Goal: Task Accomplishment & Management: Manage account settings

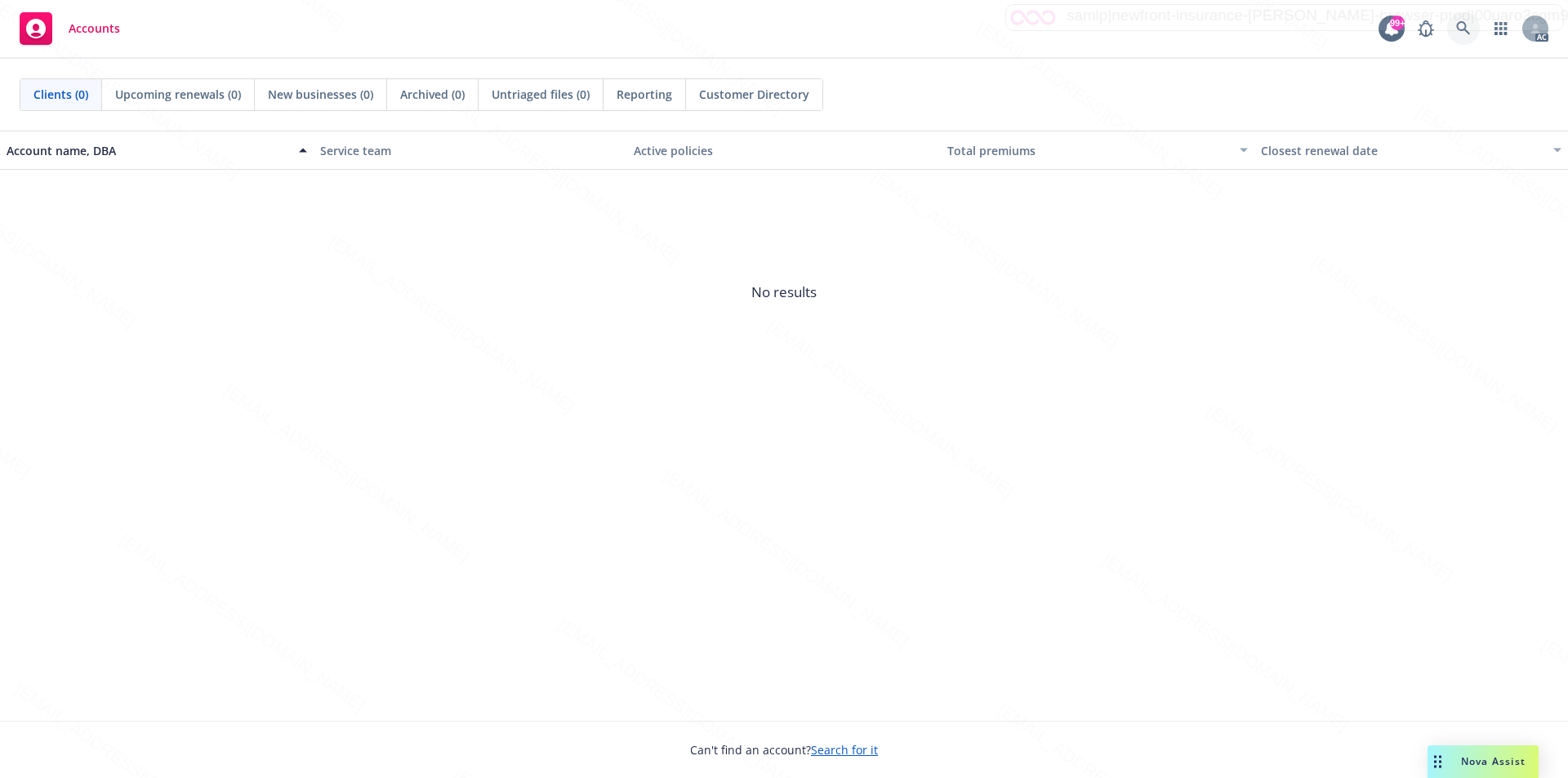
click at [1468, 28] on icon at bounding box center [1463, 28] width 14 height 14
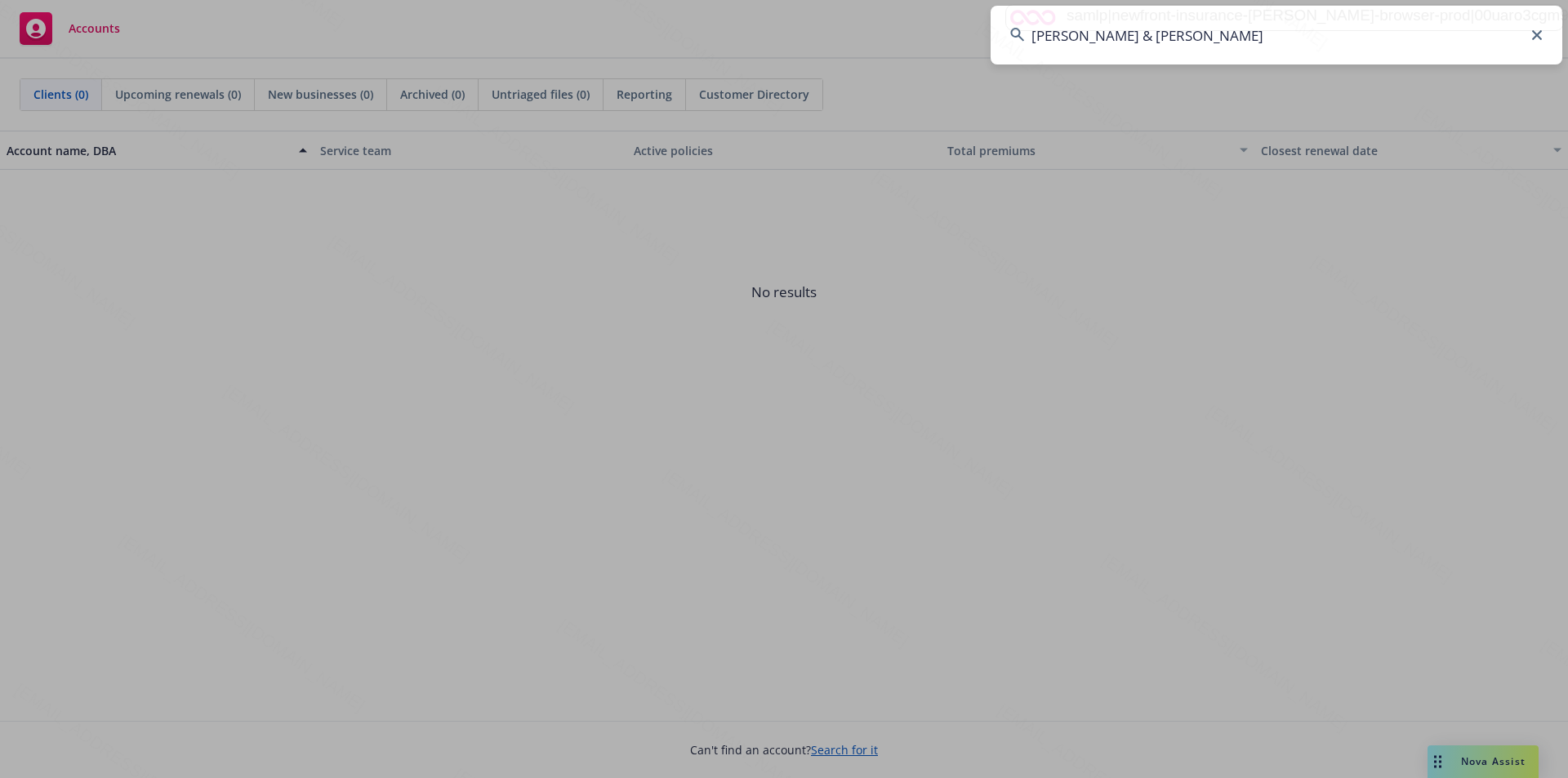
type input "[PERSON_NAME] & [PERSON_NAME]"
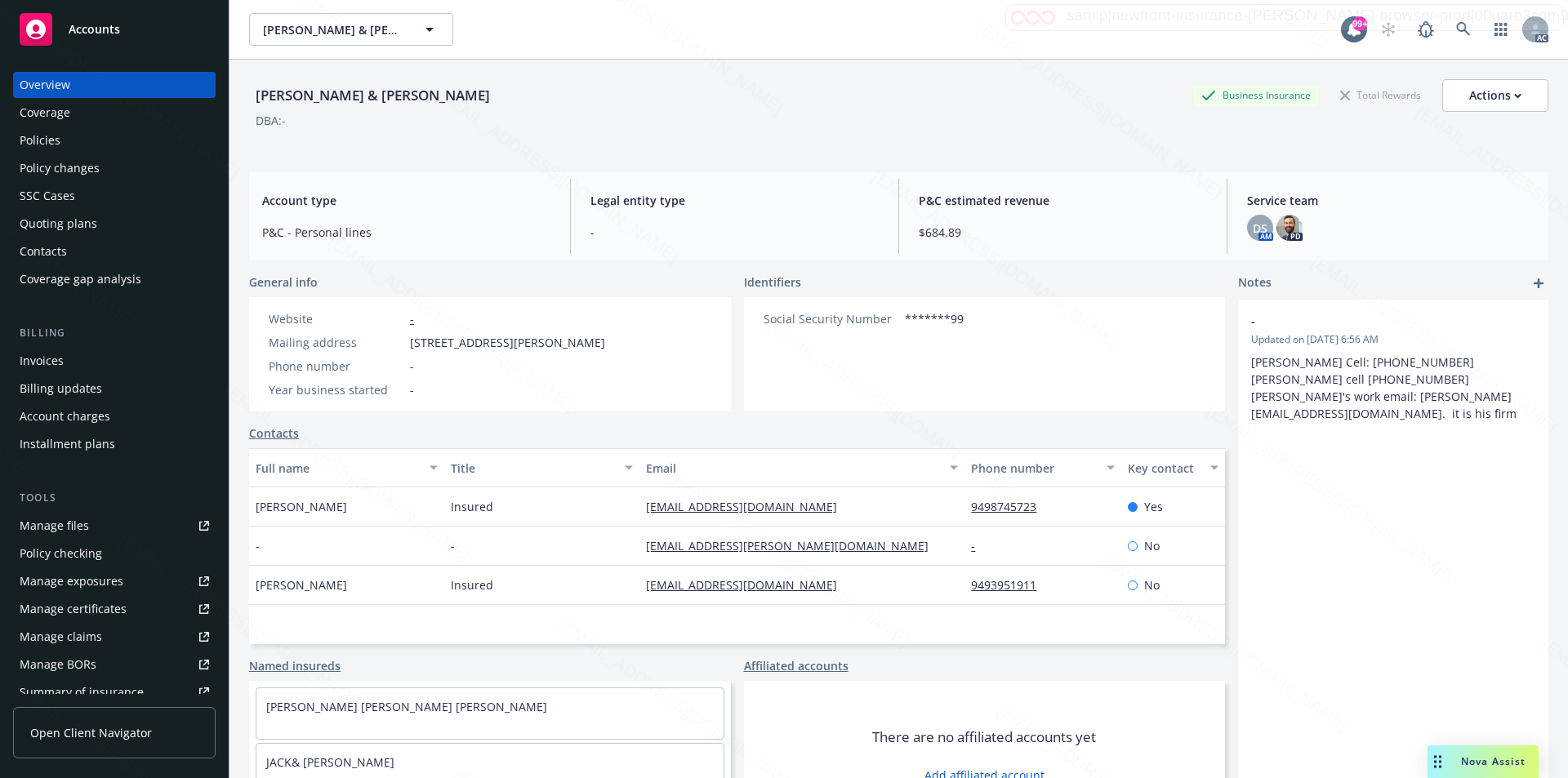
click at [87, 147] on div "Policies" at bounding box center [114, 140] width 190 height 26
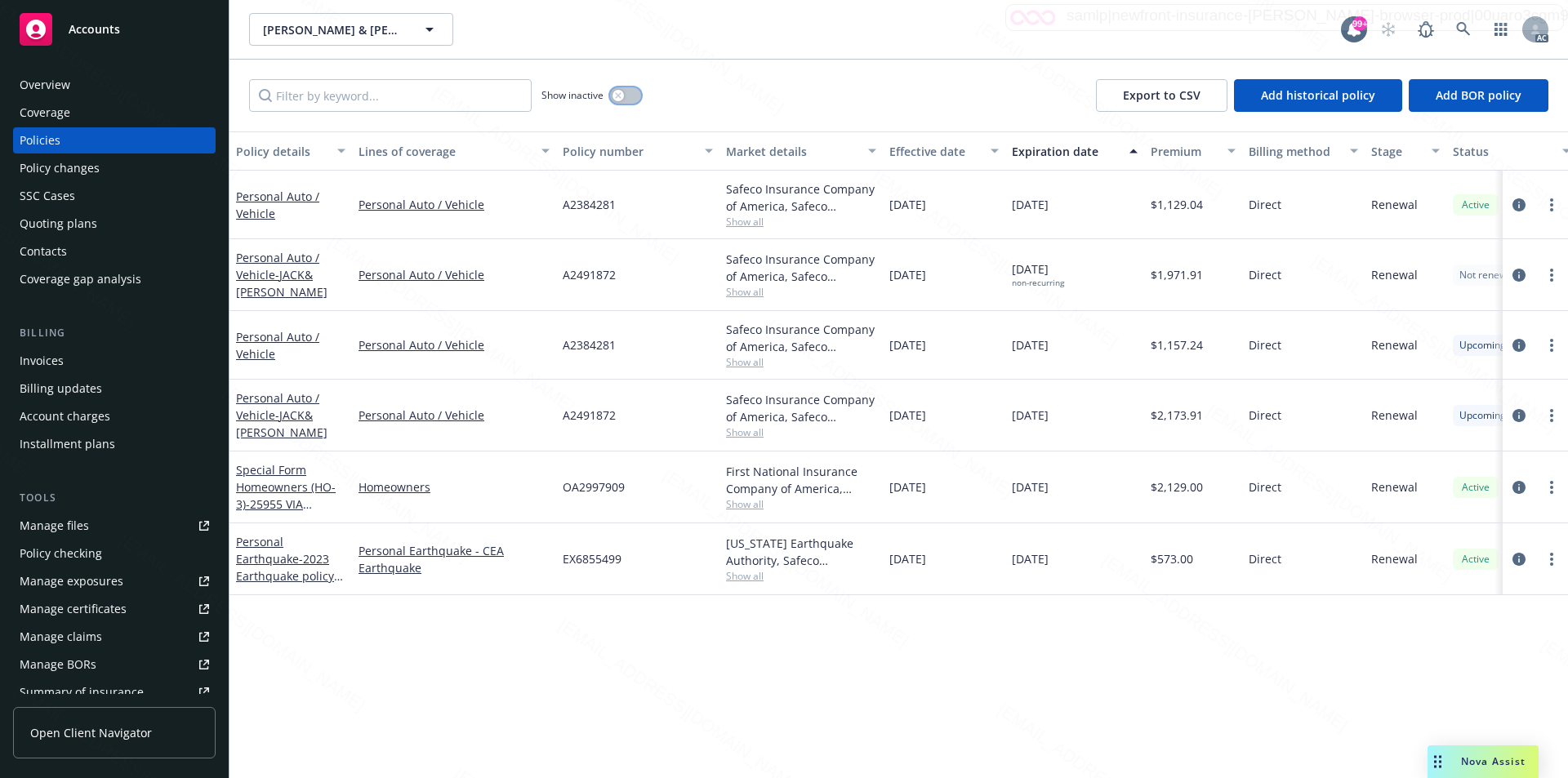
click at [637, 94] on button "button" at bounding box center [625, 95] width 31 height 16
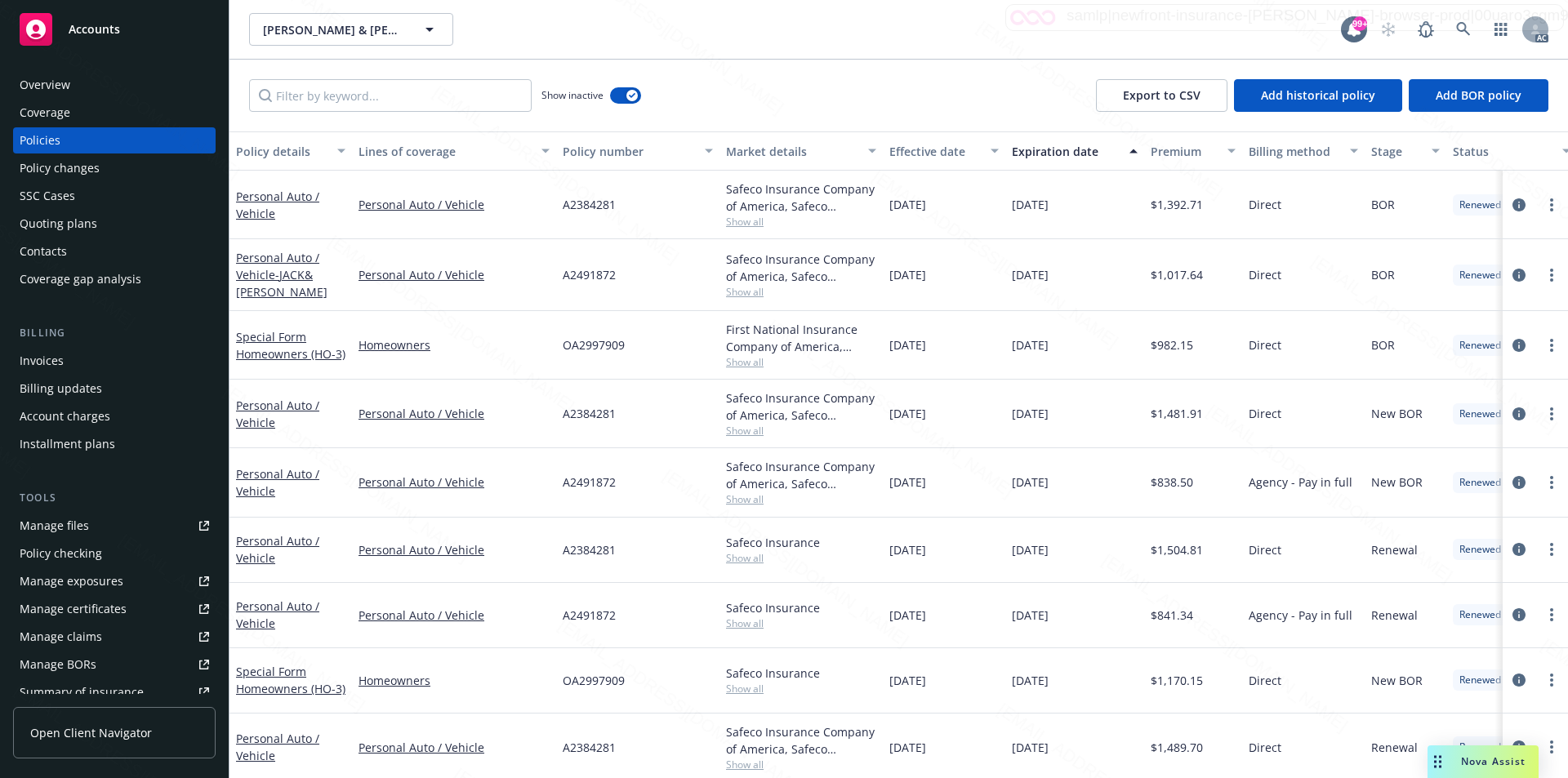
click at [918, 155] on div "Effective date" at bounding box center [935, 151] width 92 height 17
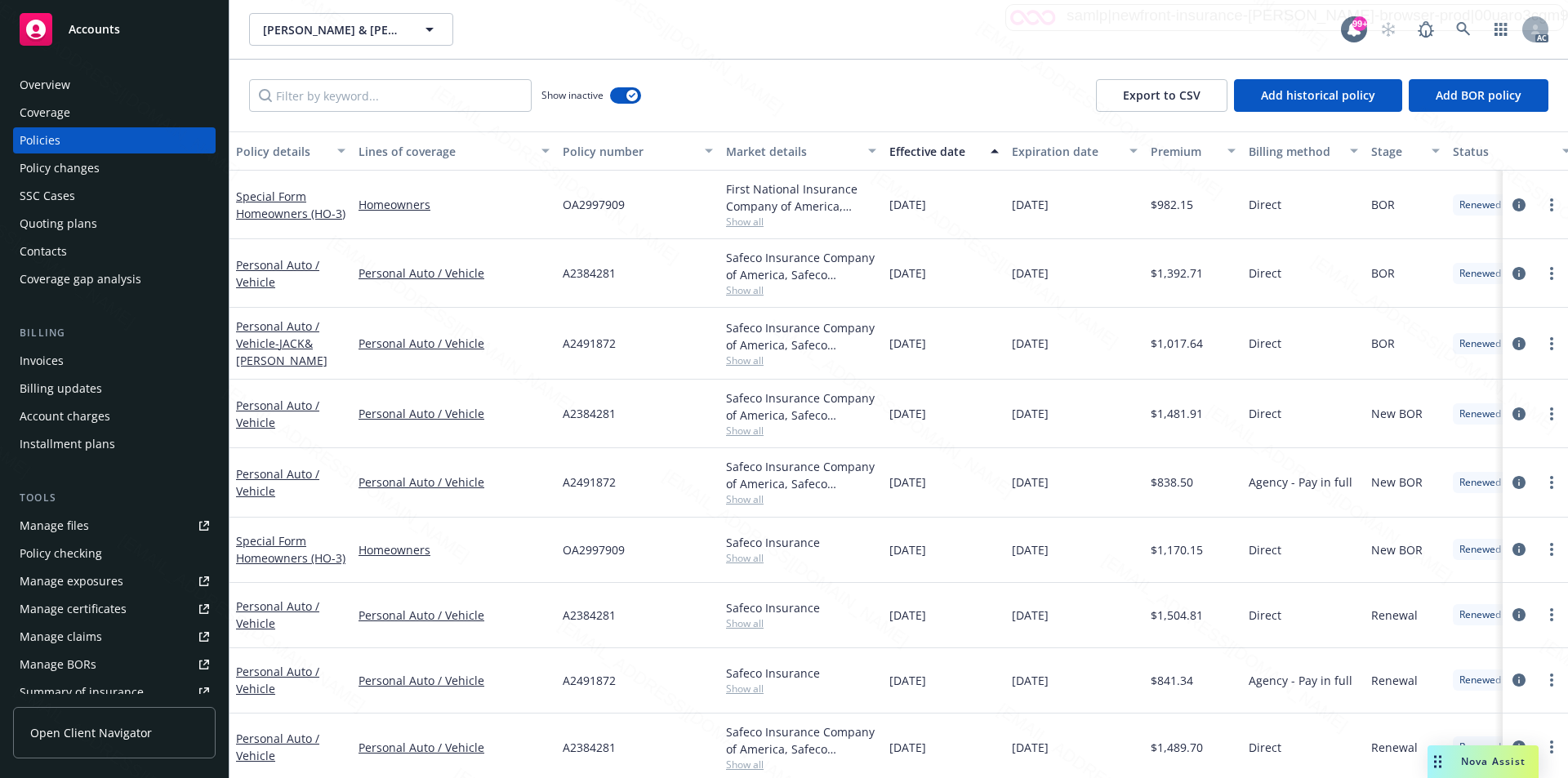
click at [939, 150] on div "Effective date" at bounding box center [935, 151] width 92 height 17
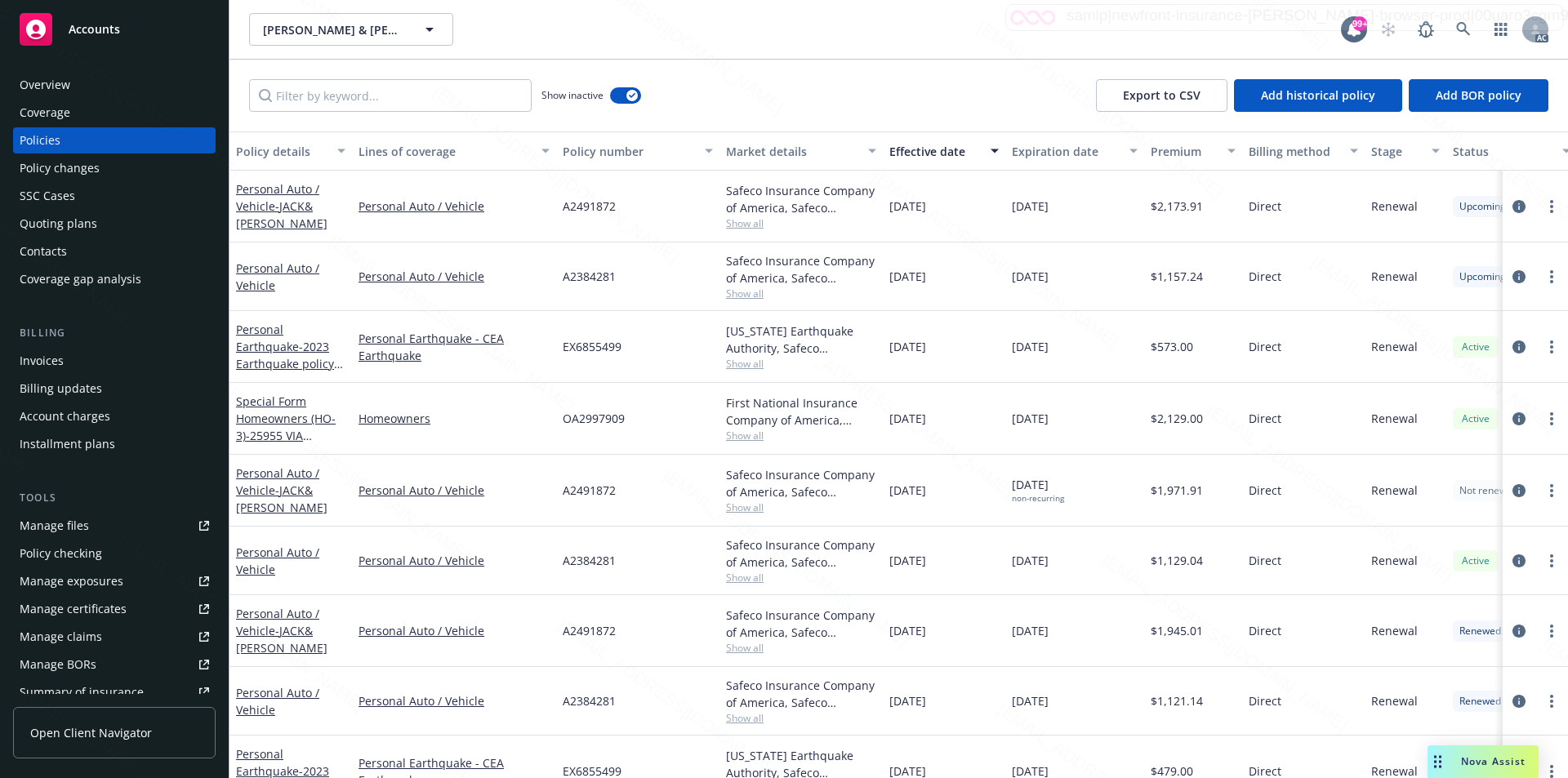
click at [899, 81] on div "Show inactive Export to CSV Add historical policy Add BOR policy" at bounding box center [898, 96] width 1339 height 72
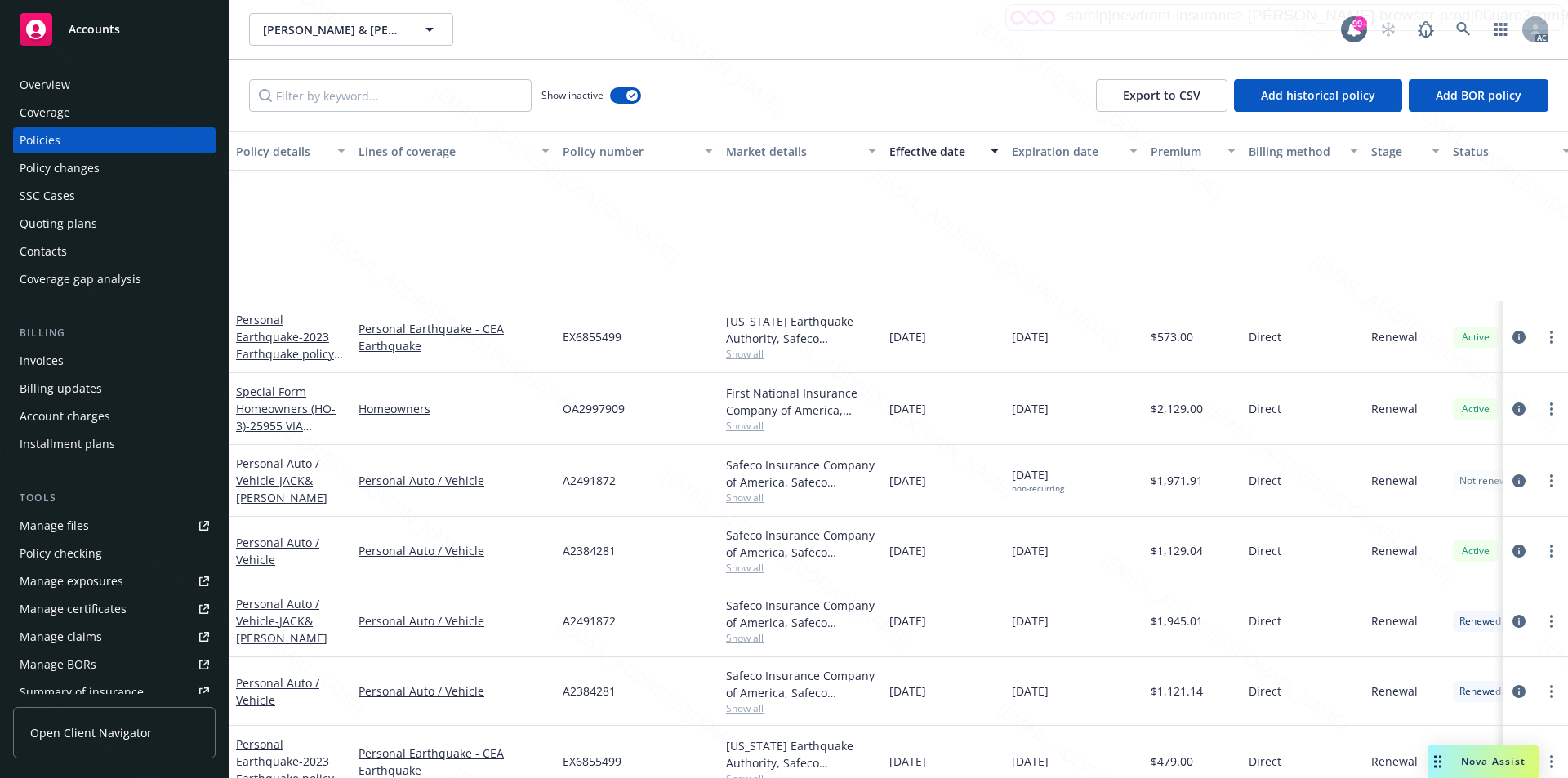
scroll to position [245, 0]
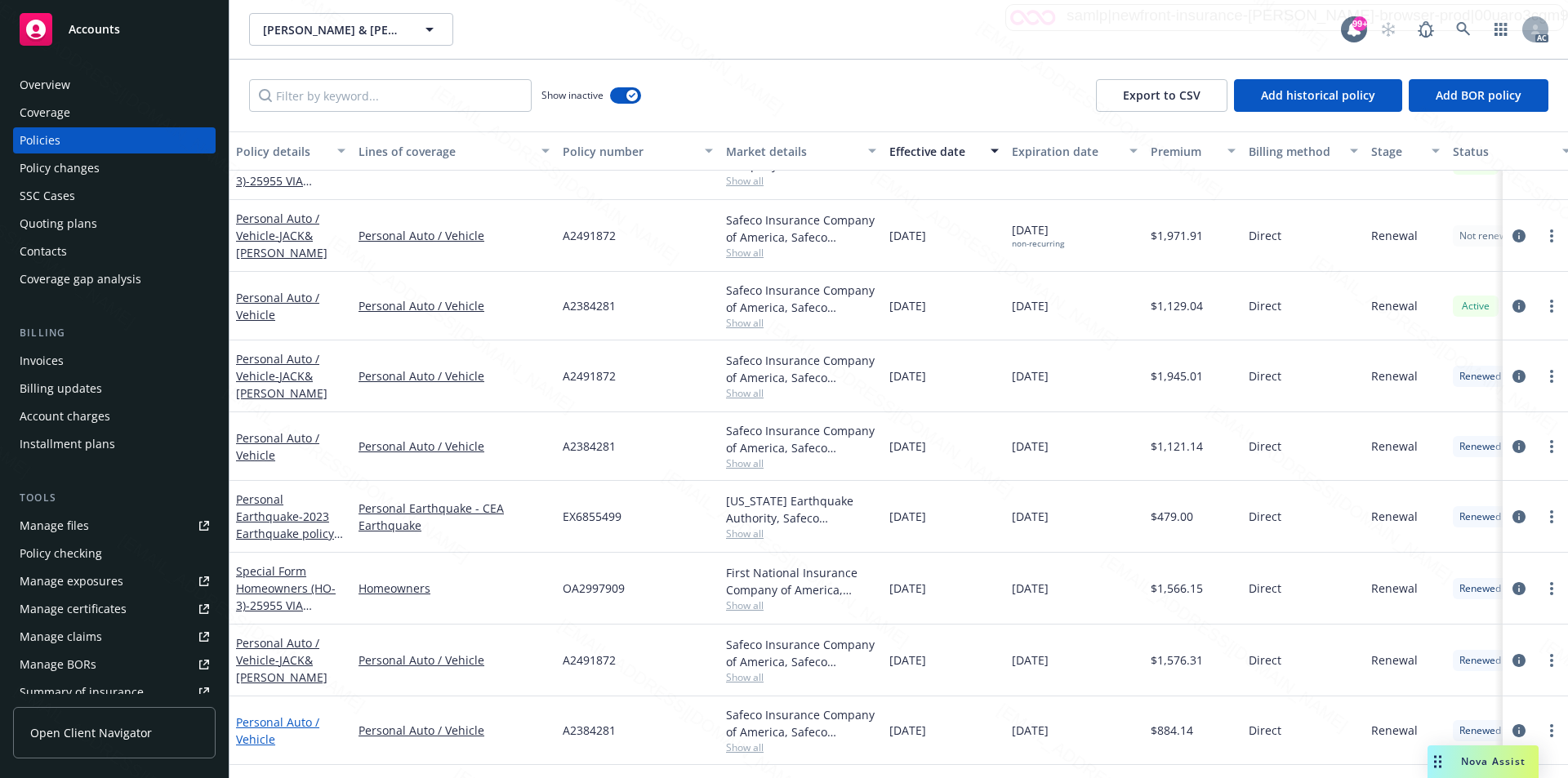
click at [266, 724] on link "Personal Auto / Vehicle" at bounding box center [277, 731] width 83 height 33
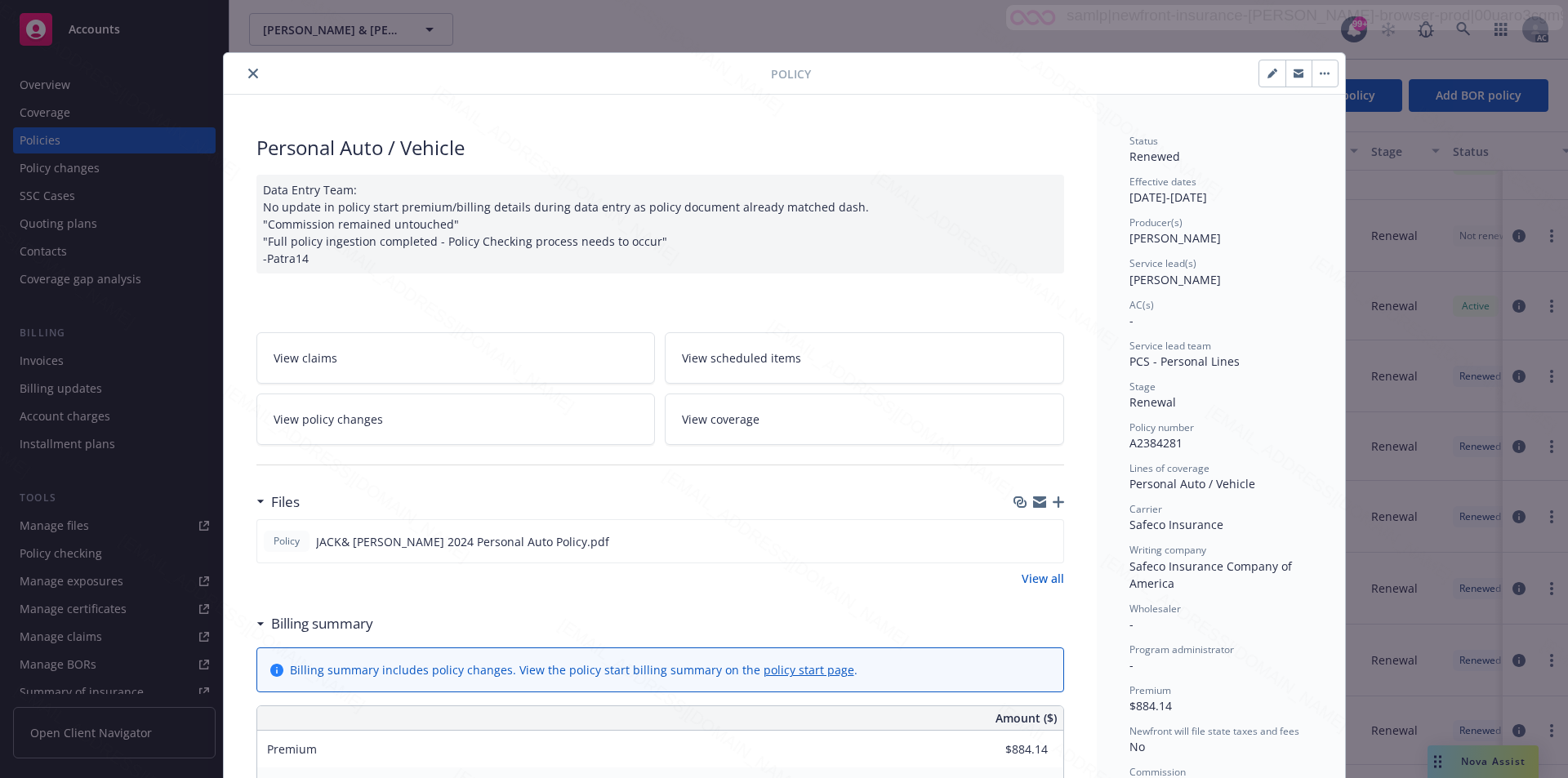
click at [713, 140] on div "Personal Auto / Vehicle" at bounding box center [660, 147] width 808 height 28
click at [1164, 444] on span "A2384281" at bounding box center [1155, 443] width 53 height 15
copy span "A2384281"
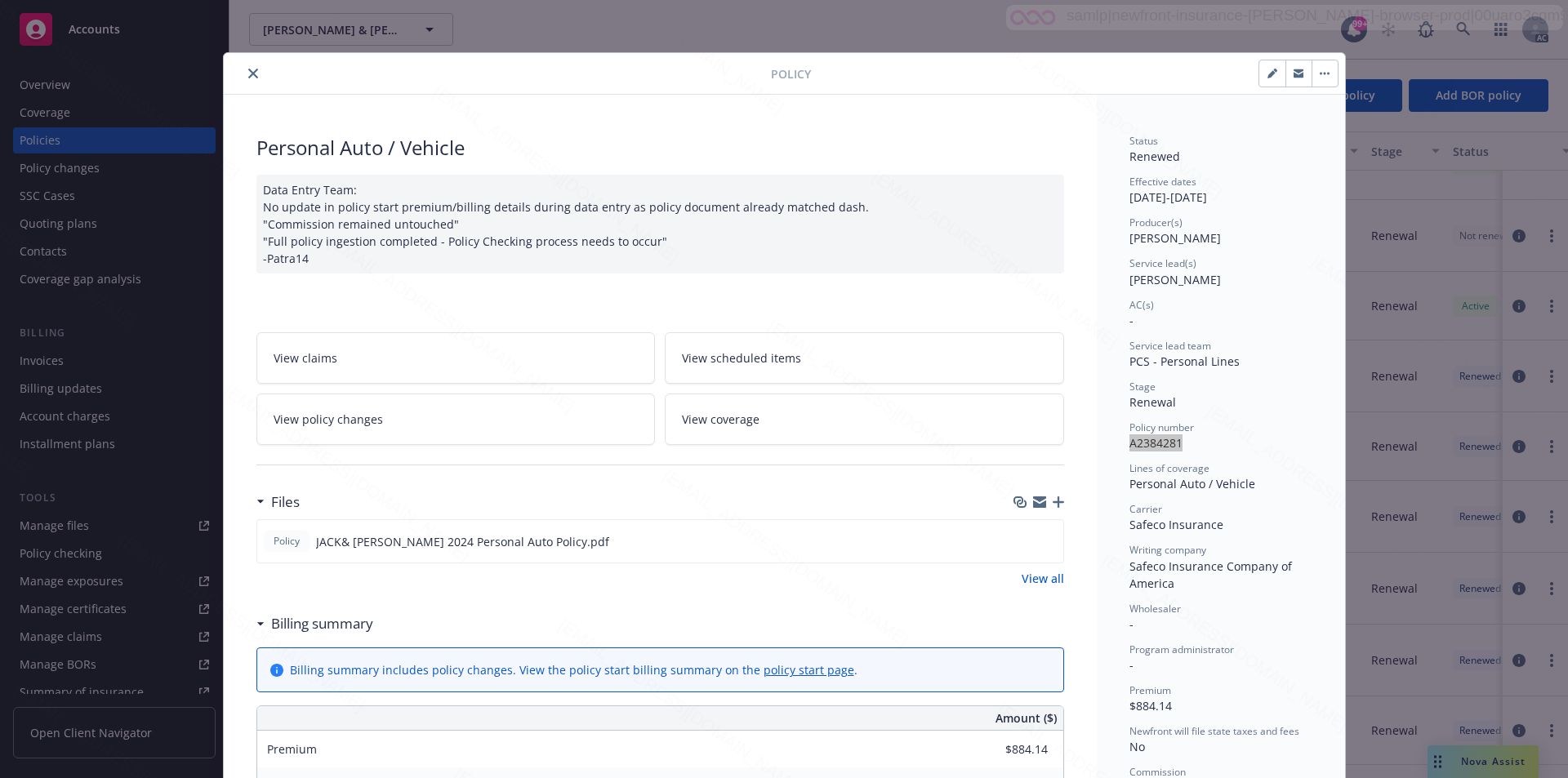
click at [957, 70] on div at bounding box center [1075, 73] width 528 height 28
click at [249, 73] on icon "close" at bounding box center [254, 74] width 10 height 10
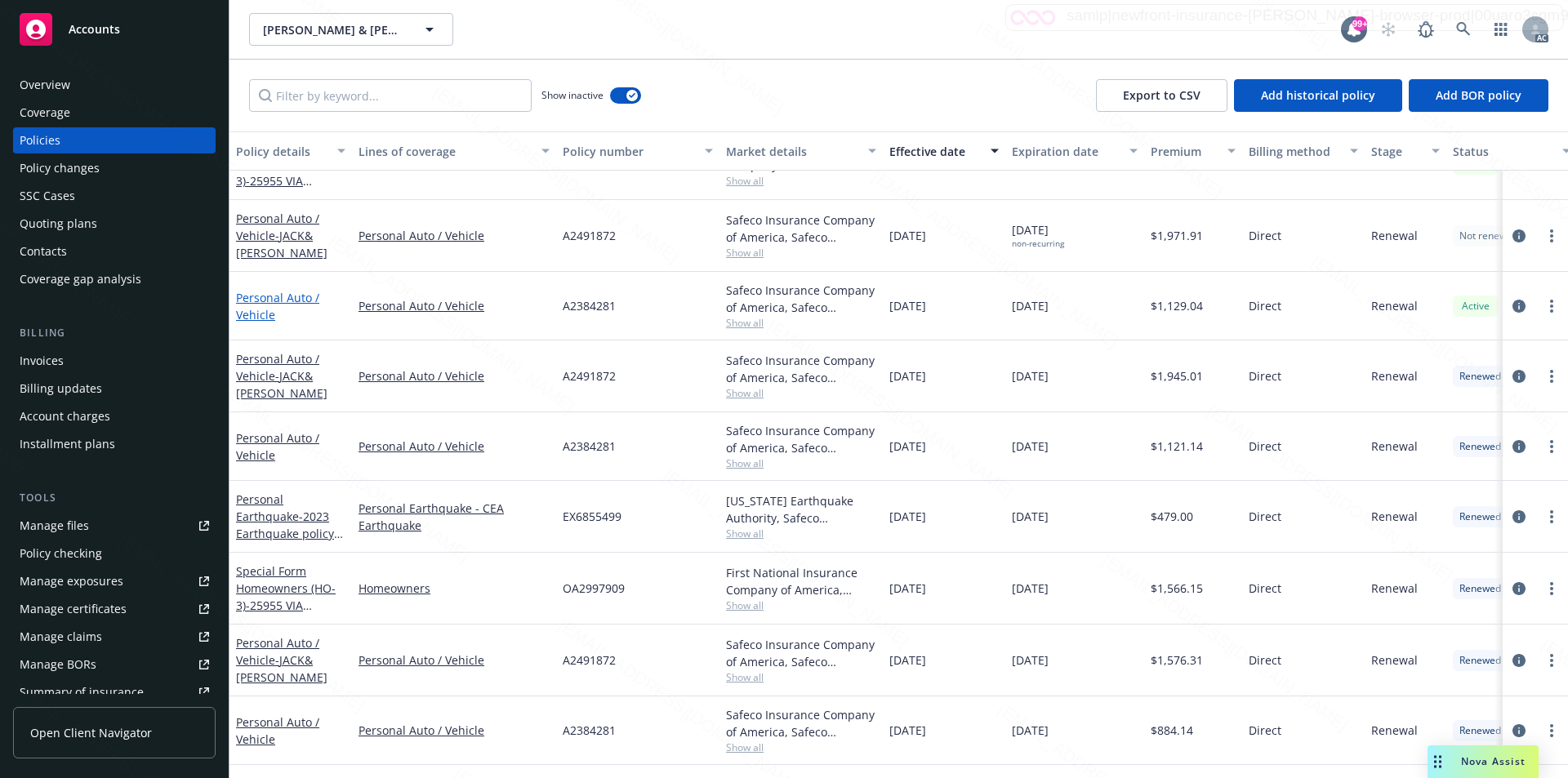
click at [264, 297] on link "Personal Auto / Vehicle" at bounding box center [277, 306] width 83 height 33
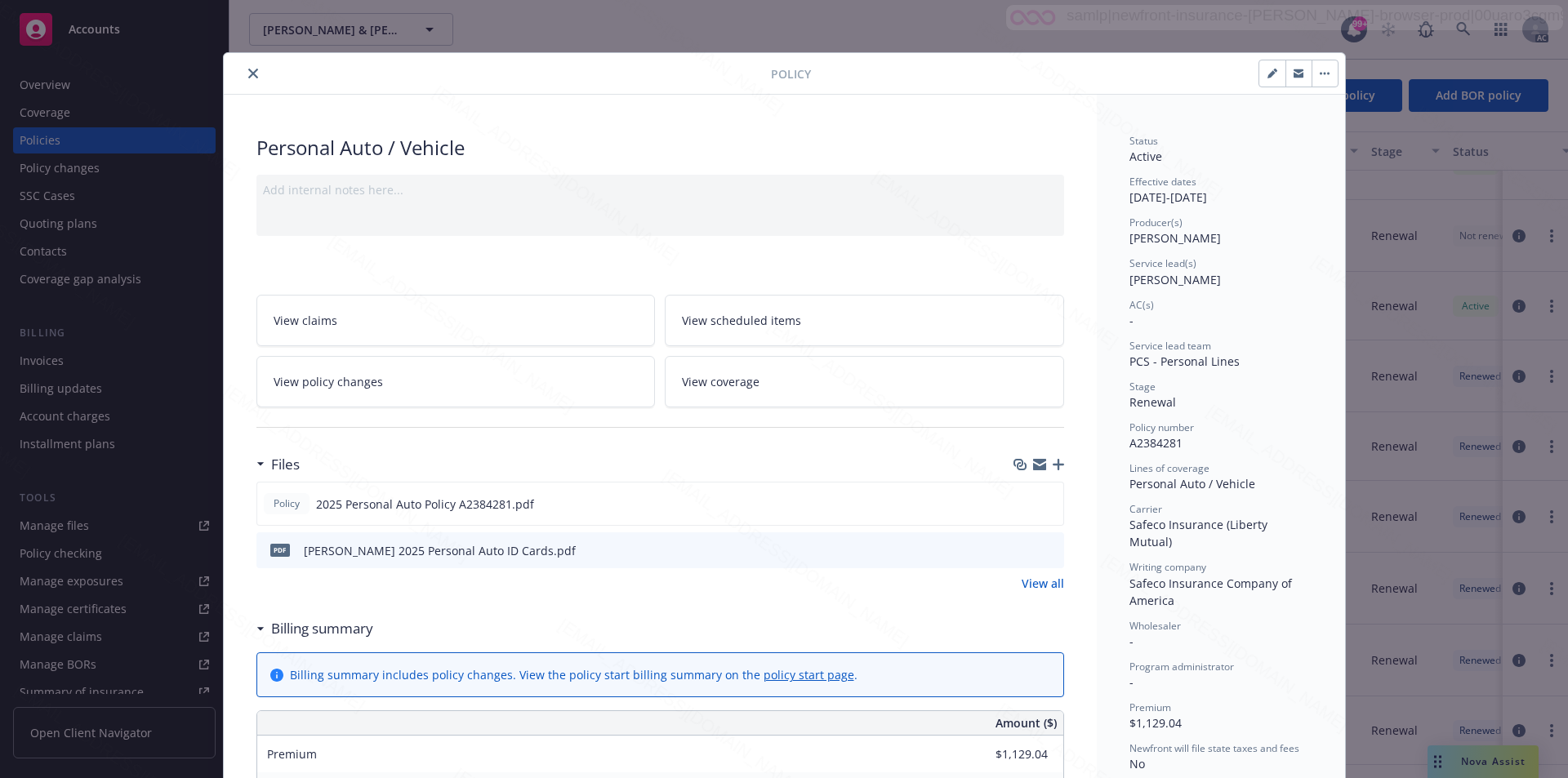
scroll to position [163, 0]
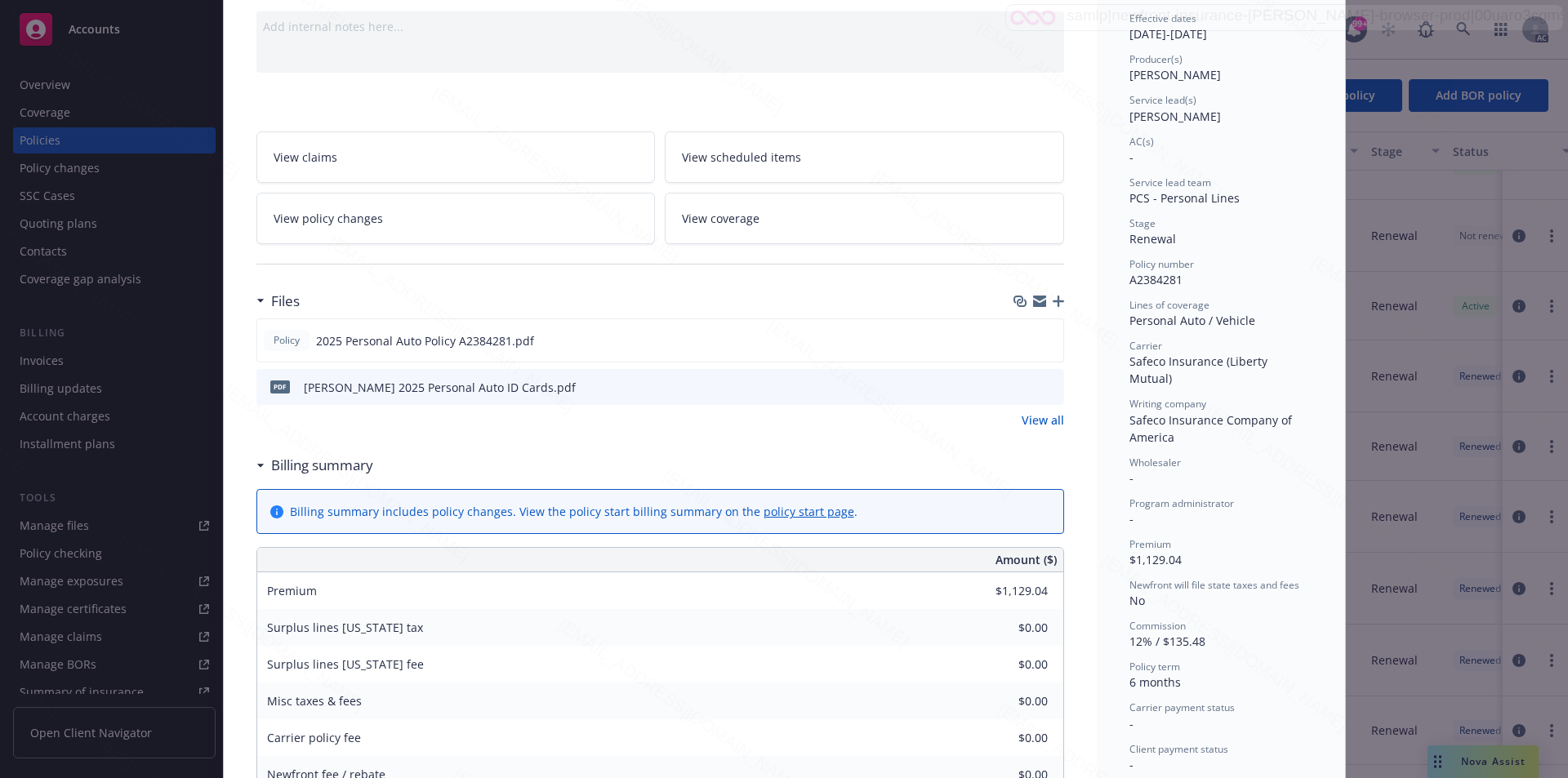
click at [1045, 418] on link "View all" at bounding box center [1043, 420] width 43 height 17
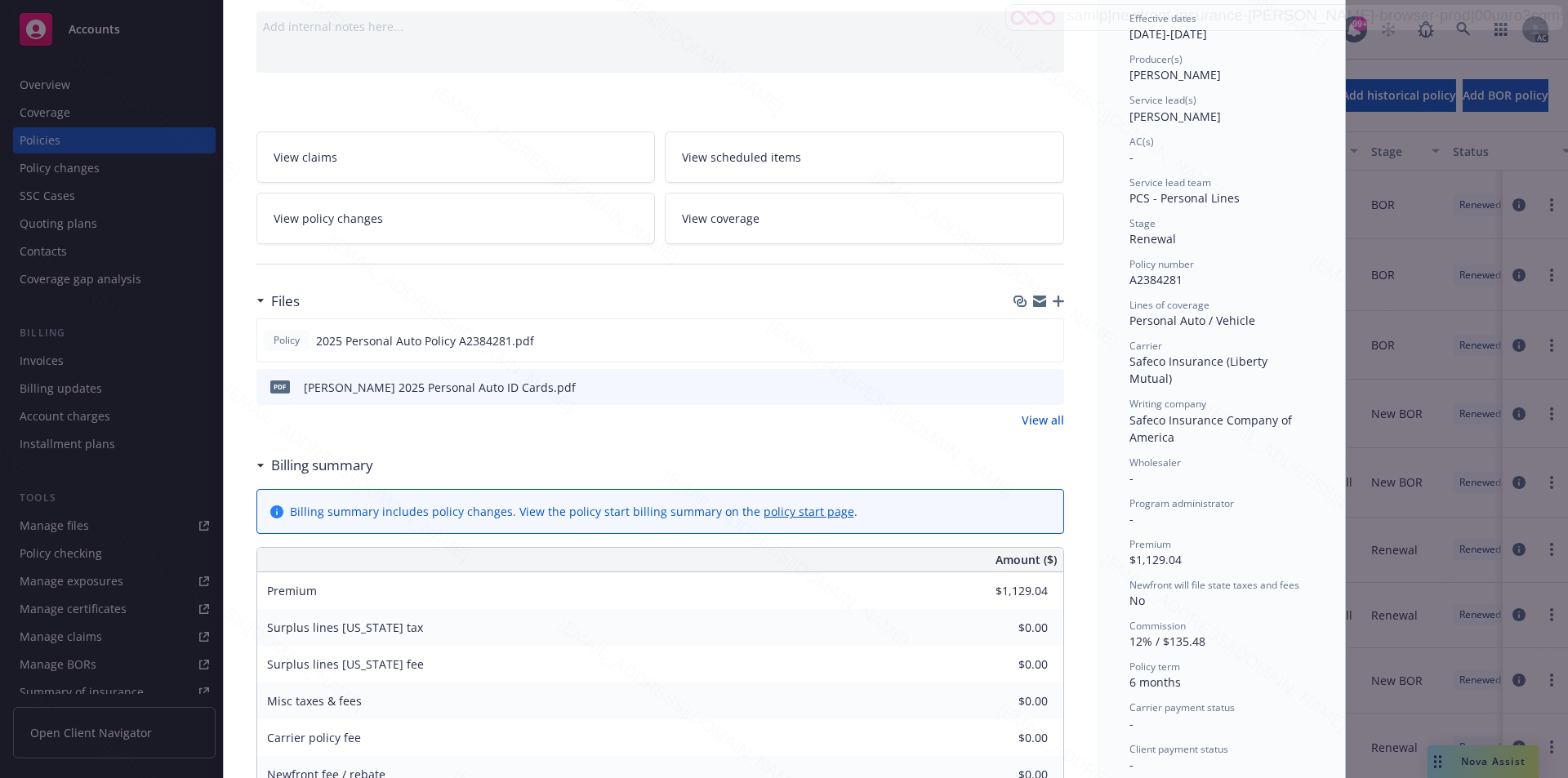
scroll to position [245, 0]
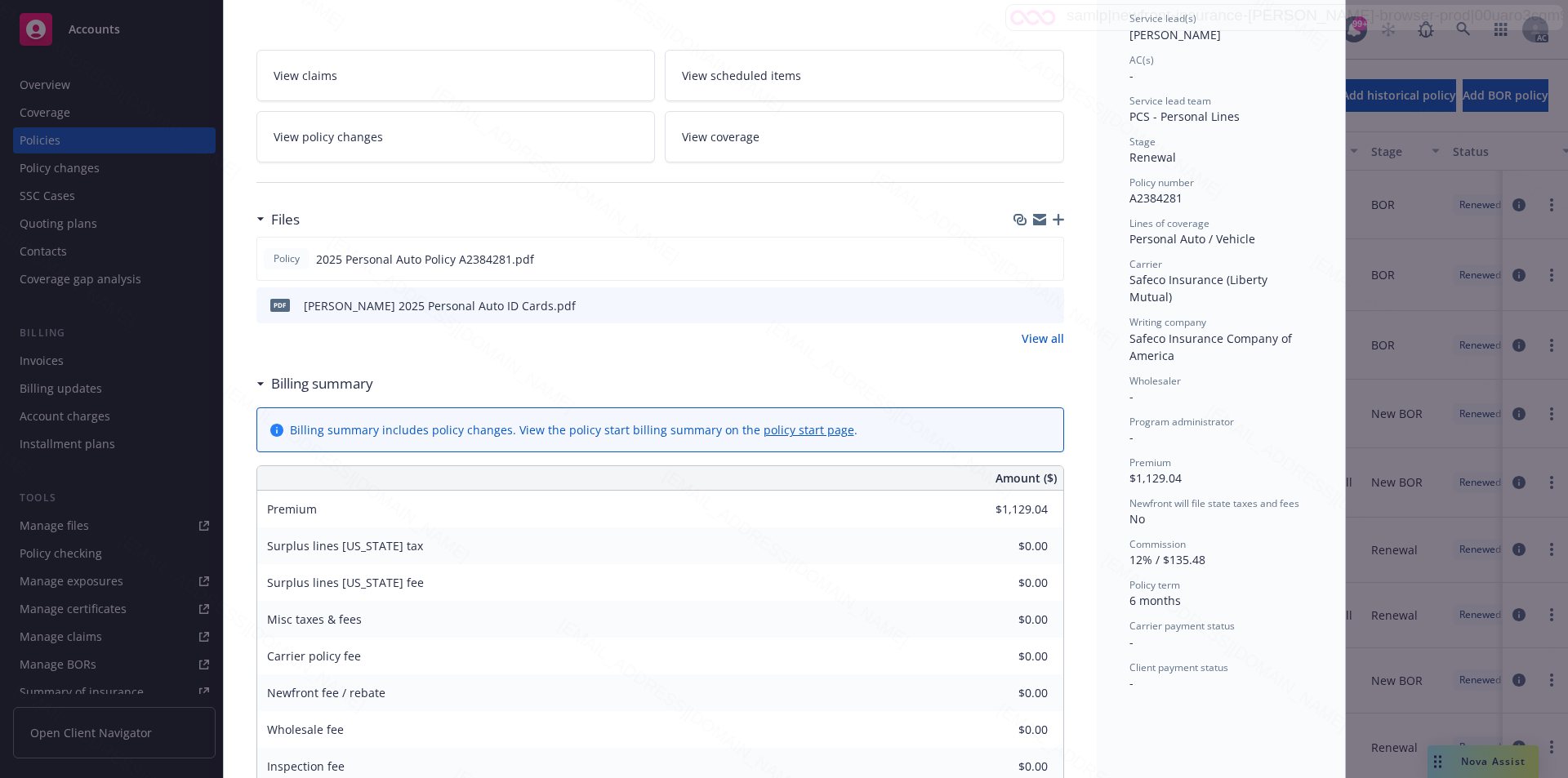
click at [1036, 329] on div "Policy 2025 Personal Auto Policy A2384281.pdf pdf Rueweler, Jack 2025 Personal …" at bounding box center [660, 292] width 808 height 110
click at [1036, 333] on link "View all" at bounding box center [1043, 339] width 43 height 17
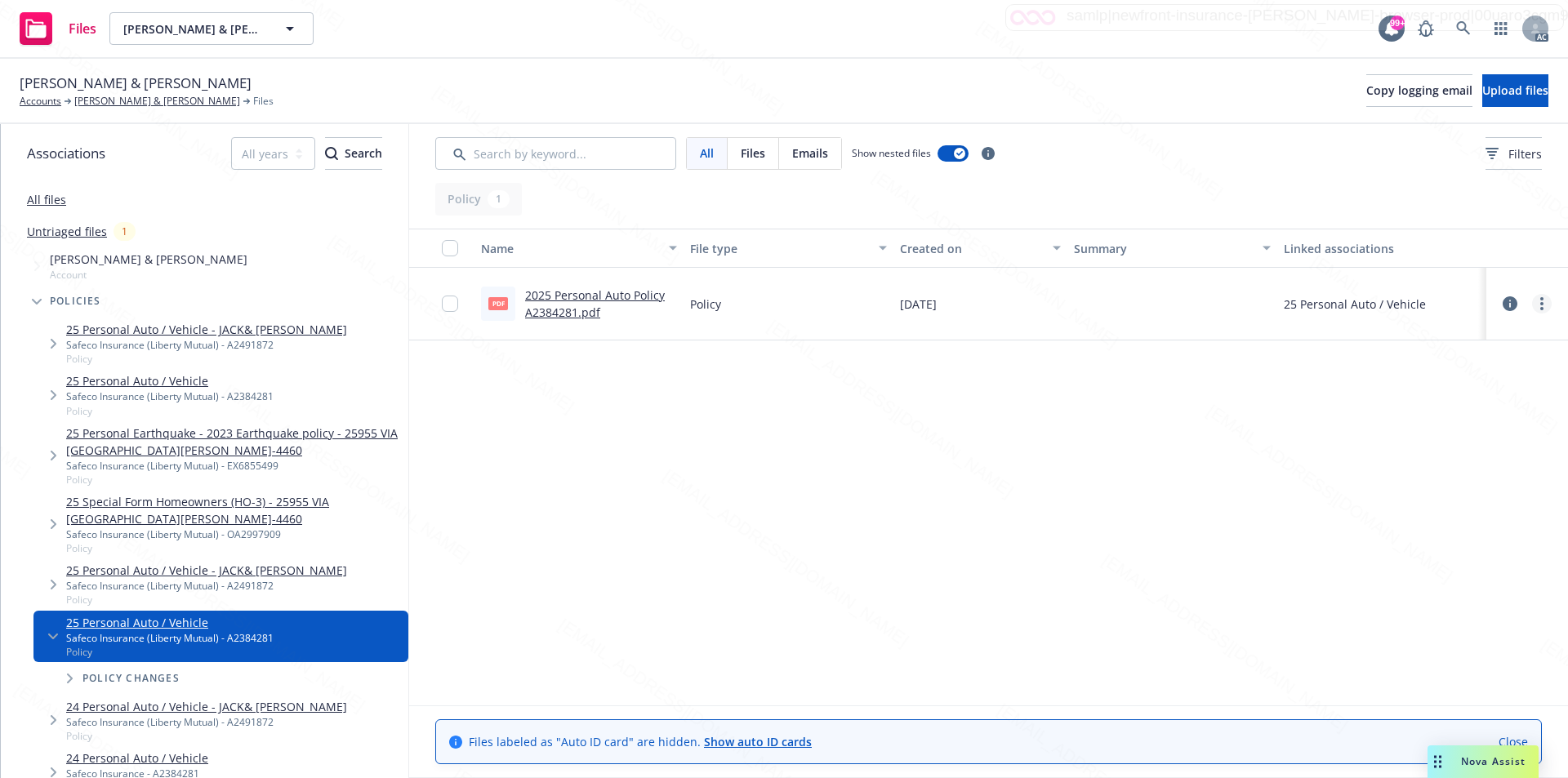
click at [1538, 302] on link "more" at bounding box center [1542, 303] width 19 height 19
click at [1476, 369] on link "Download" at bounding box center [1470, 370] width 162 height 33
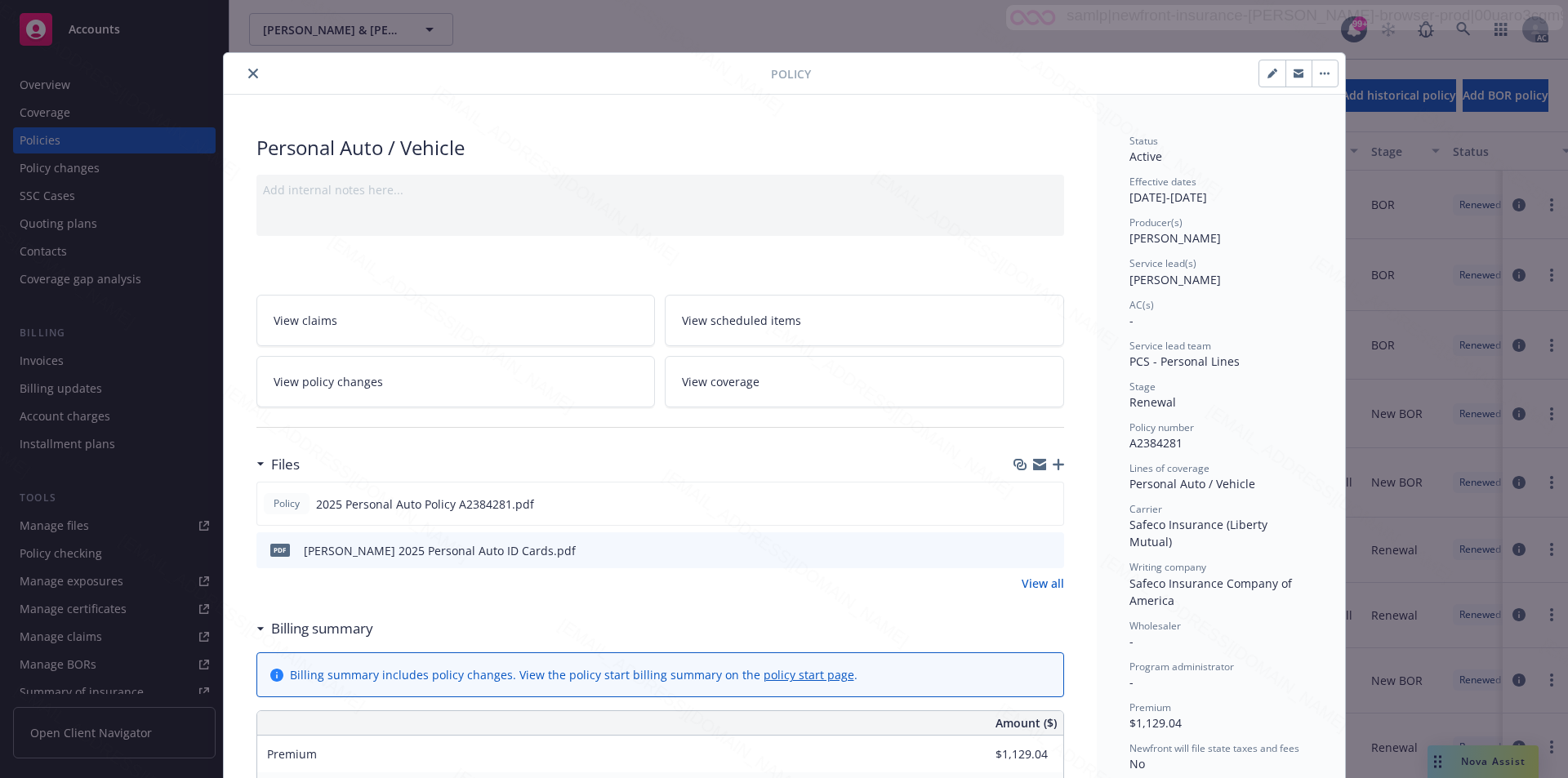
click at [1320, 80] on button "button" at bounding box center [1324, 73] width 26 height 26
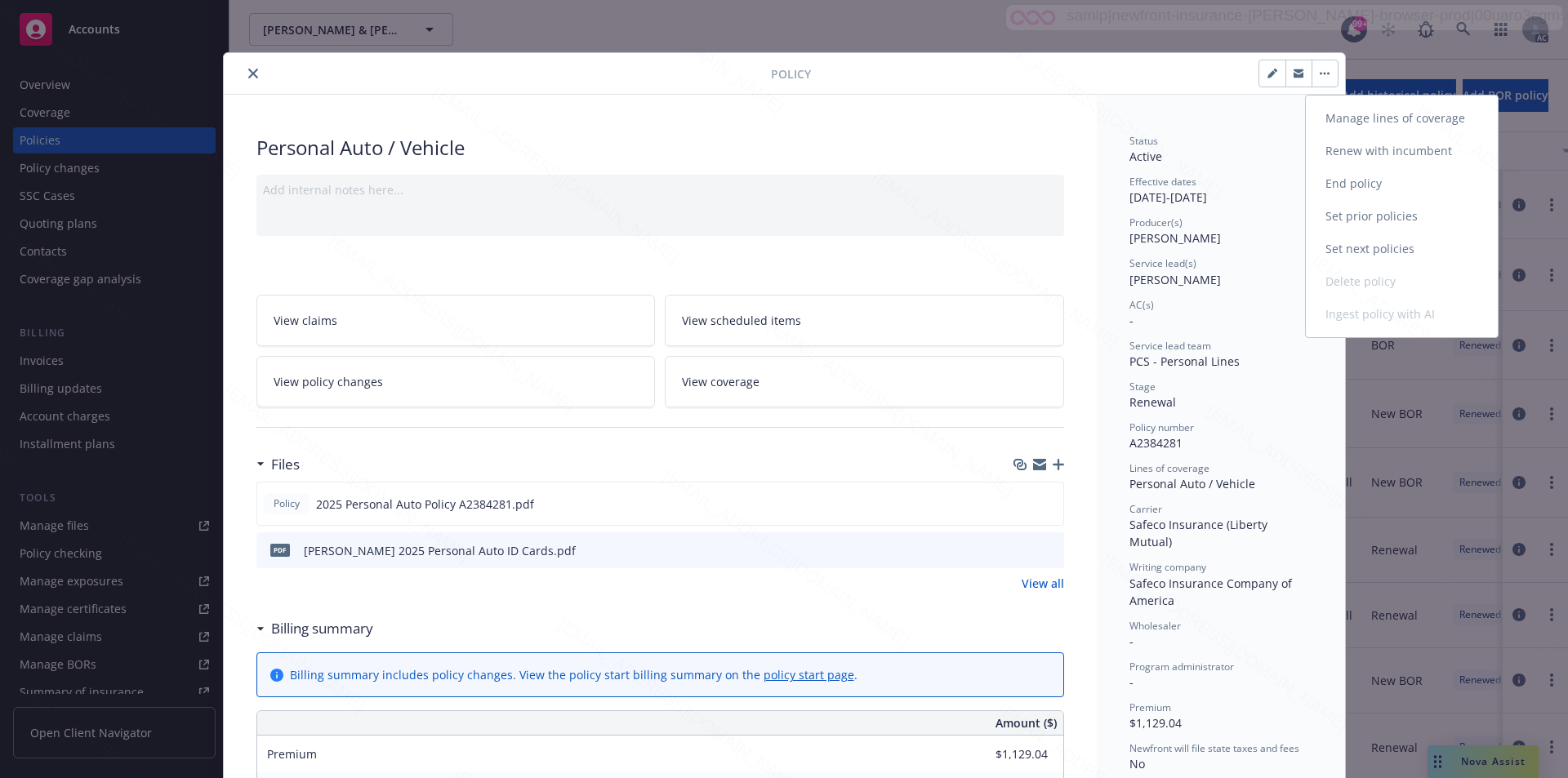
click at [1362, 185] on link "End policy" at bounding box center [1402, 183] width 192 height 33
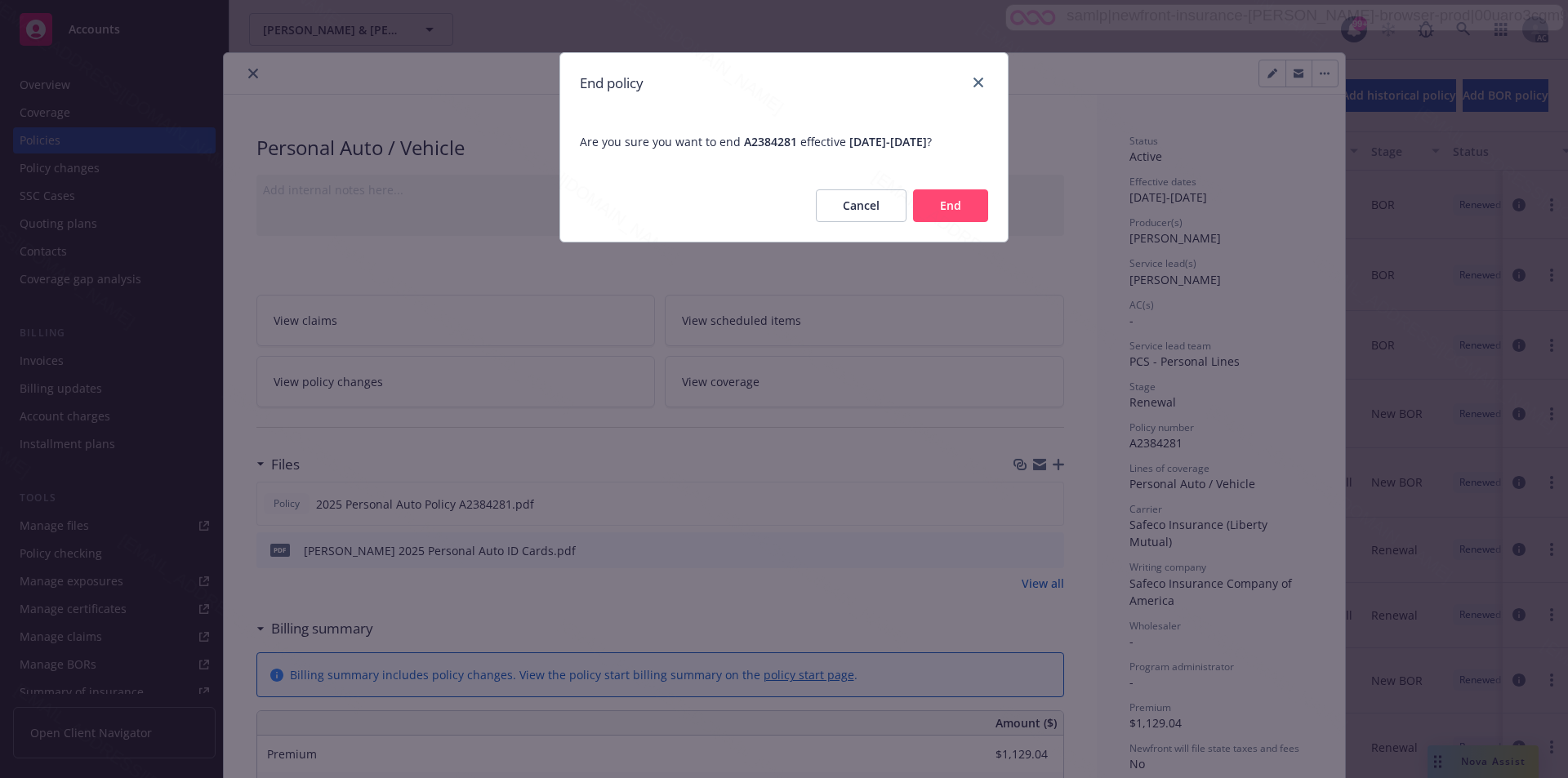
click at [949, 217] on button "End" at bounding box center [950, 206] width 75 height 33
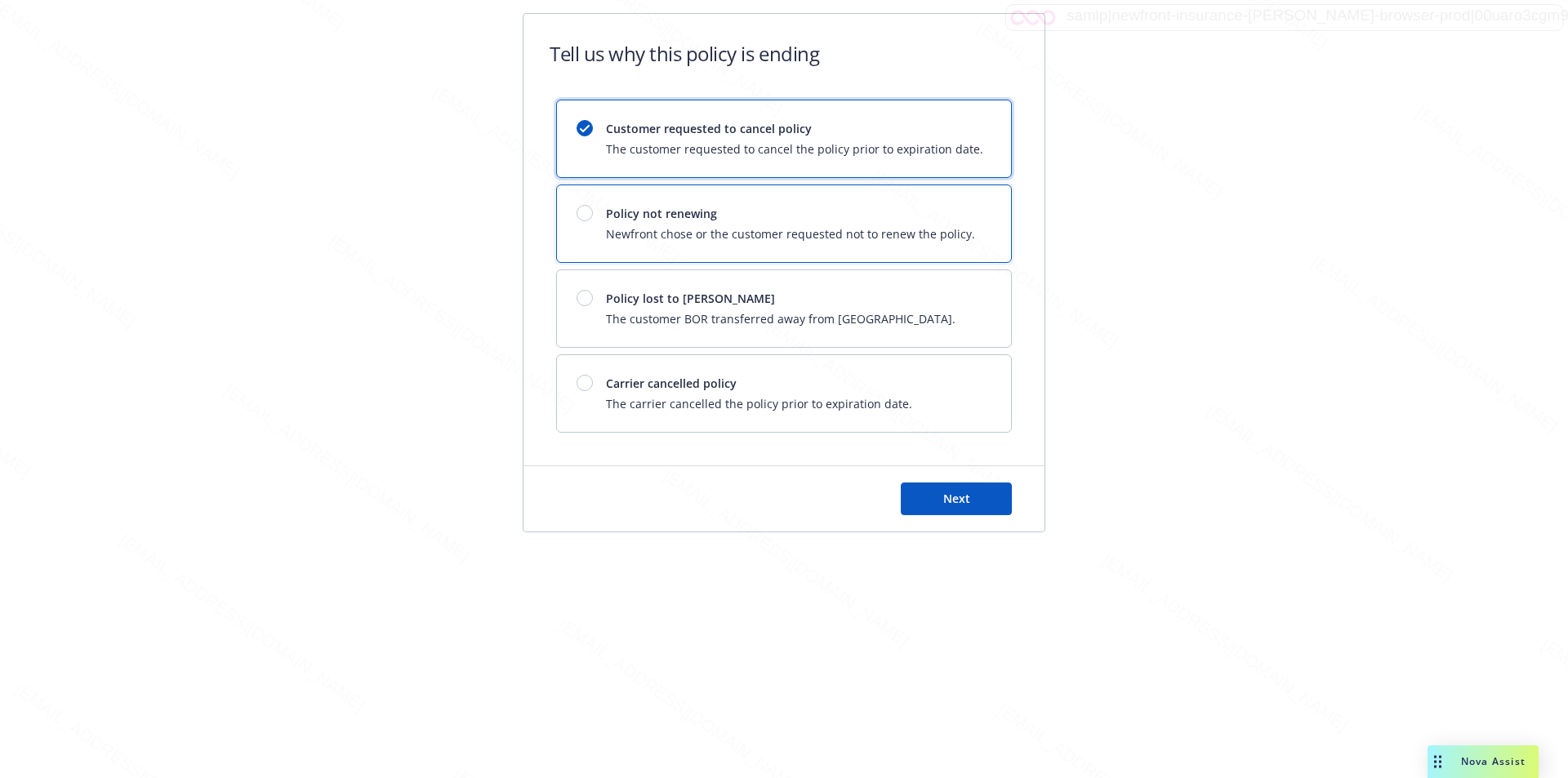
click at [823, 224] on div "Policy not renewing Newfront chose or the customer requested not to renew the p…" at bounding box center [790, 223] width 369 height 38
click at [971, 505] on button "Next" at bounding box center [956, 499] width 111 height 33
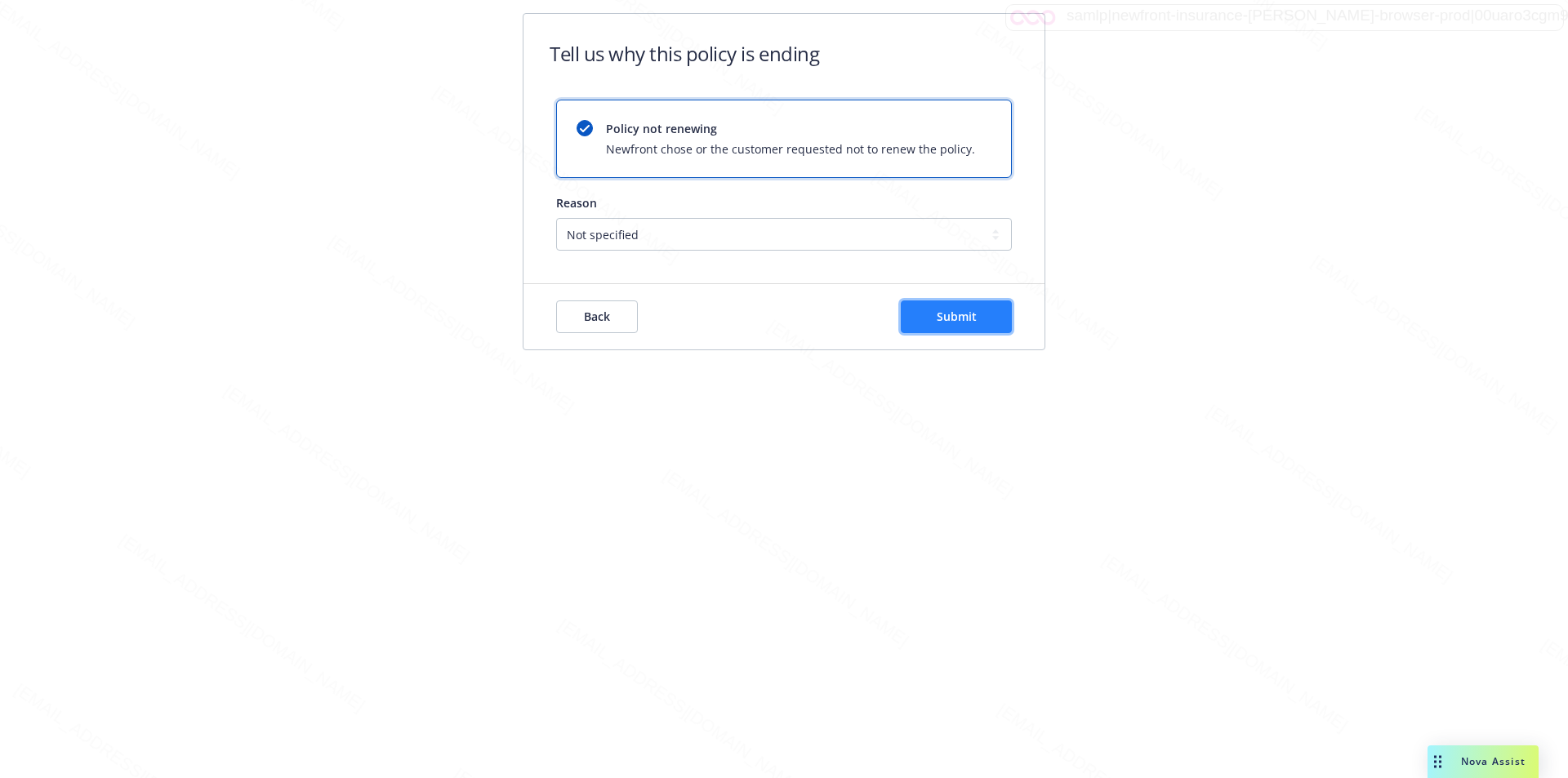
click at [956, 317] on span "Submit" at bounding box center [957, 316] width 40 height 15
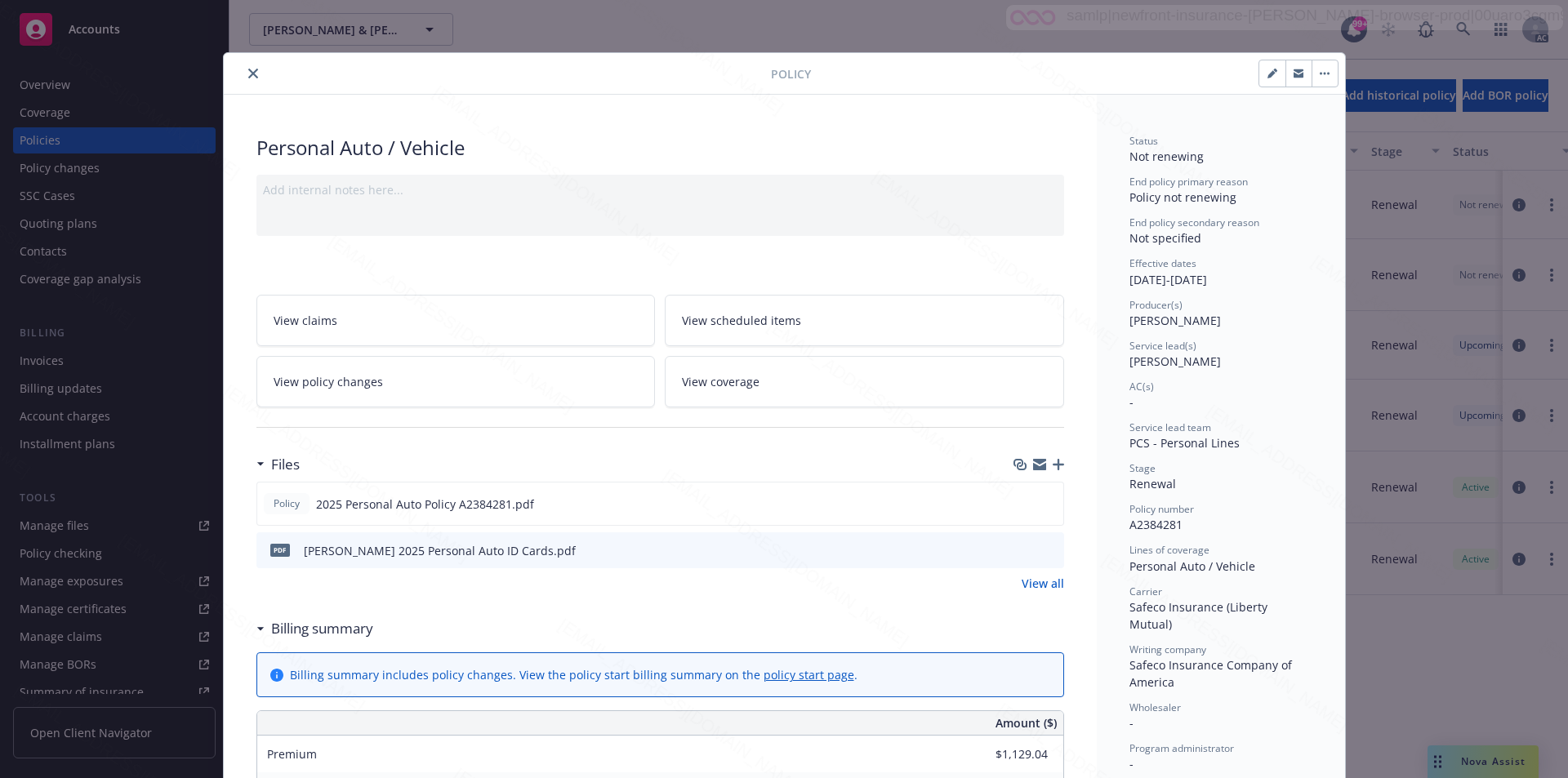
click at [249, 73] on icon "close" at bounding box center [254, 74] width 10 height 10
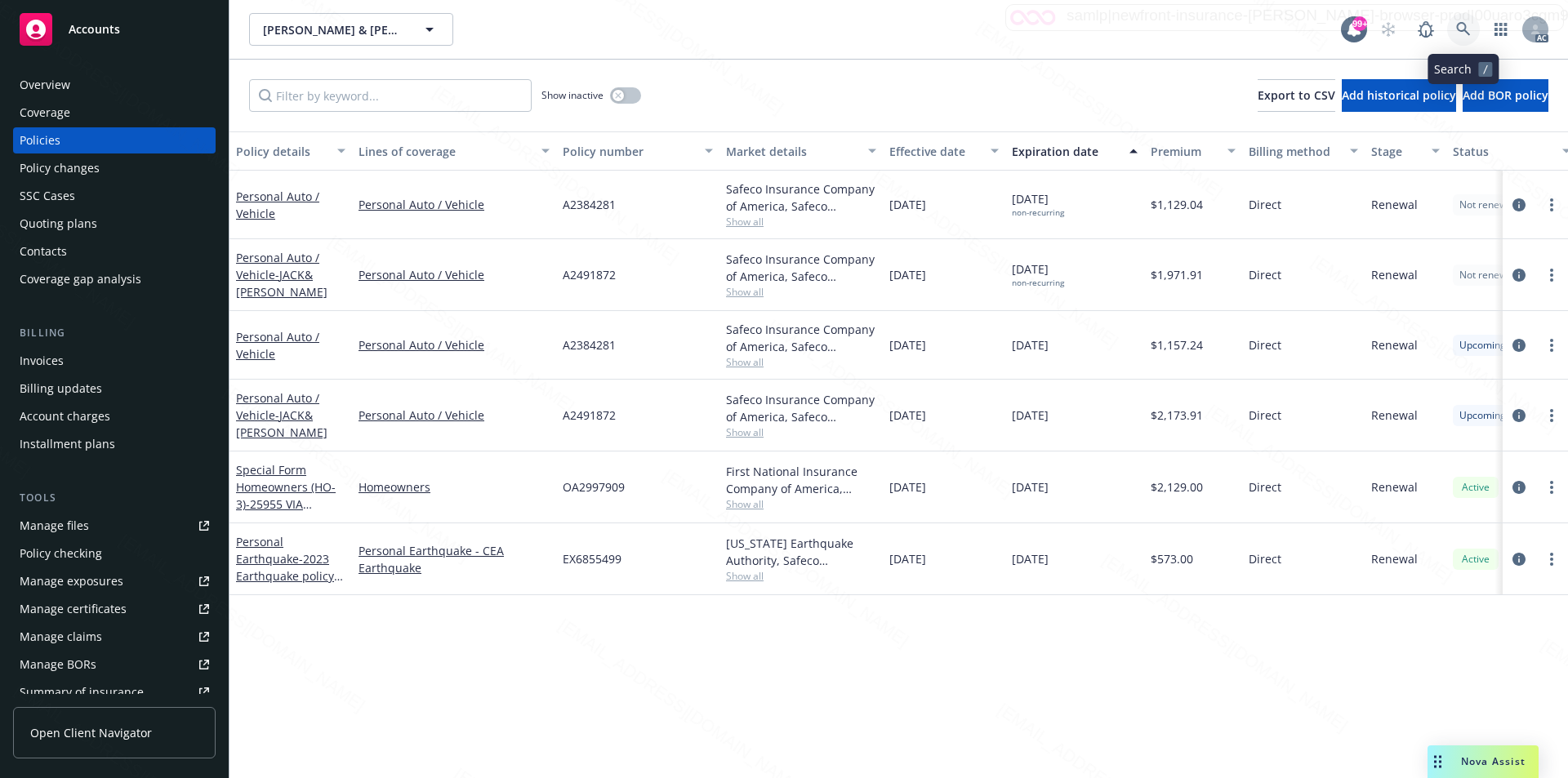
click at [1462, 27] on icon at bounding box center [1463, 29] width 14 height 14
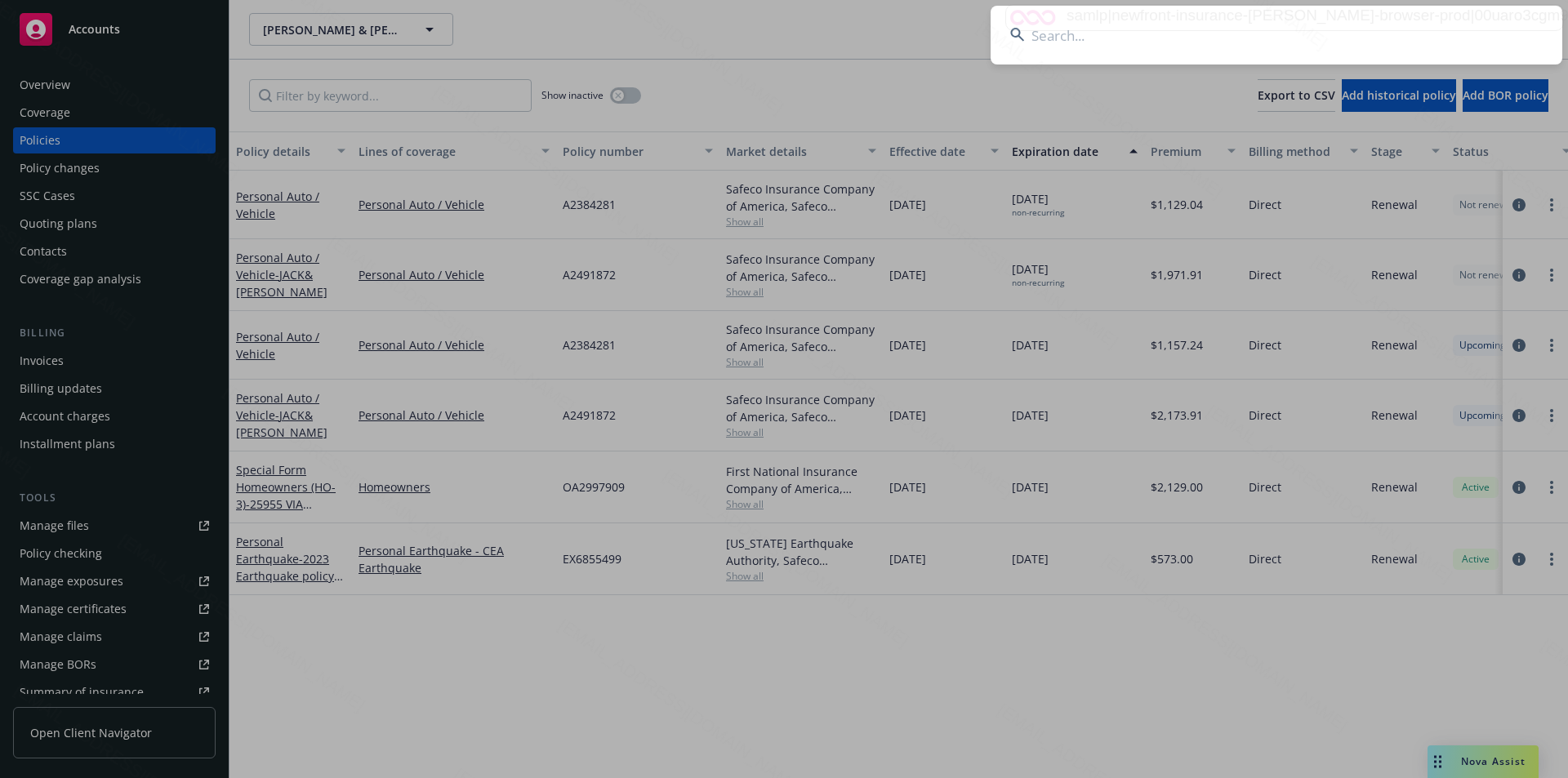
paste input "[PERSON_NAME]"
type input "[PERSON_NAME]"
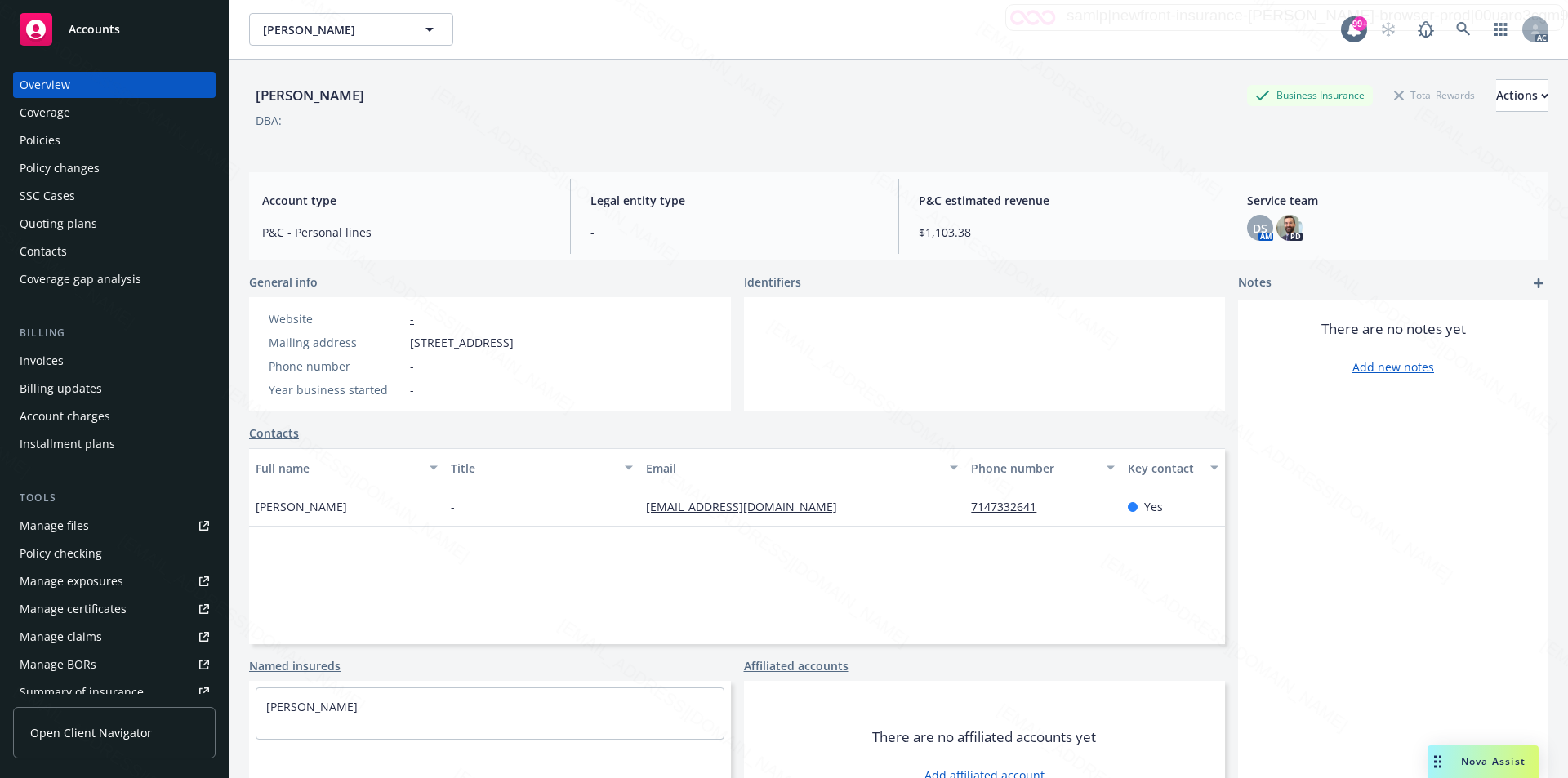
click at [53, 145] on div "Policies" at bounding box center [39, 140] width 41 height 26
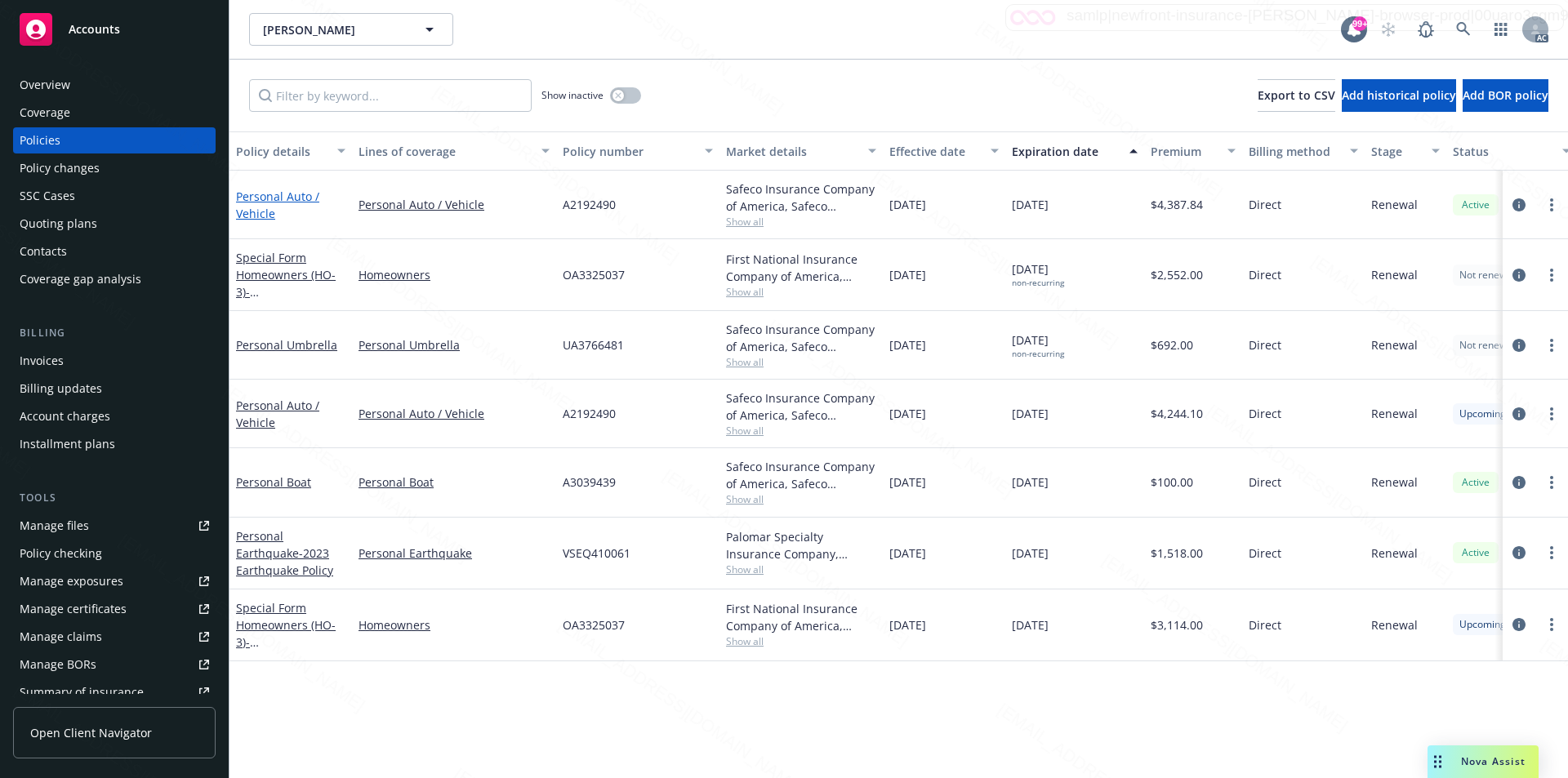
click at [270, 206] on link "Personal Auto / Vehicle" at bounding box center [277, 205] width 83 height 33
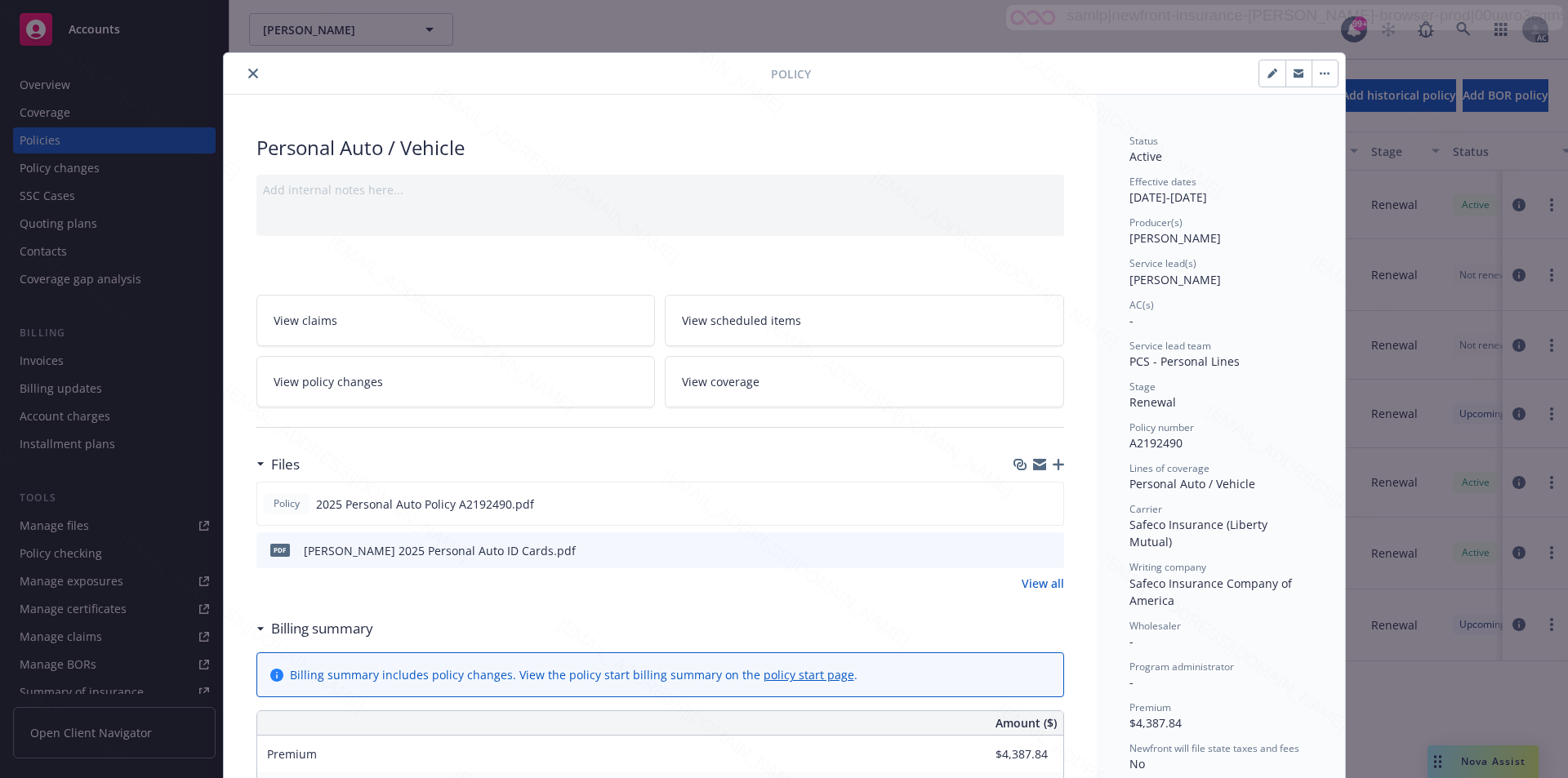
click at [1026, 587] on link "View all" at bounding box center [1043, 583] width 43 height 17
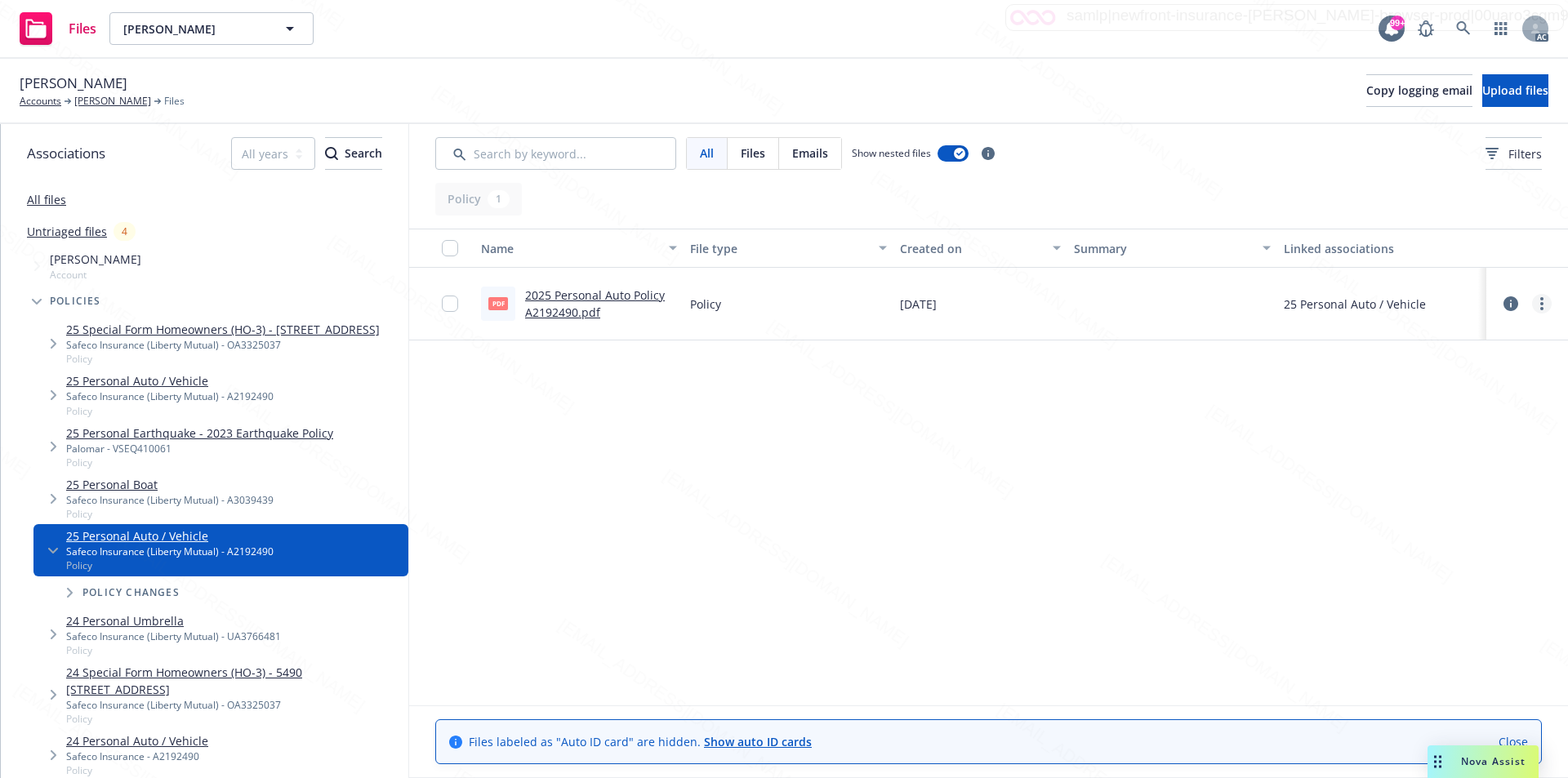
click at [1541, 306] on icon "more" at bounding box center [1542, 304] width 3 height 13
click at [1452, 376] on link "Download" at bounding box center [1470, 370] width 162 height 33
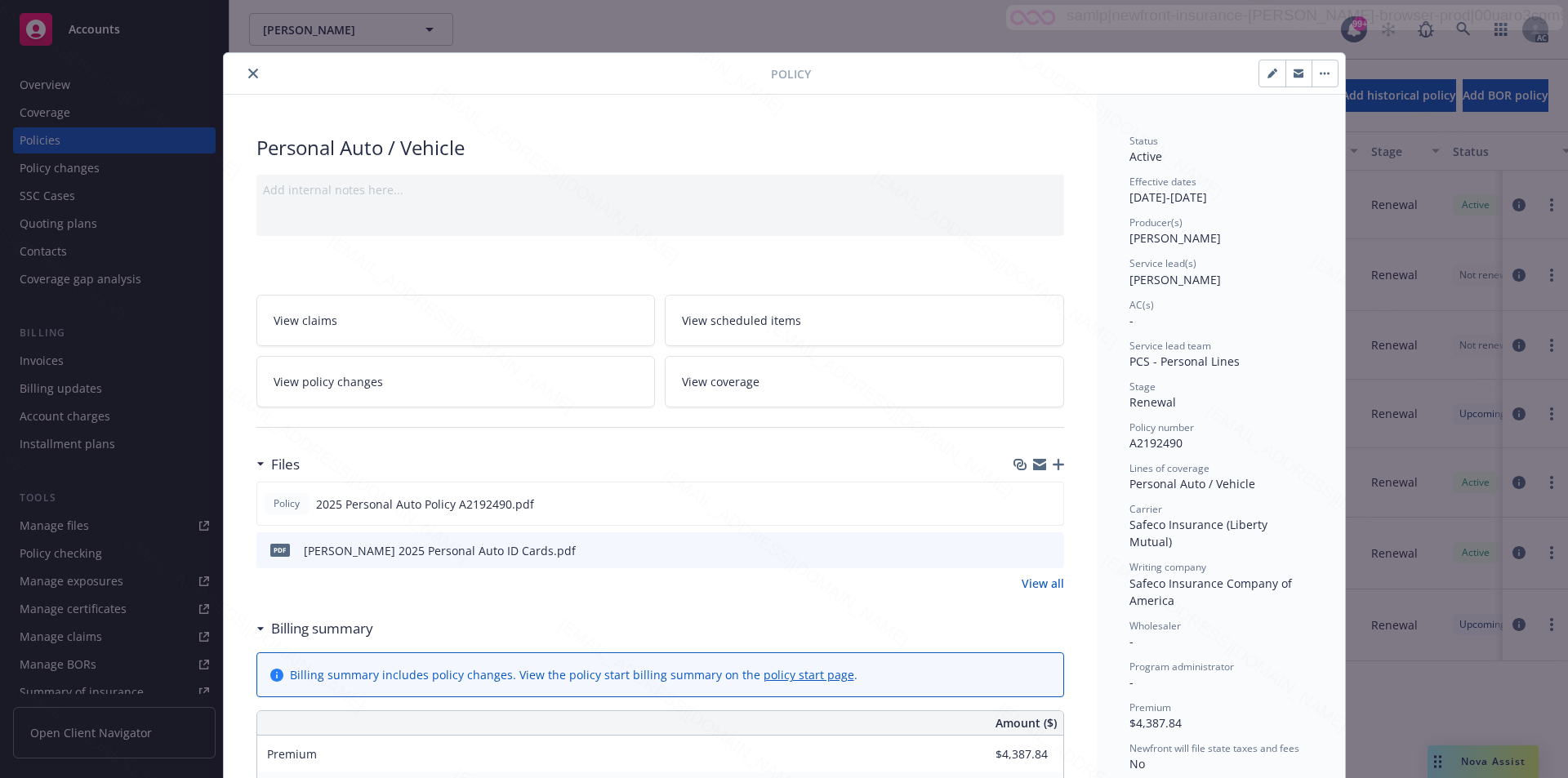
click at [1323, 67] on button "button" at bounding box center [1324, 73] width 26 height 26
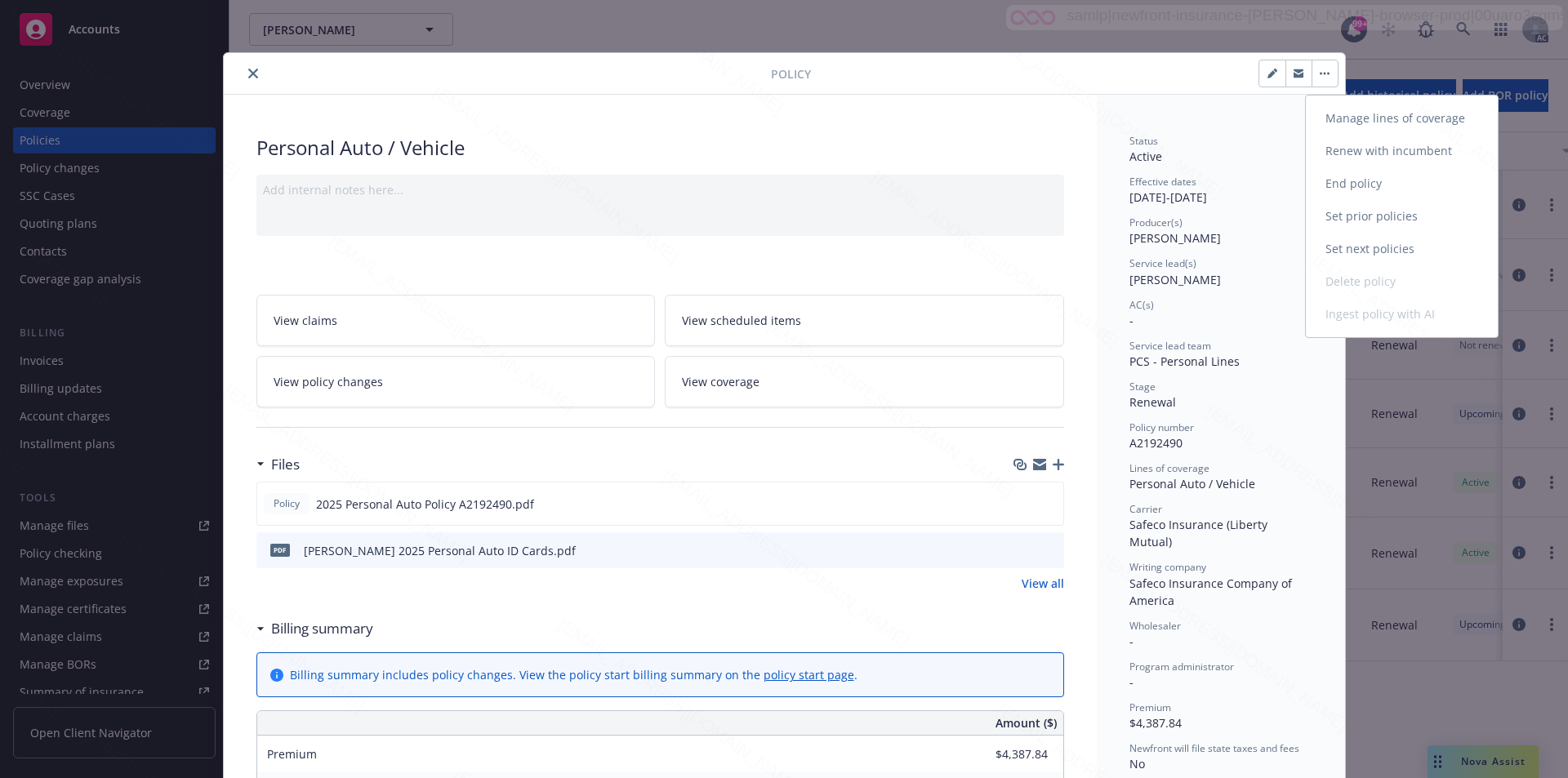
click at [1378, 187] on link "End policy" at bounding box center [1402, 183] width 192 height 33
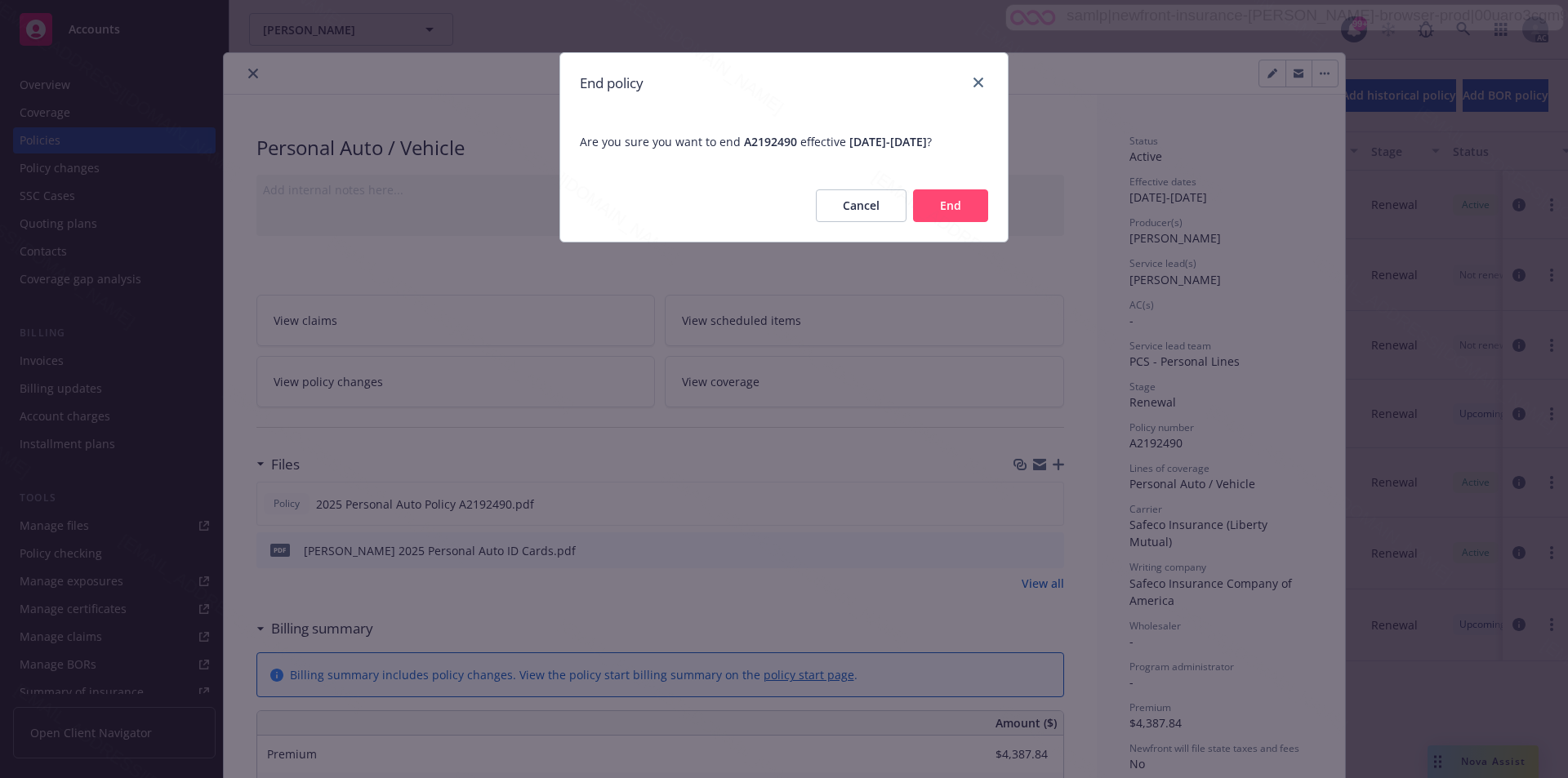
click at [938, 204] on button "End" at bounding box center [950, 206] width 75 height 33
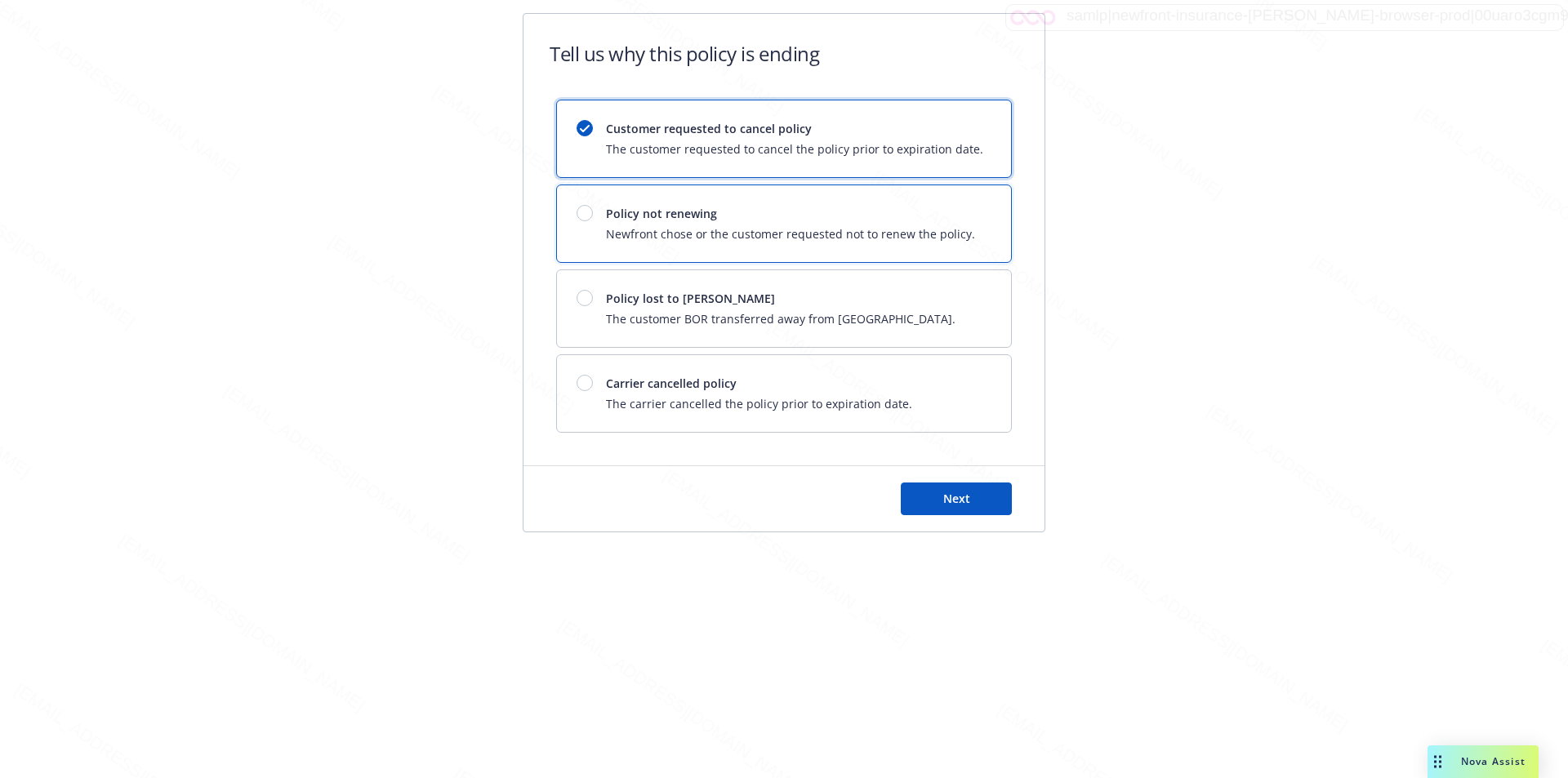
click at [938, 204] on div "Policy not renewing Newfront chose or the customer requested not to renew the p…" at bounding box center [784, 223] width 454 height 76
click at [967, 496] on span "Next" at bounding box center [957, 498] width 27 height 15
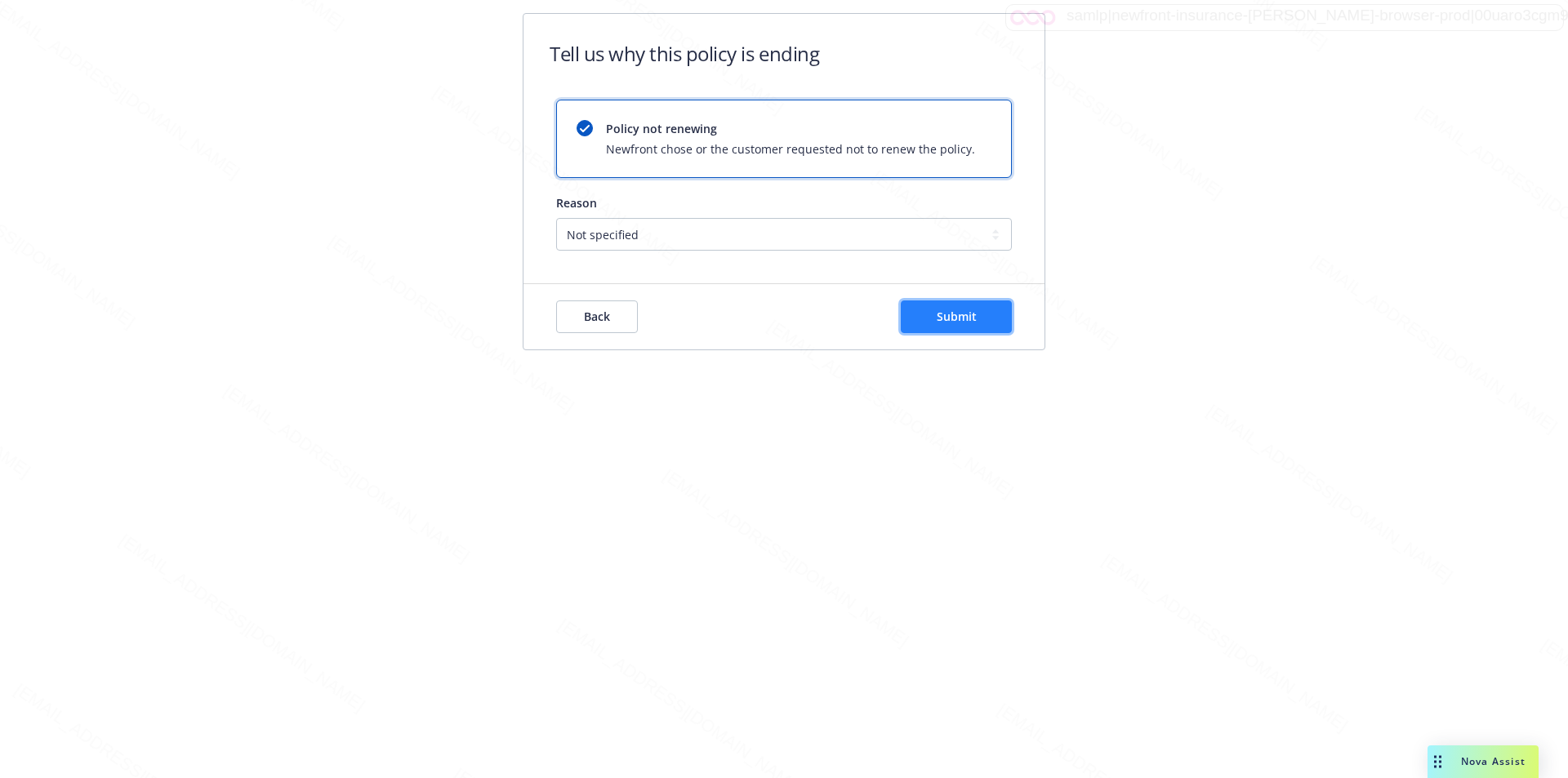
click at [942, 321] on span "Submit" at bounding box center [957, 316] width 40 height 15
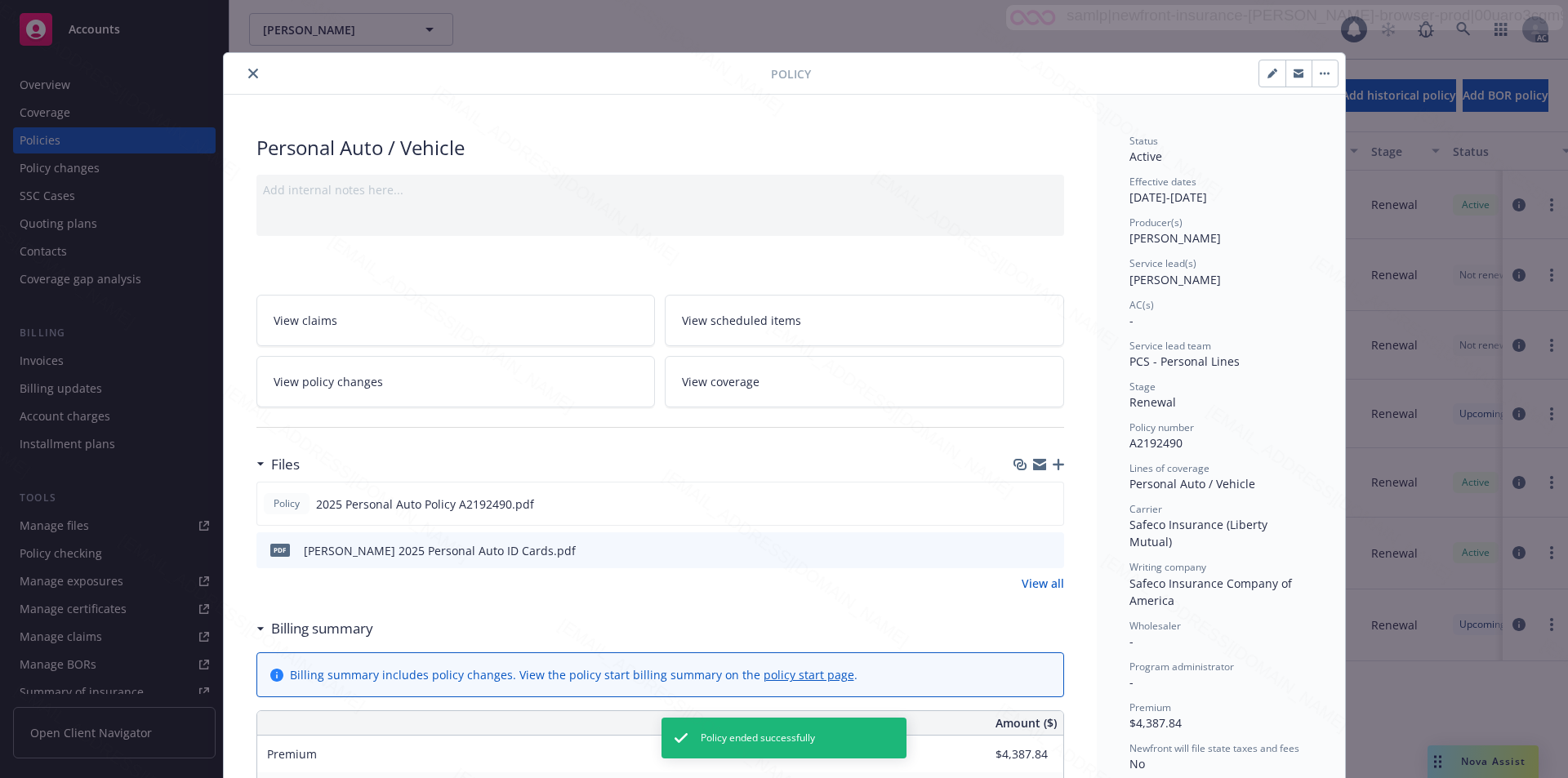
scroll to position [49, 0]
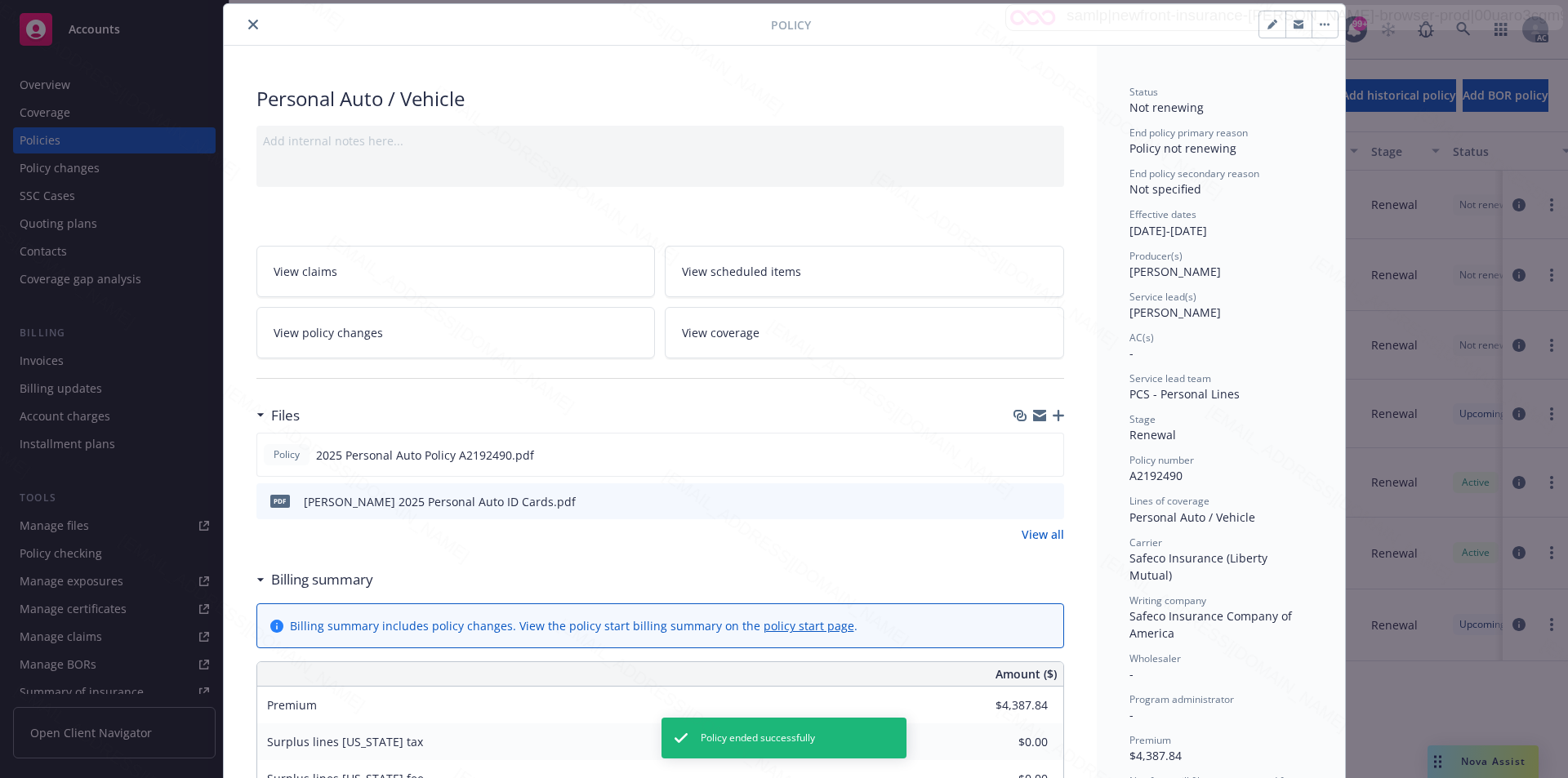
click at [249, 27] on icon "close" at bounding box center [254, 24] width 10 height 10
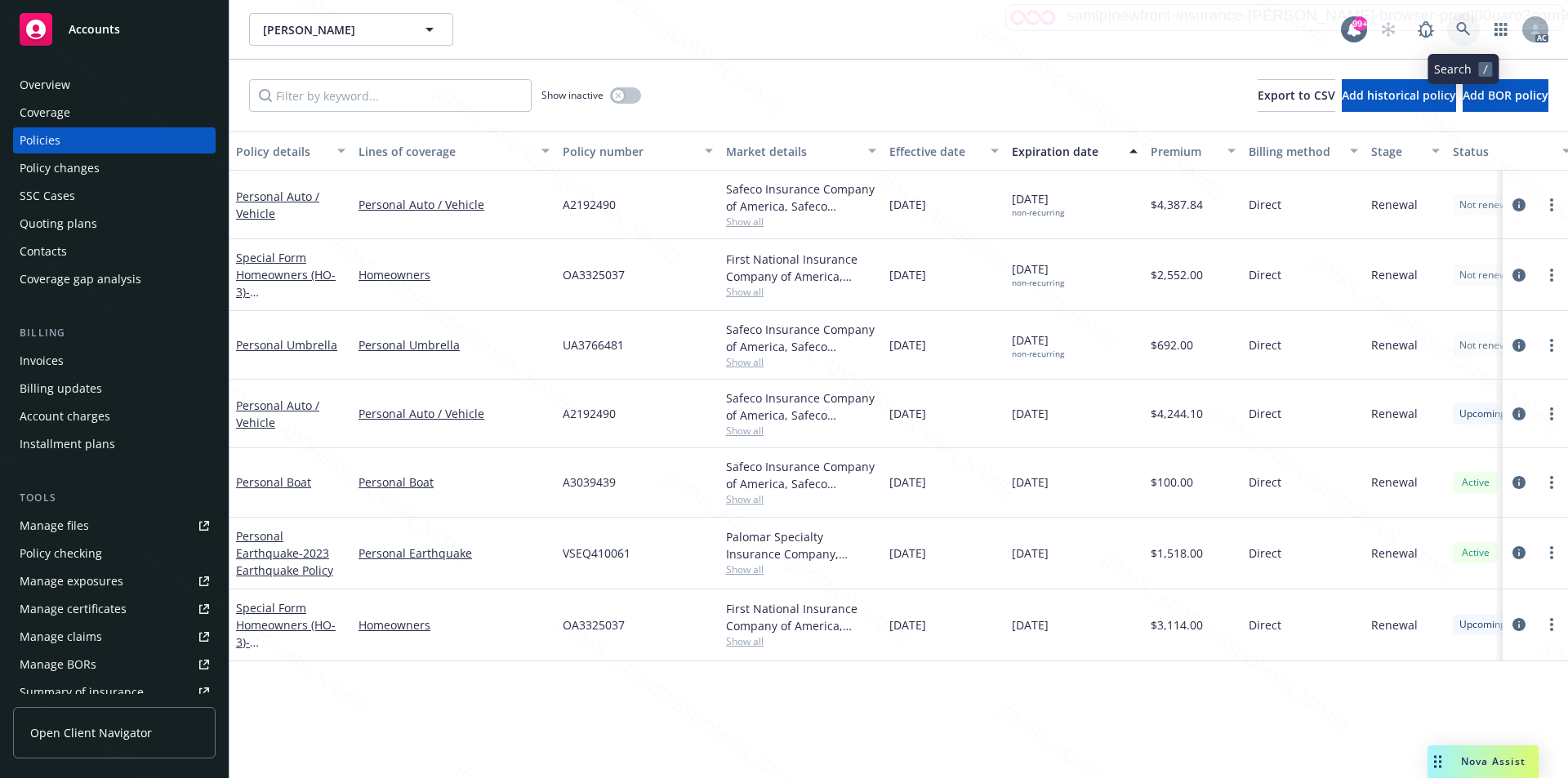
click at [1459, 25] on icon at bounding box center [1463, 29] width 14 height 14
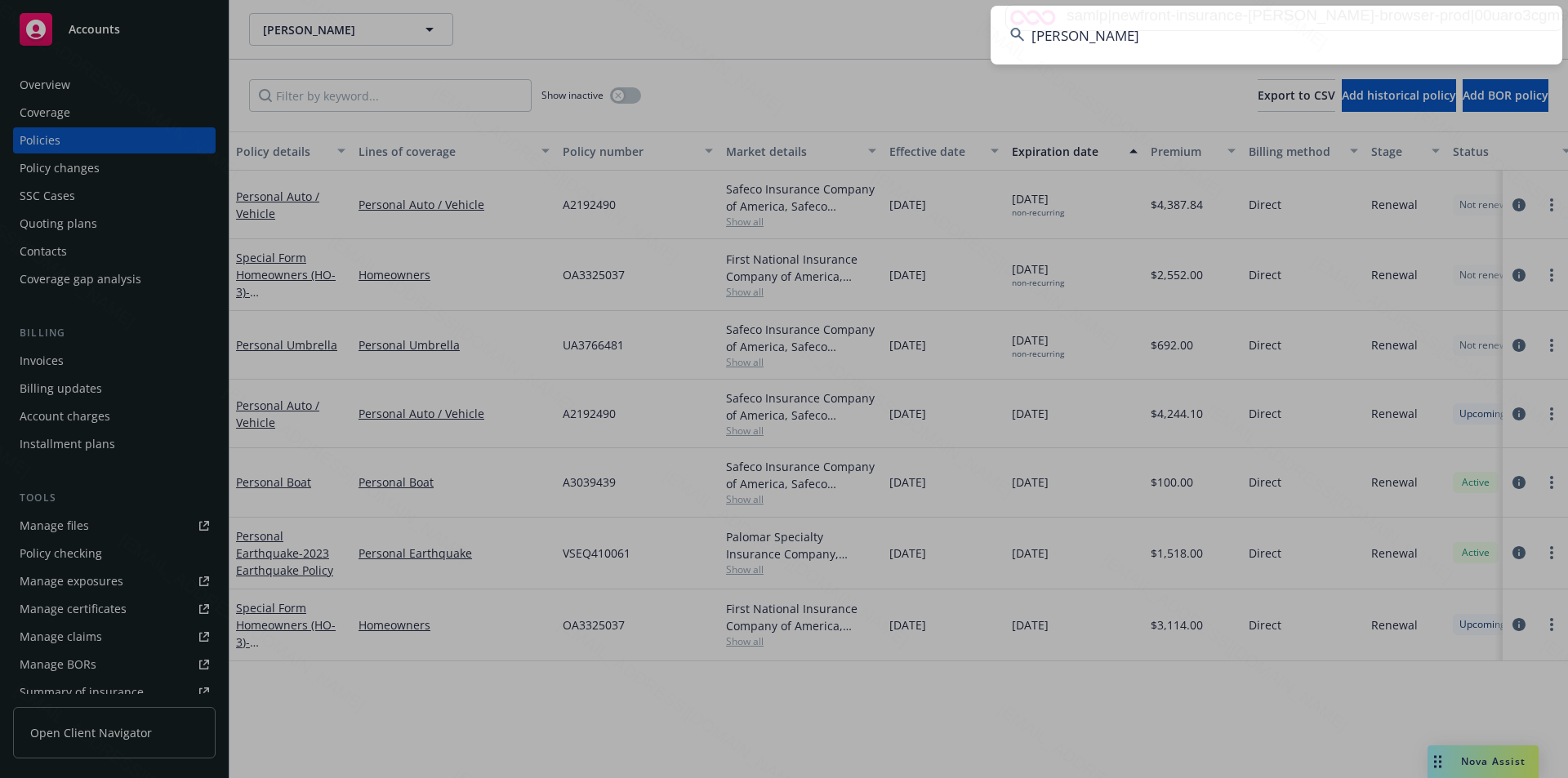
type input "Willahan, Dennis"
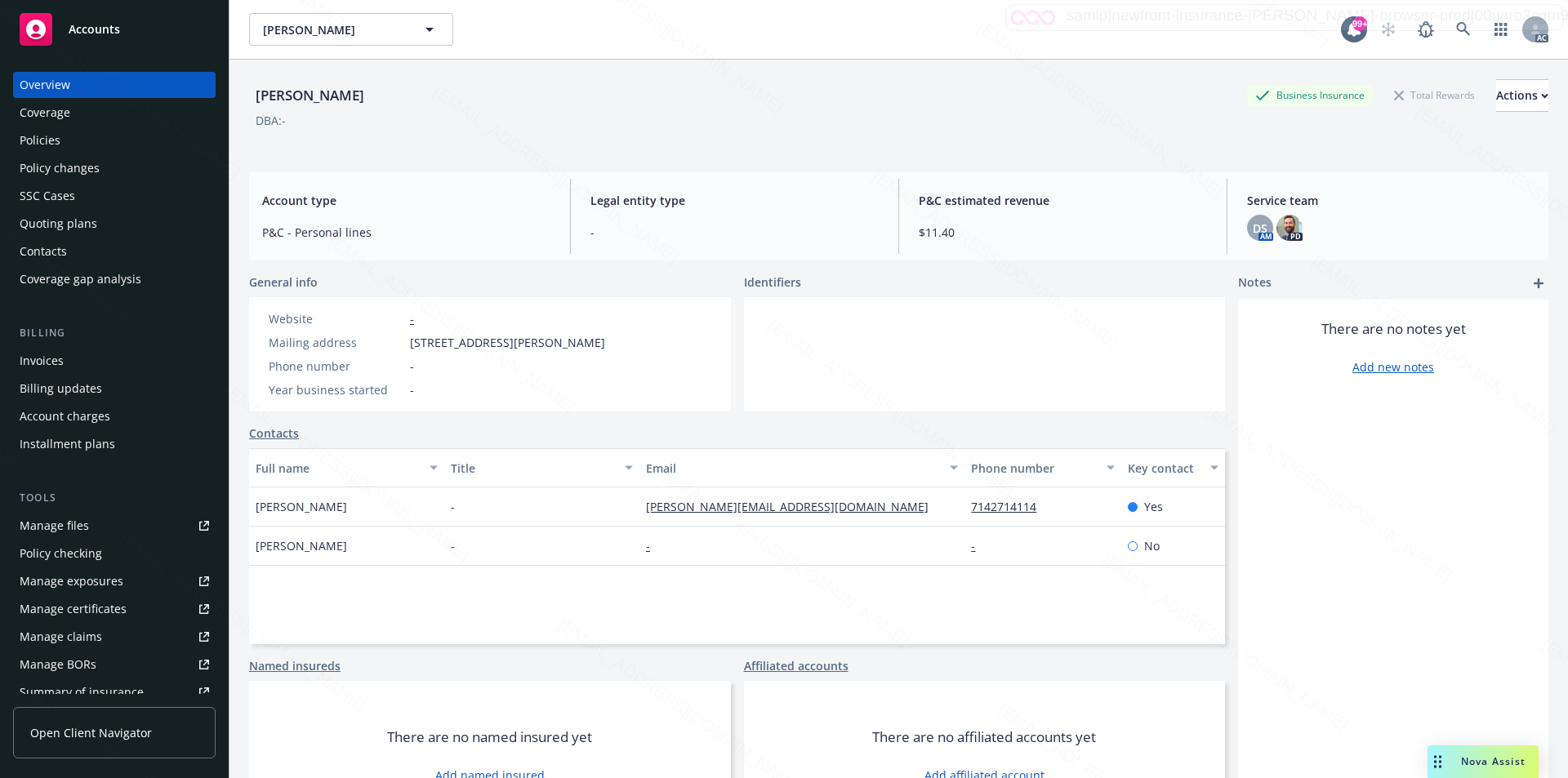
click at [45, 137] on div "Policies" at bounding box center [39, 140] width 41 height 26
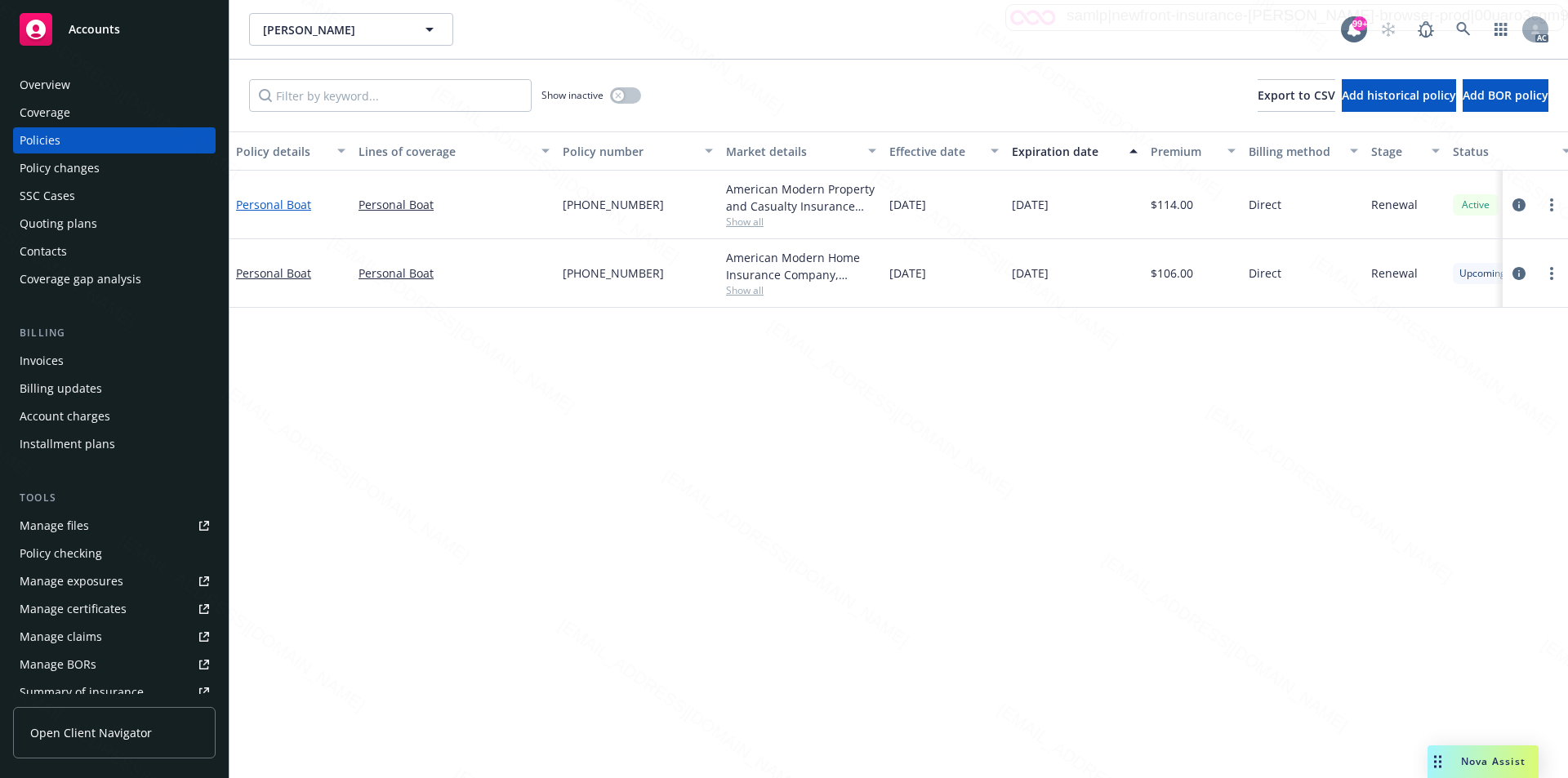
click at [281, 210] on link "Personal Boat" at bounding box center [273, 204] width 75 height 15
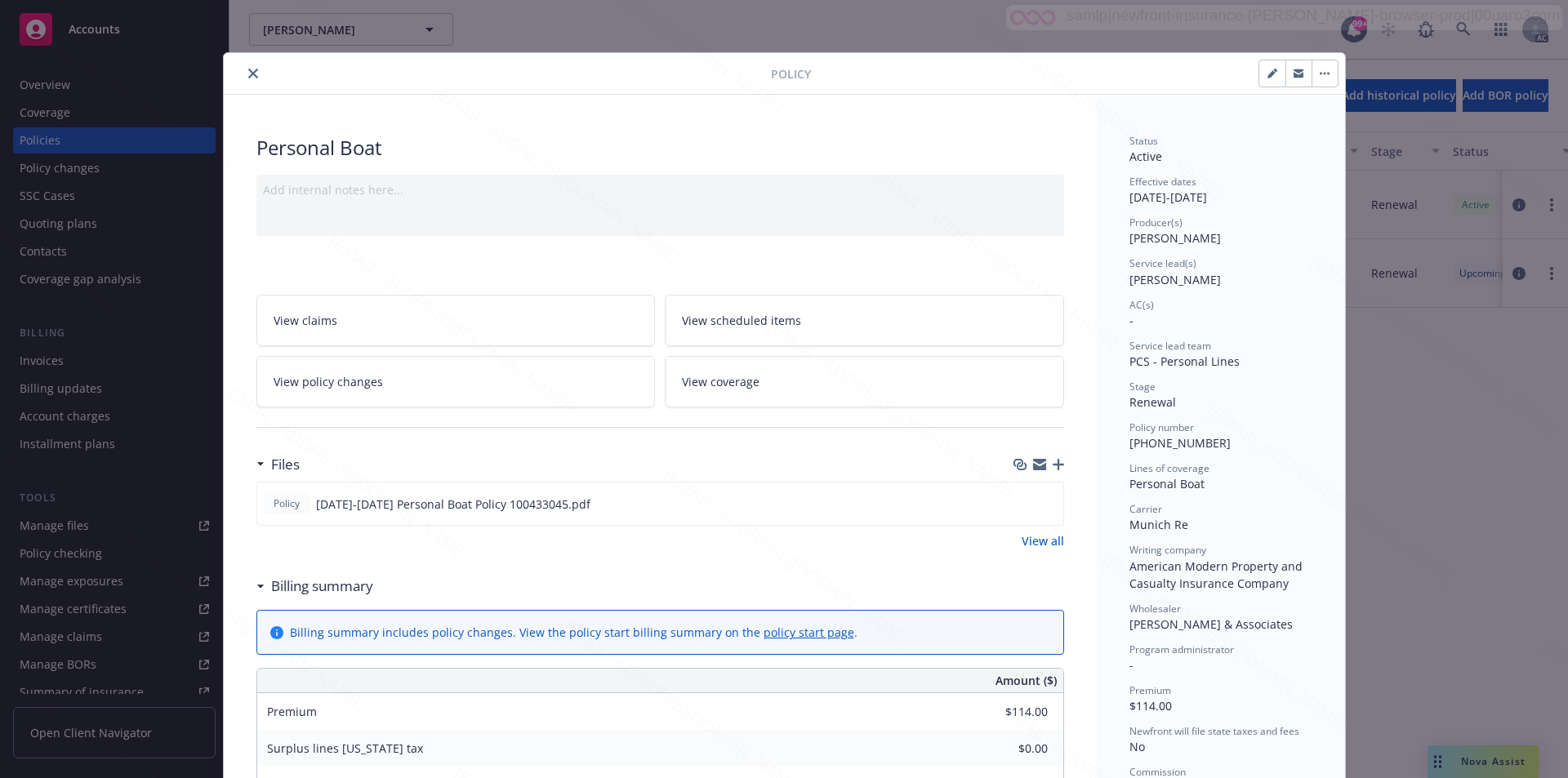
click at [1038, 542] on link "View all" at bounding box center [1043, 541] width 43 height 17
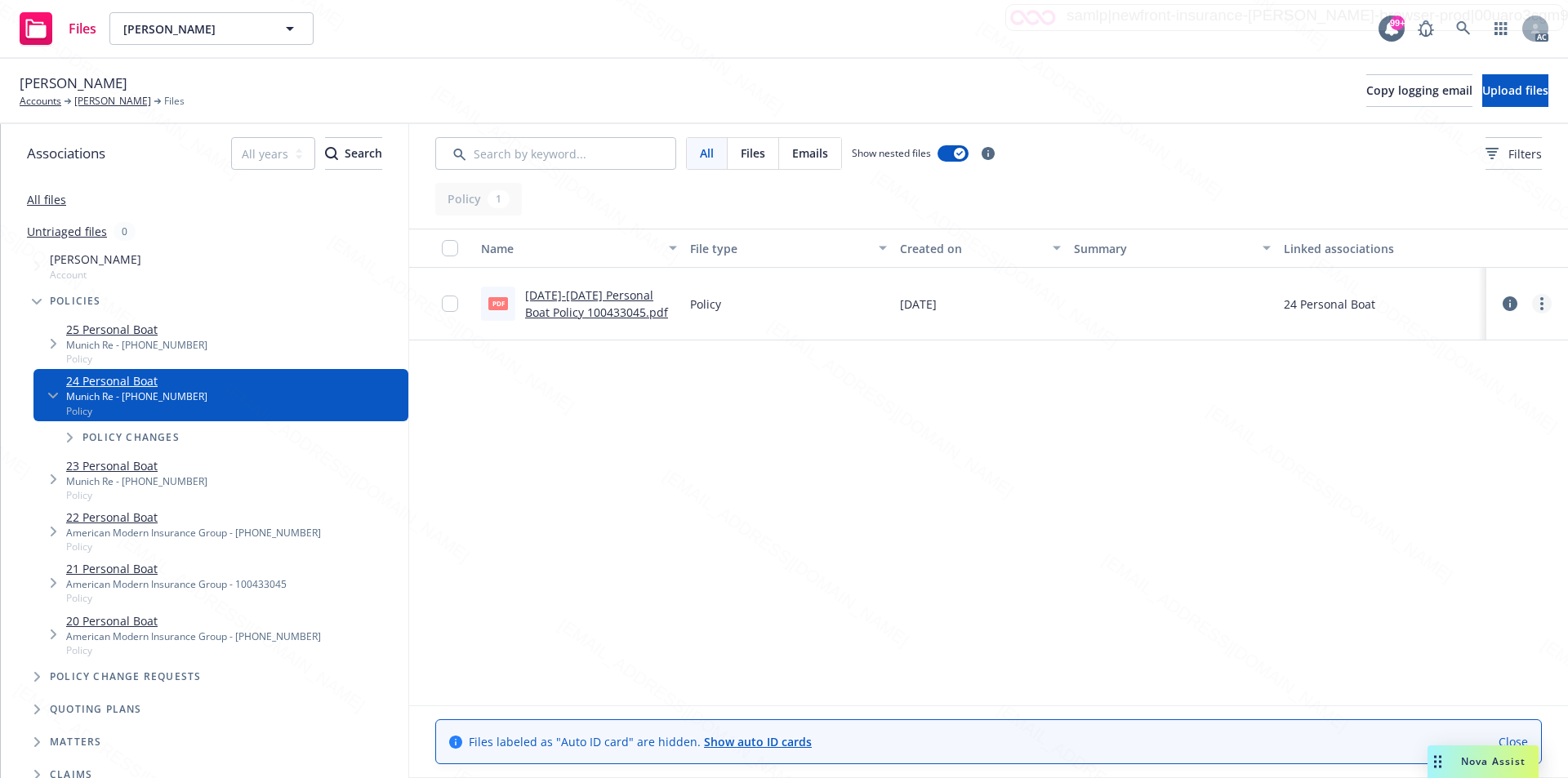
click at [1538, 302] on link "more" at bounding box center [1542, 303] width 19 height 19
click at [1445, 370] on link "Download" at bounding box center [1470, 370] width 162 height 33
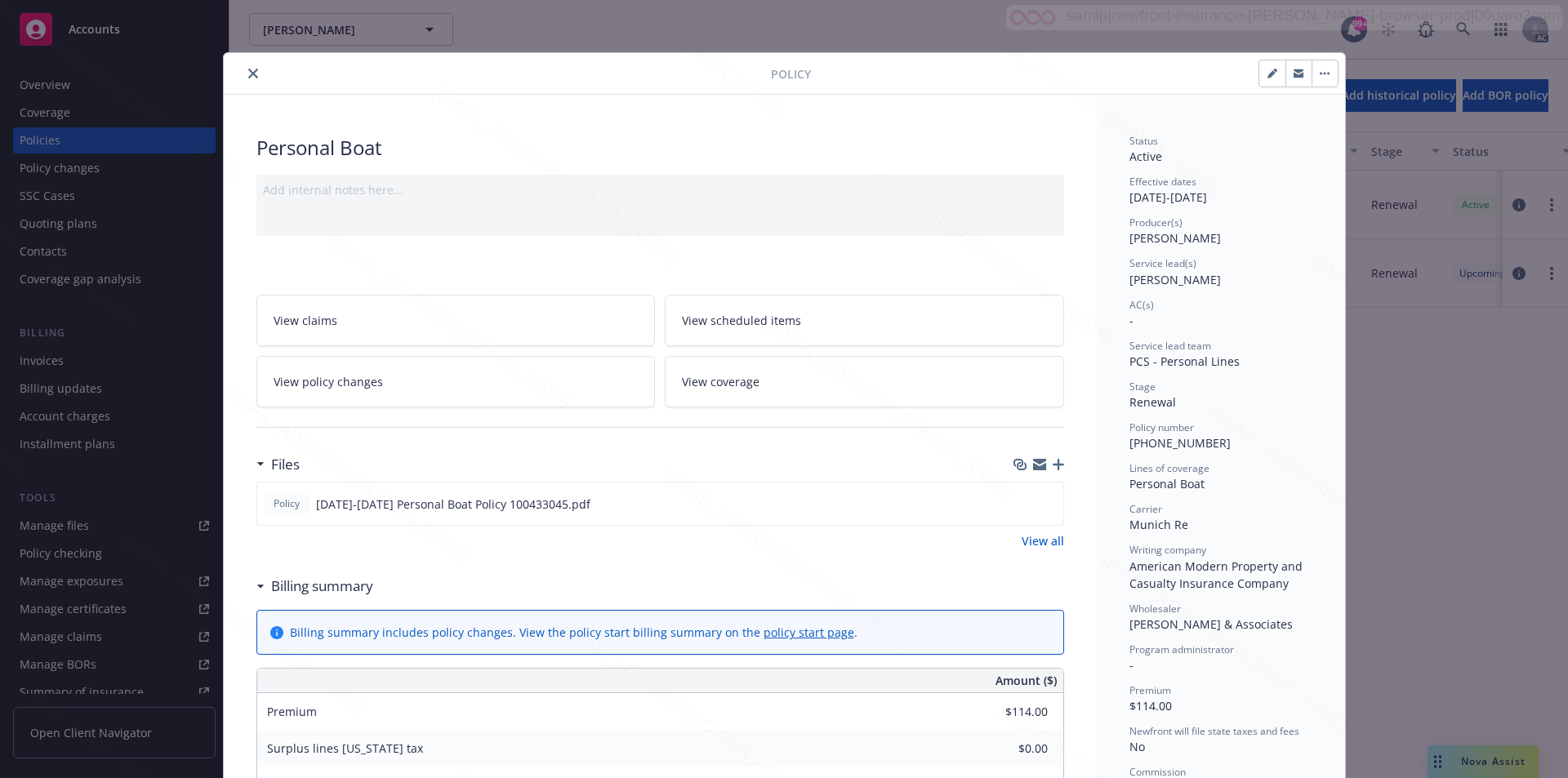
drag, startPoint x: 740, startPoint y: 68, endPoint x: 706, endPoint y: 215, distance: 150.9
click at [249, 72] on icon "close" at bounding box center [254, 74] width 10 height 10
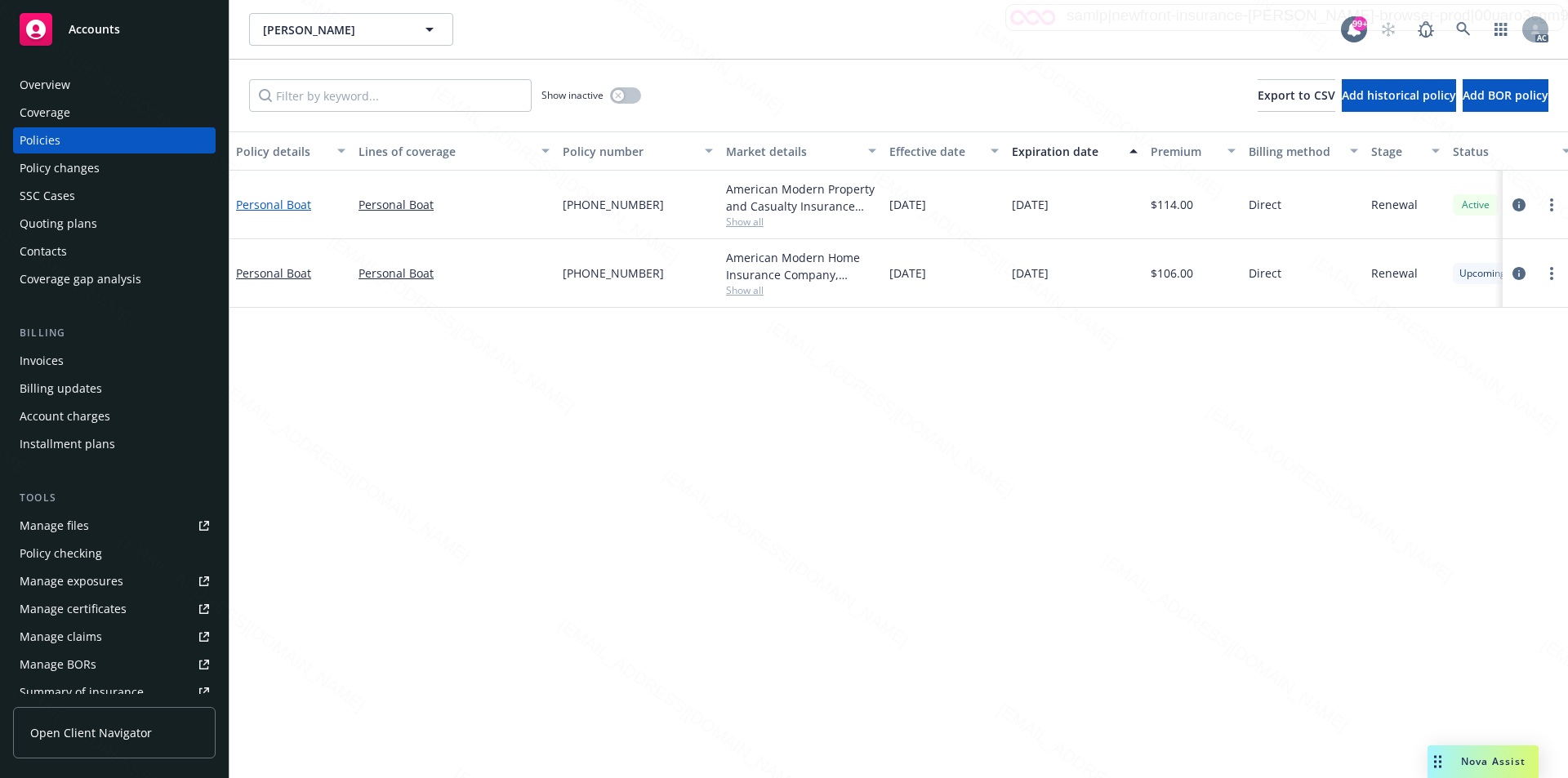
click at [270, 205] on link "Personal Boat" at bounding box center [273, 204] width 75 height 15
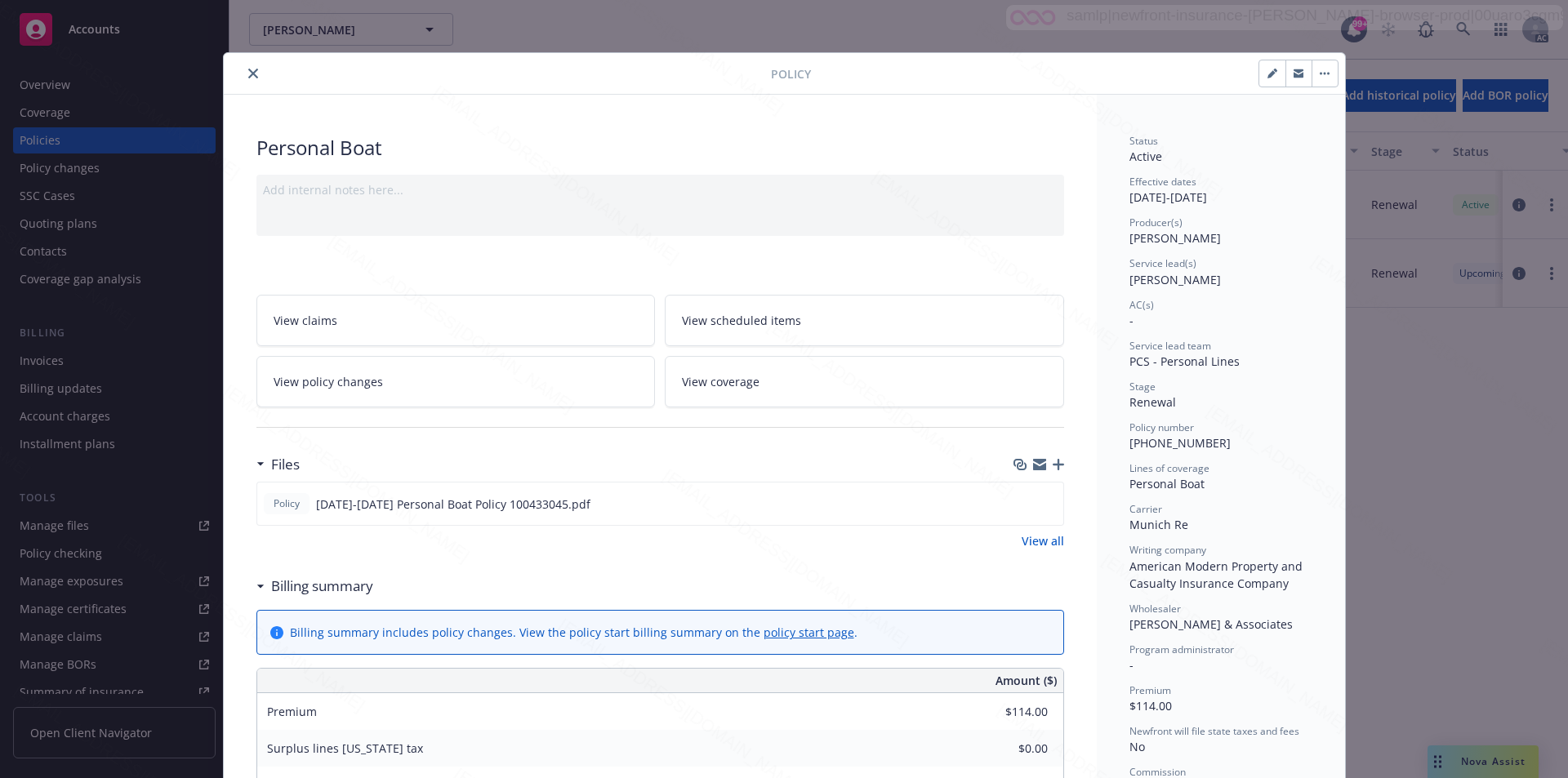
click at [1319, 84] on button "button" at bounding box center [1324, 73] width 26 height 26
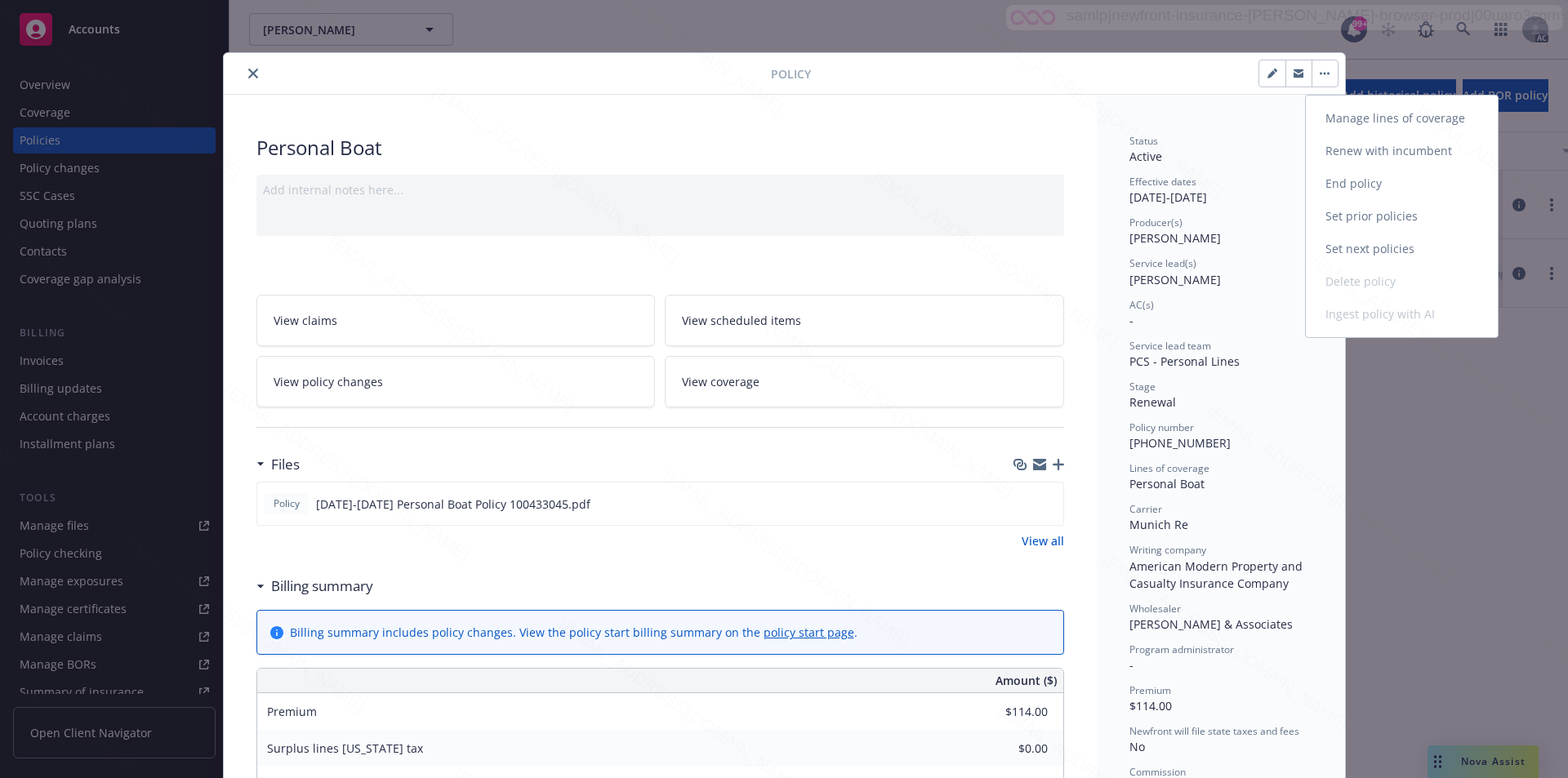
click at [1362, 185] on link "End policy" at bounding box center [1402, 183] width 192 height 33
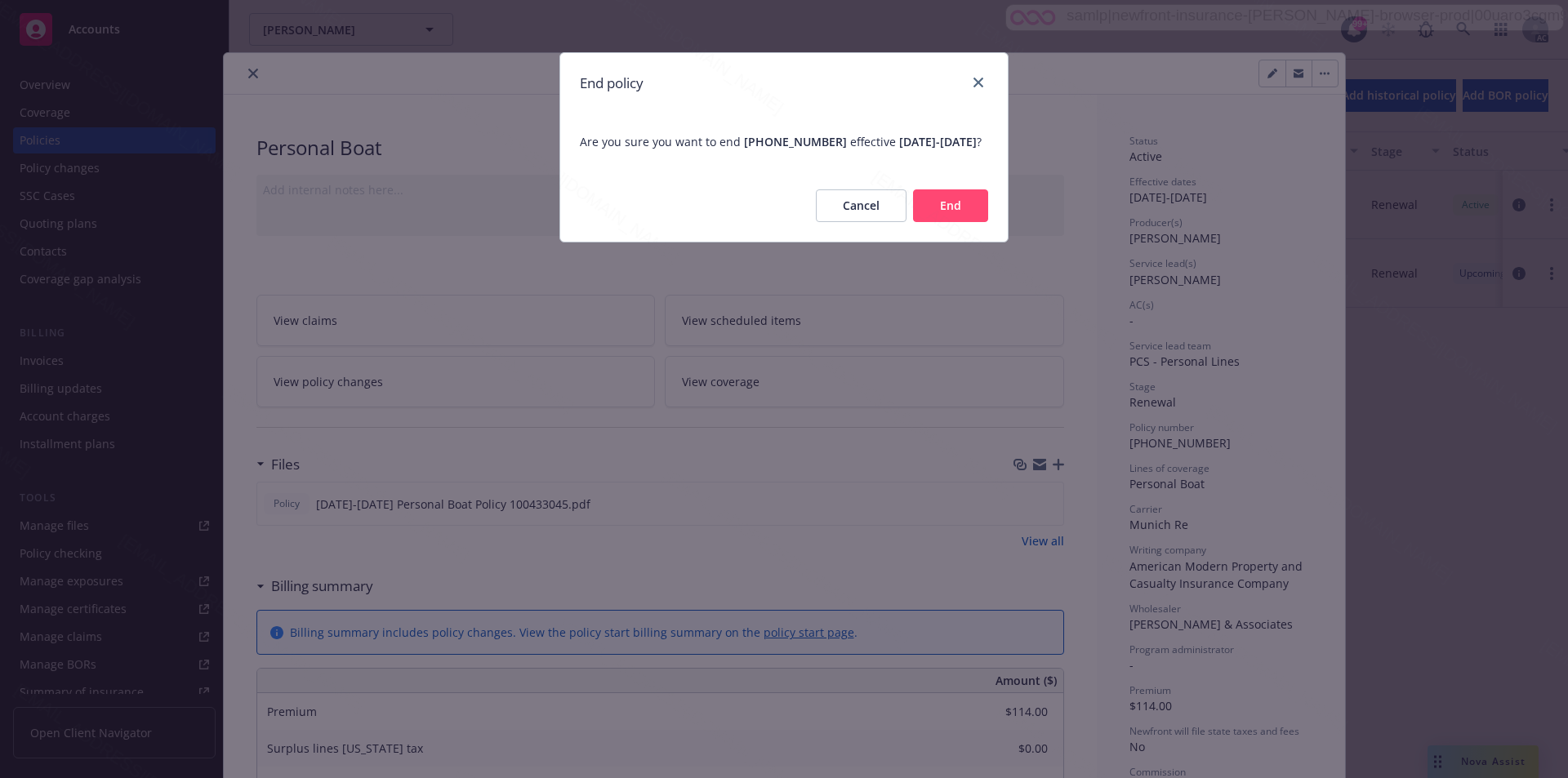
click at [953, 222] on button "End" at bounding box center [950, 206] width 75 height 33
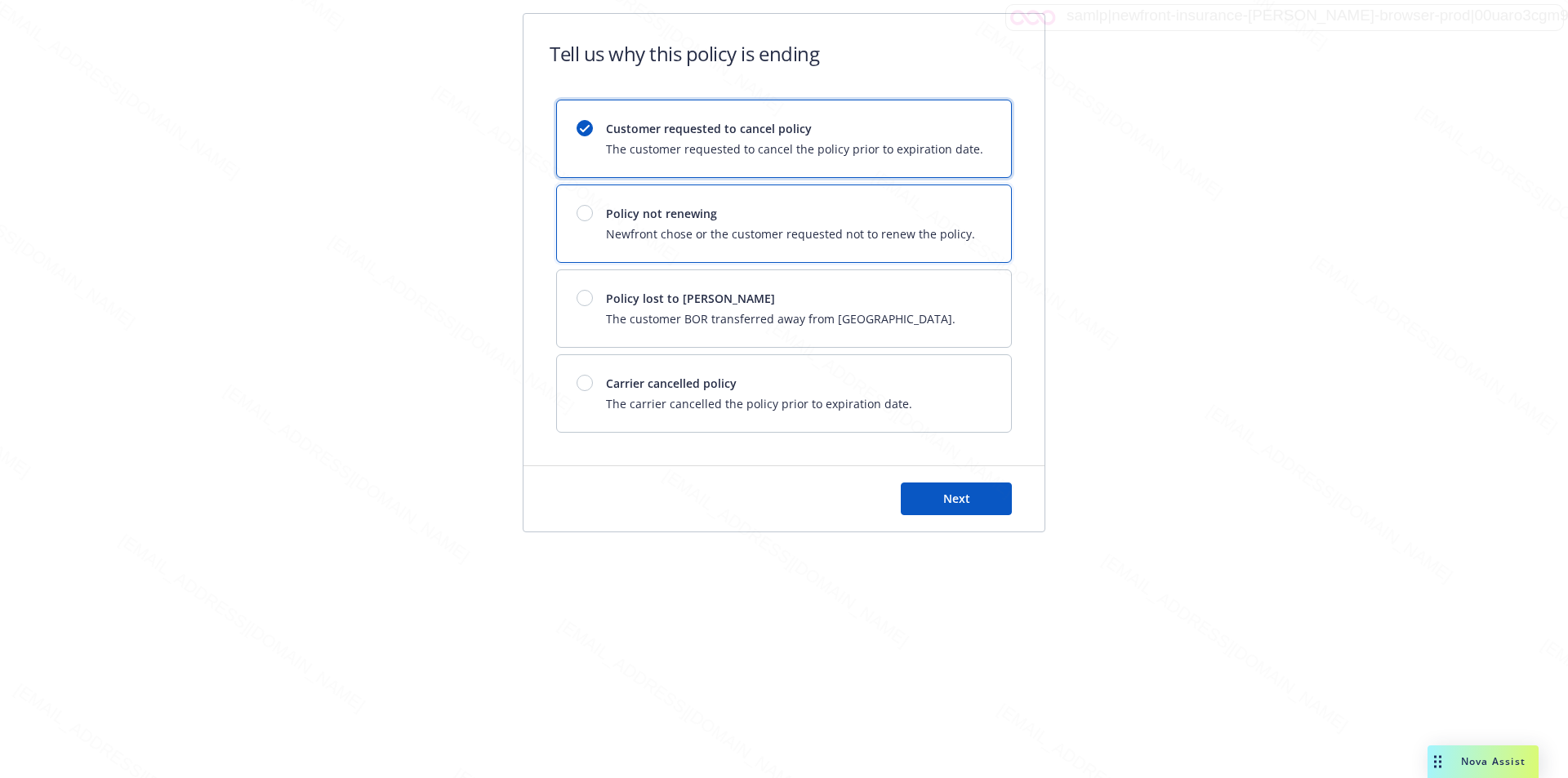
click at [953, 225] on span "Newfront chose or the customer requested not to renew the policy." at bounding box center [790, 234] width 369 height 17
click at [939, 498] on button "Next" at bounding box center [956, 499] width 111 height 33
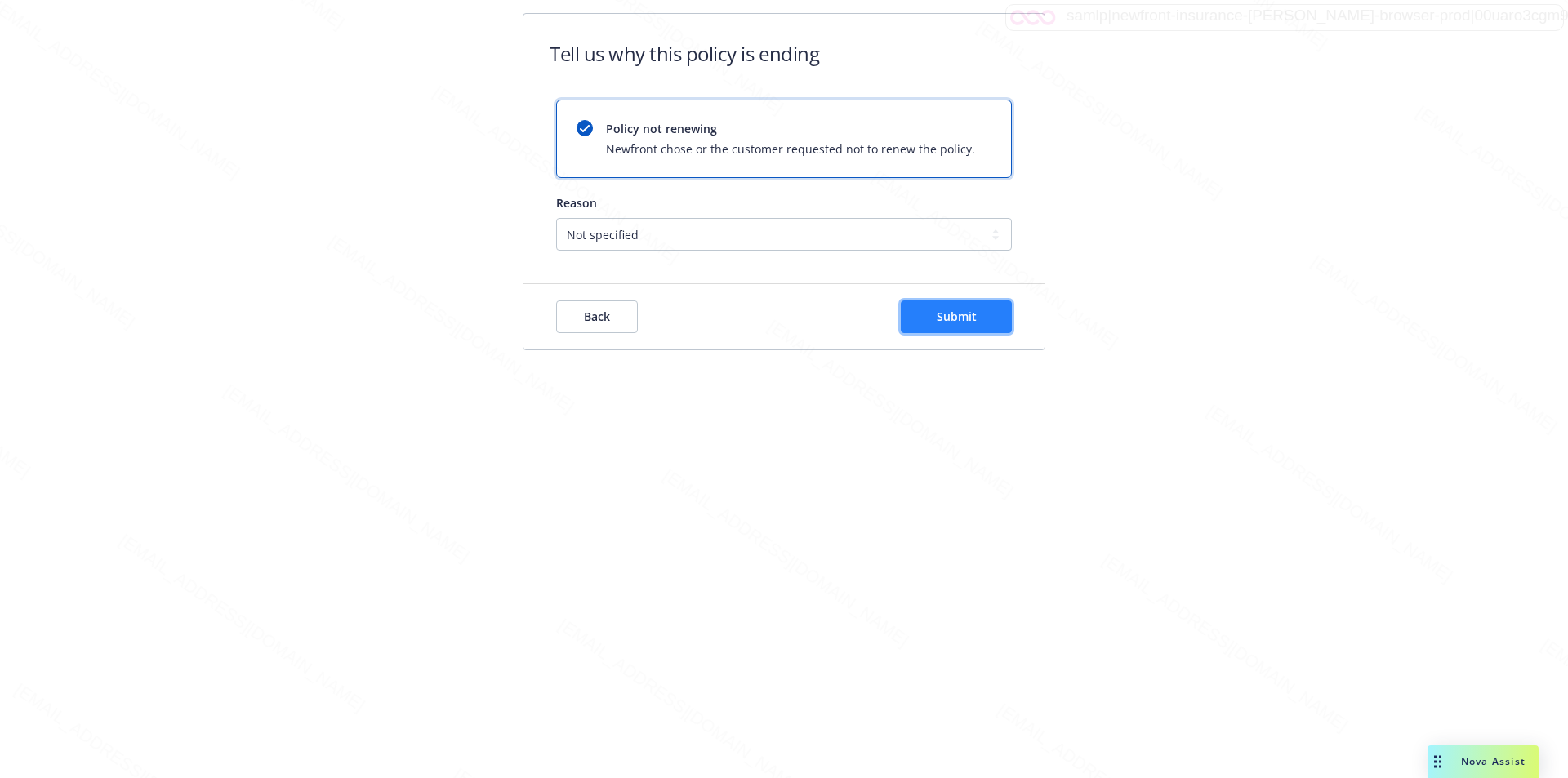
click at [929, 317] on button "Submit" at bounding box center [956, 317] width 111 height 33
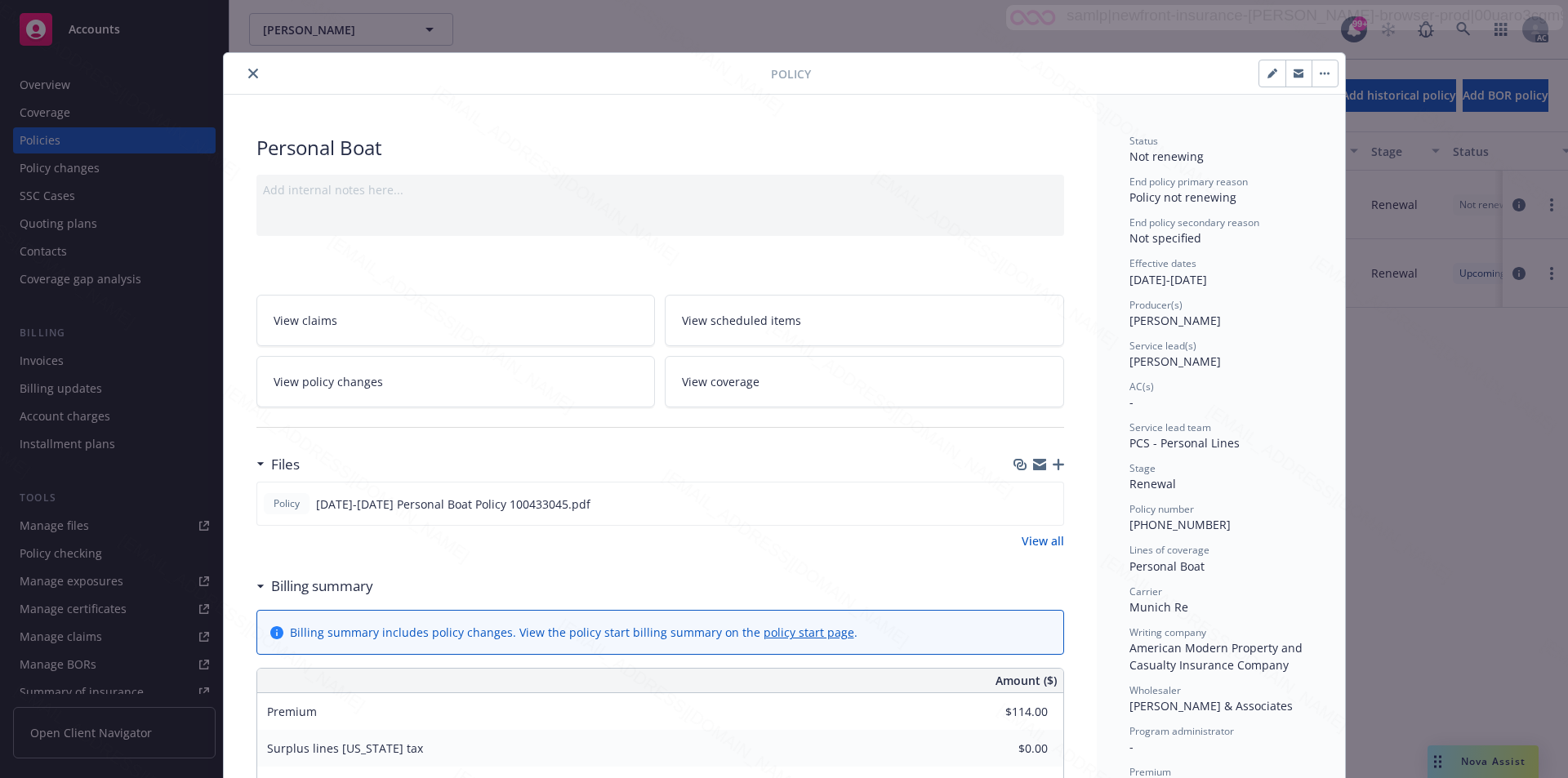
click at [249, 73] on icon "close" at bounding box center [254, 74] width 10 height 10
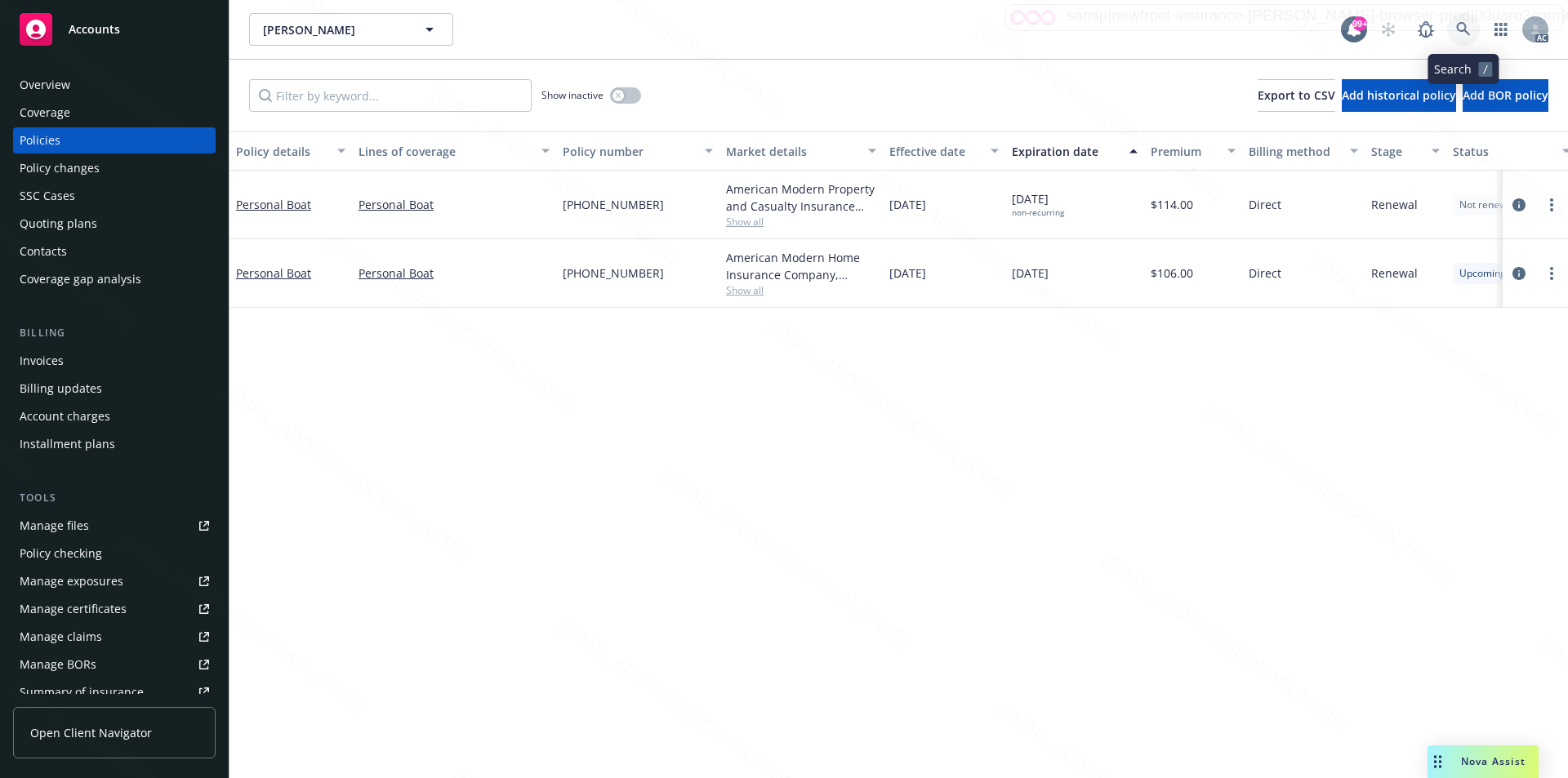
click at [1466, 29] on icon at bounding box center [1463, 29] width 14 height 14
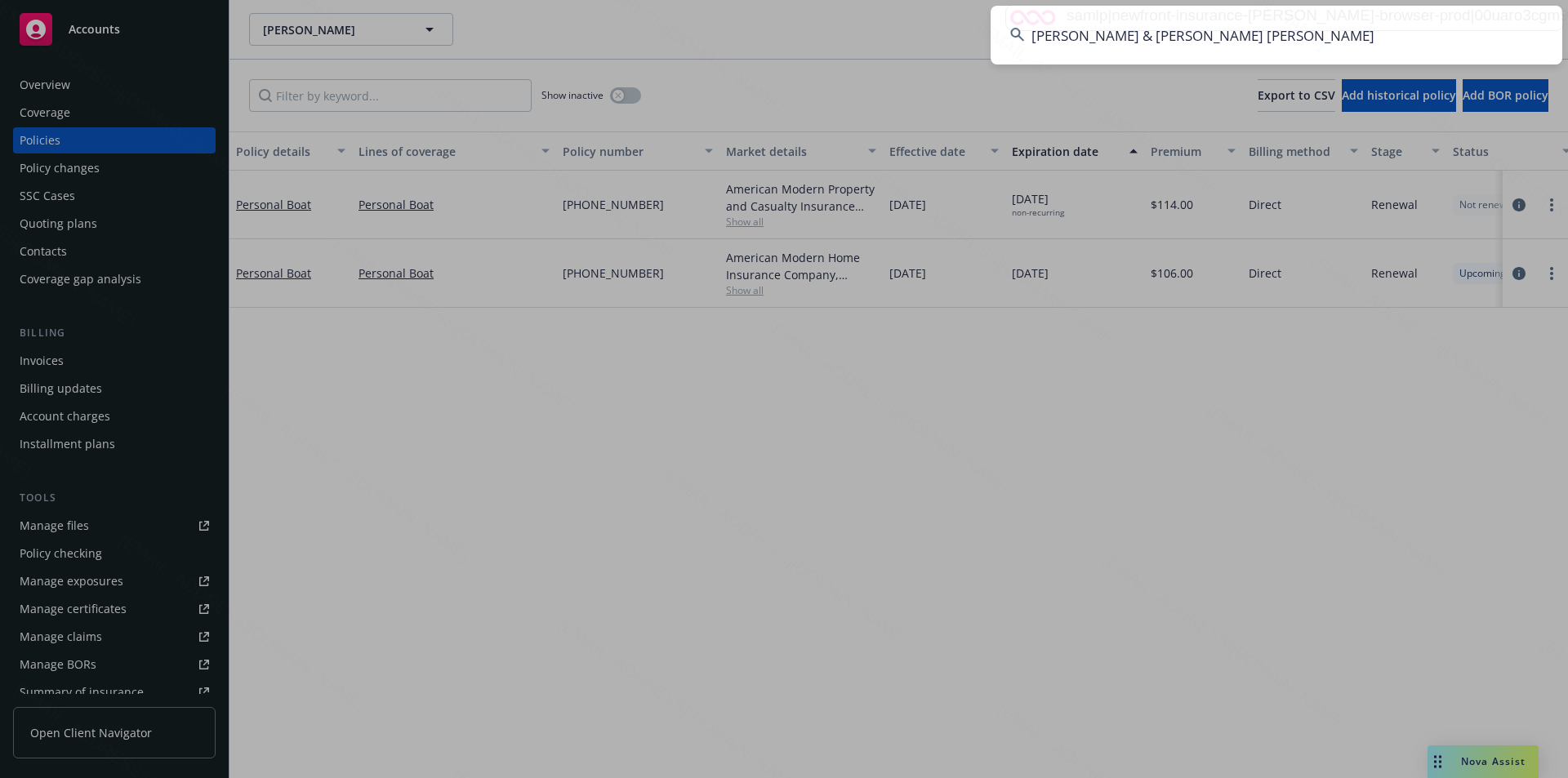
type input "[PERSON_NAME] & [PERSON_NAME] [PERSON_NAME]"
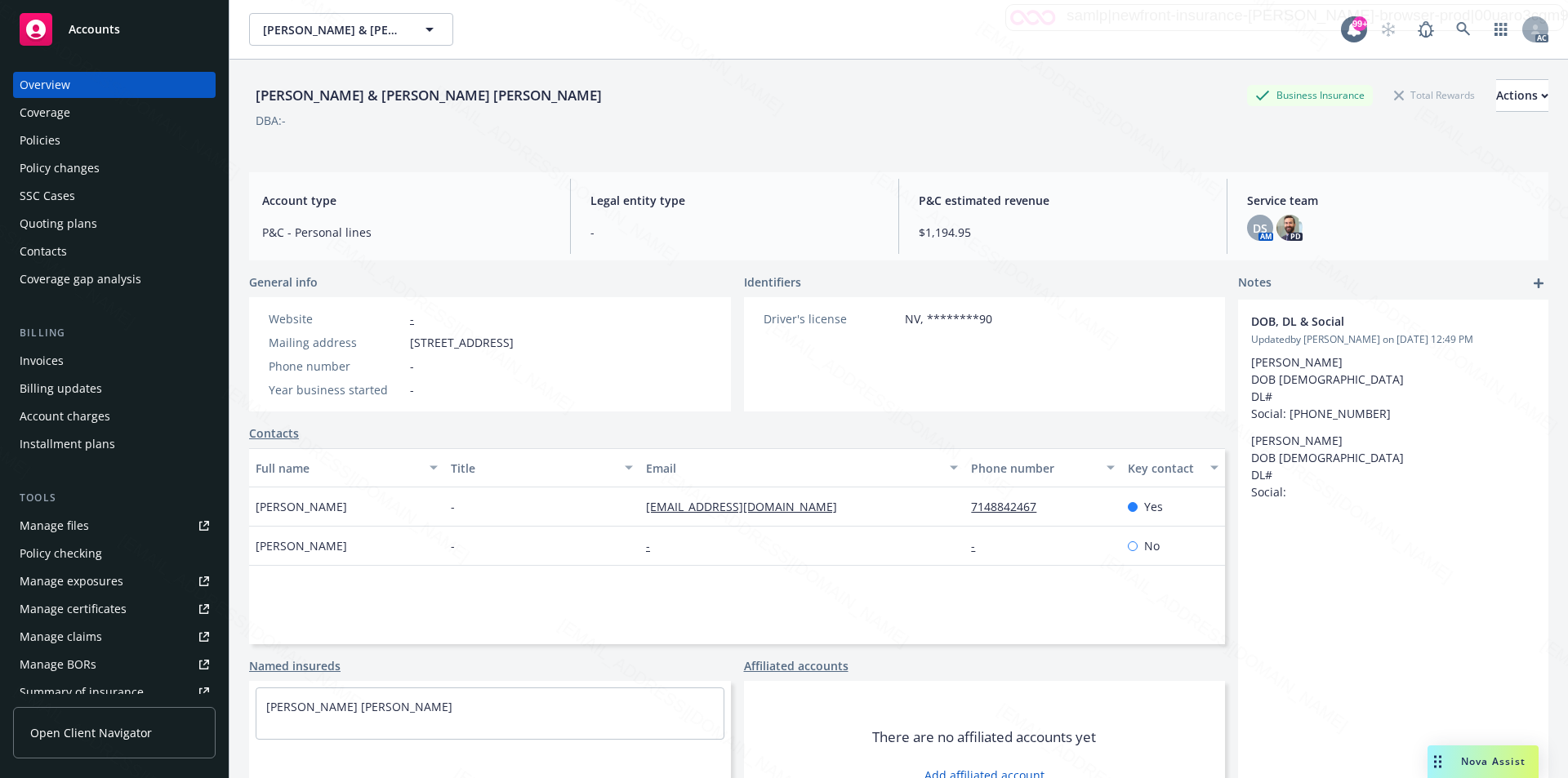
click at [56, 141] on div "Policies" at bounding box center [39, 140] width 41 height 26
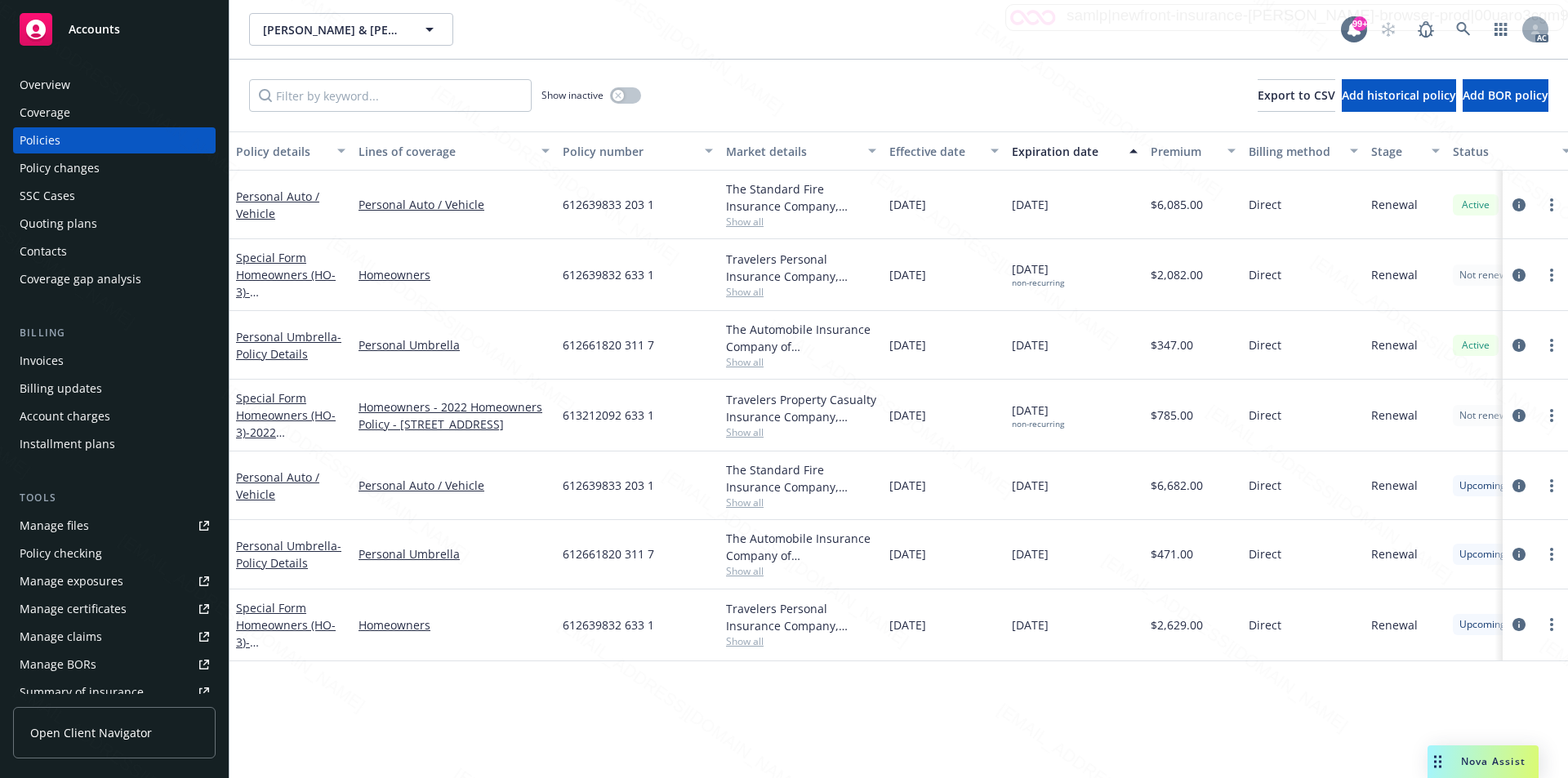
click at [266, 204] on div "Personal Auto / Vehicle" at bounding box center [291, 205] width 109 height 34
click at [266, 201] on link "Personal Auto / Vehicle" at bounding box center [277, 205] width 83 height 33
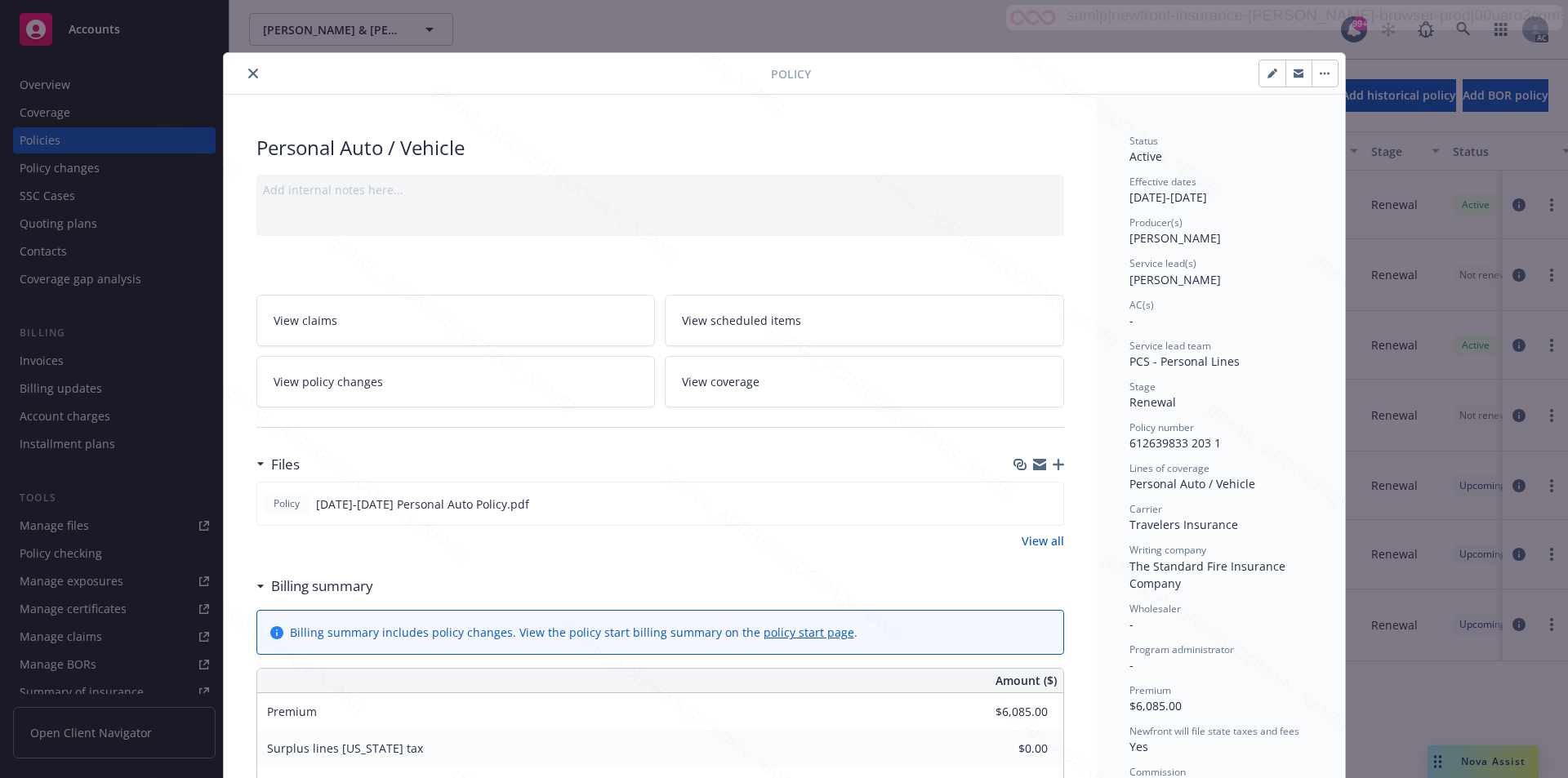
click at [1027, 544] on link "View all" at bounding box center [1043, 541] width 43 height 17
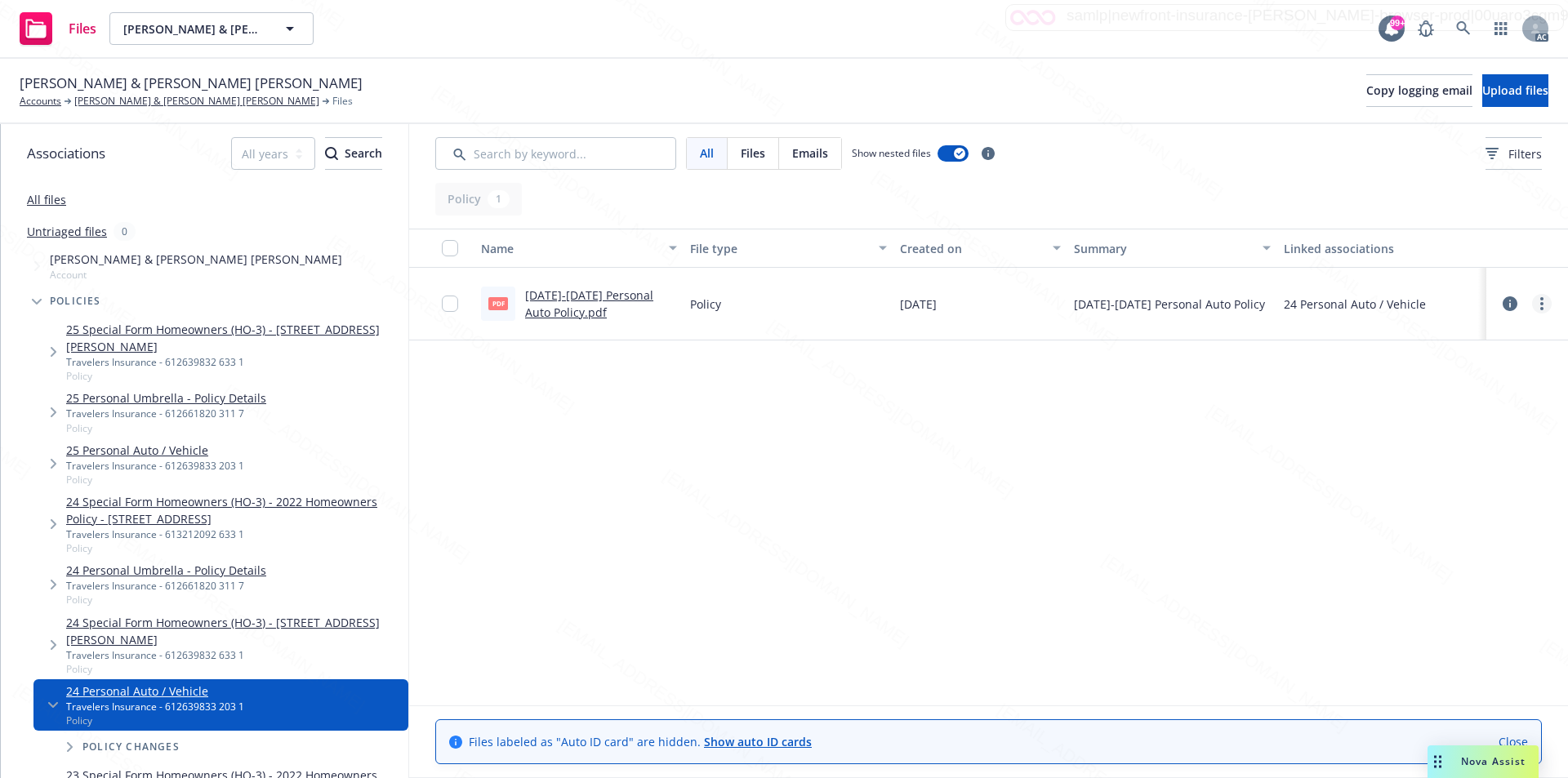
click at [1538, 304] on link "more" at bounding box center [1542, 303] width 19 height 19
click at [1435, 368] on link "Download" at bounding box center [1470, 370] width 162 height 33
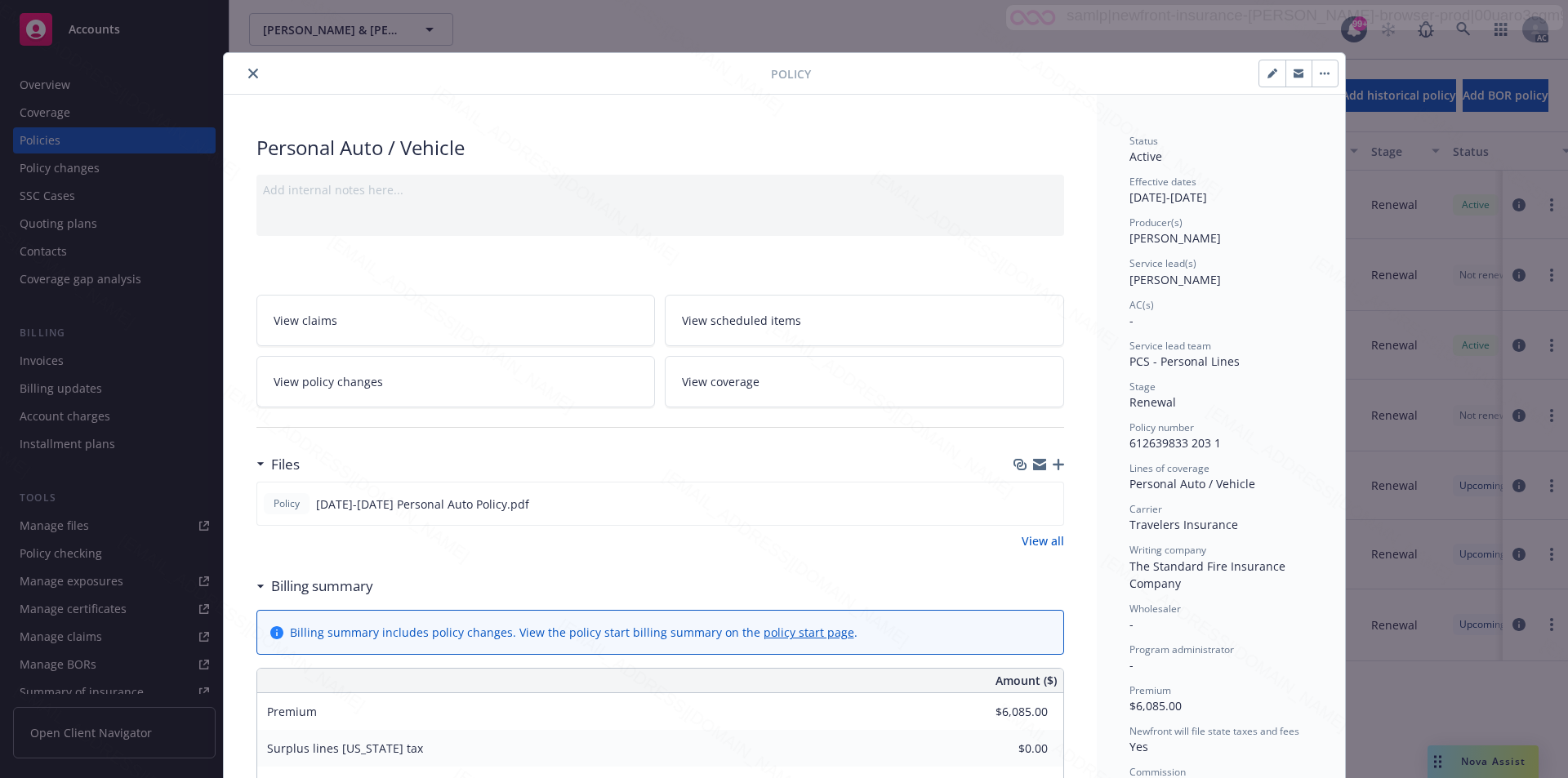
click at [1314, 63] on button "button" at bounding box center [1324, 73] width 26 height 26
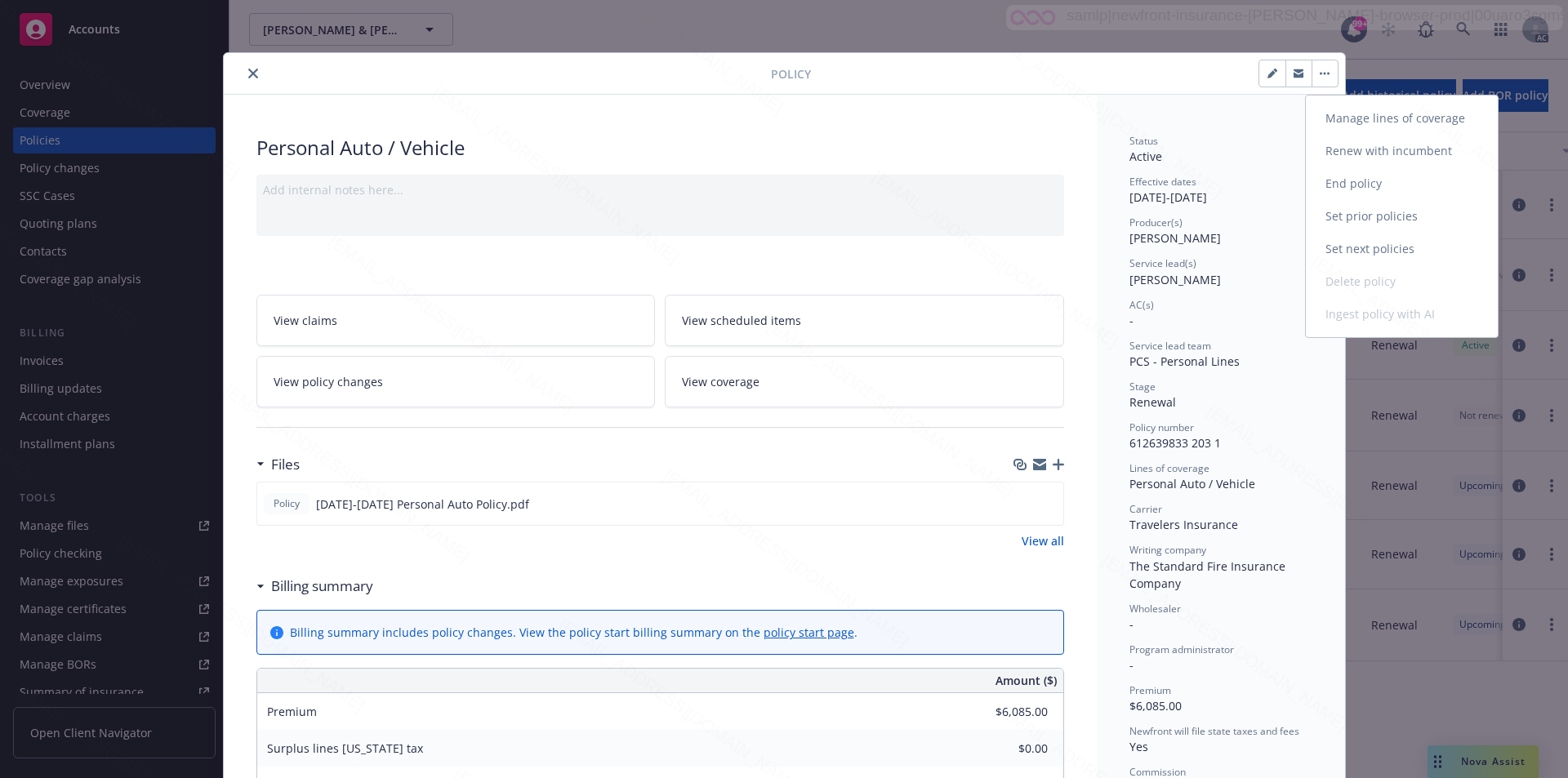
click at [1350, 182] on link "End policy" at bounding box center [1402, 183] width 192 height 33
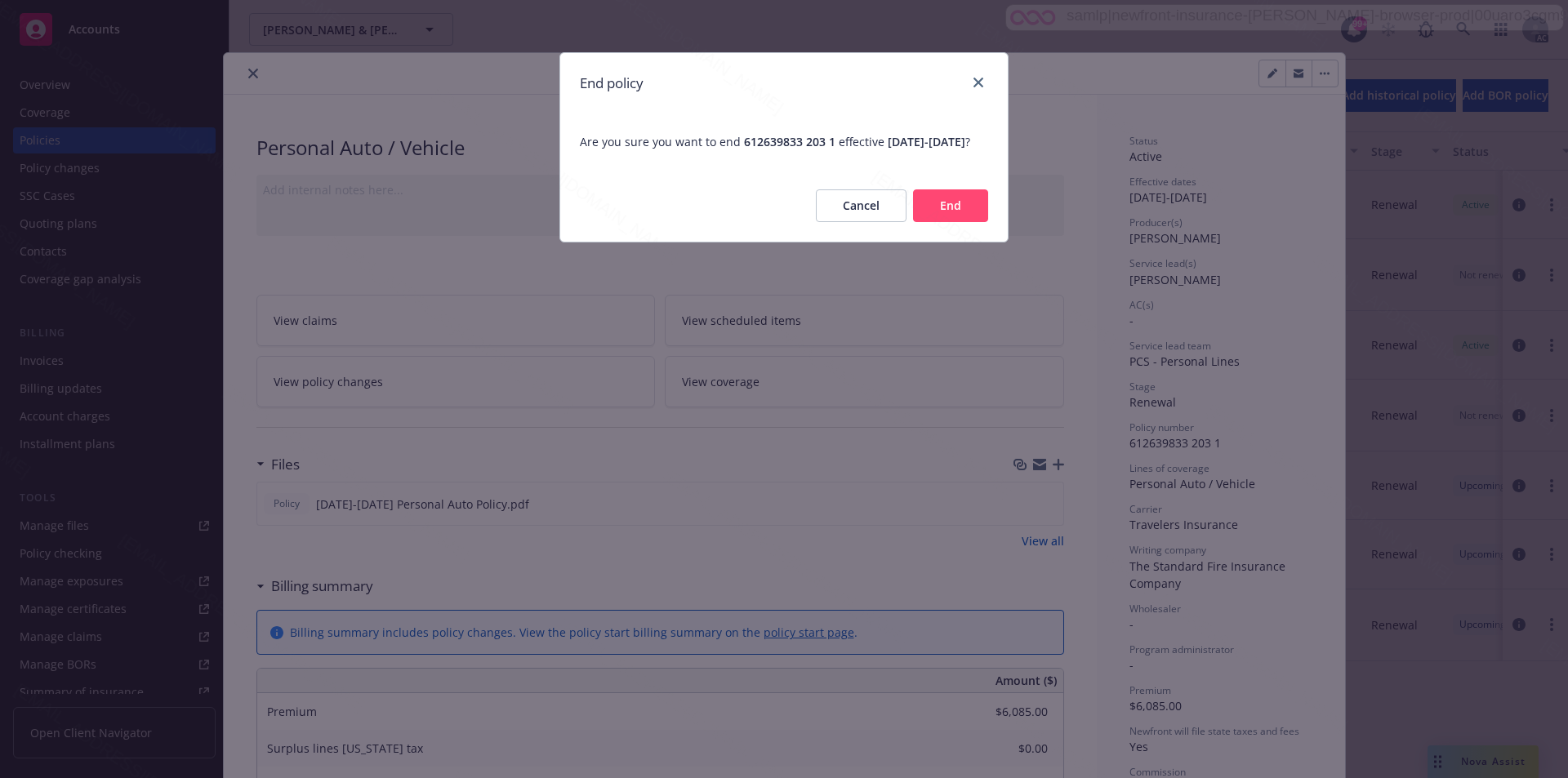
click at [938, 219] on button "End" at bounding box center [950, 206] width 75 height 33
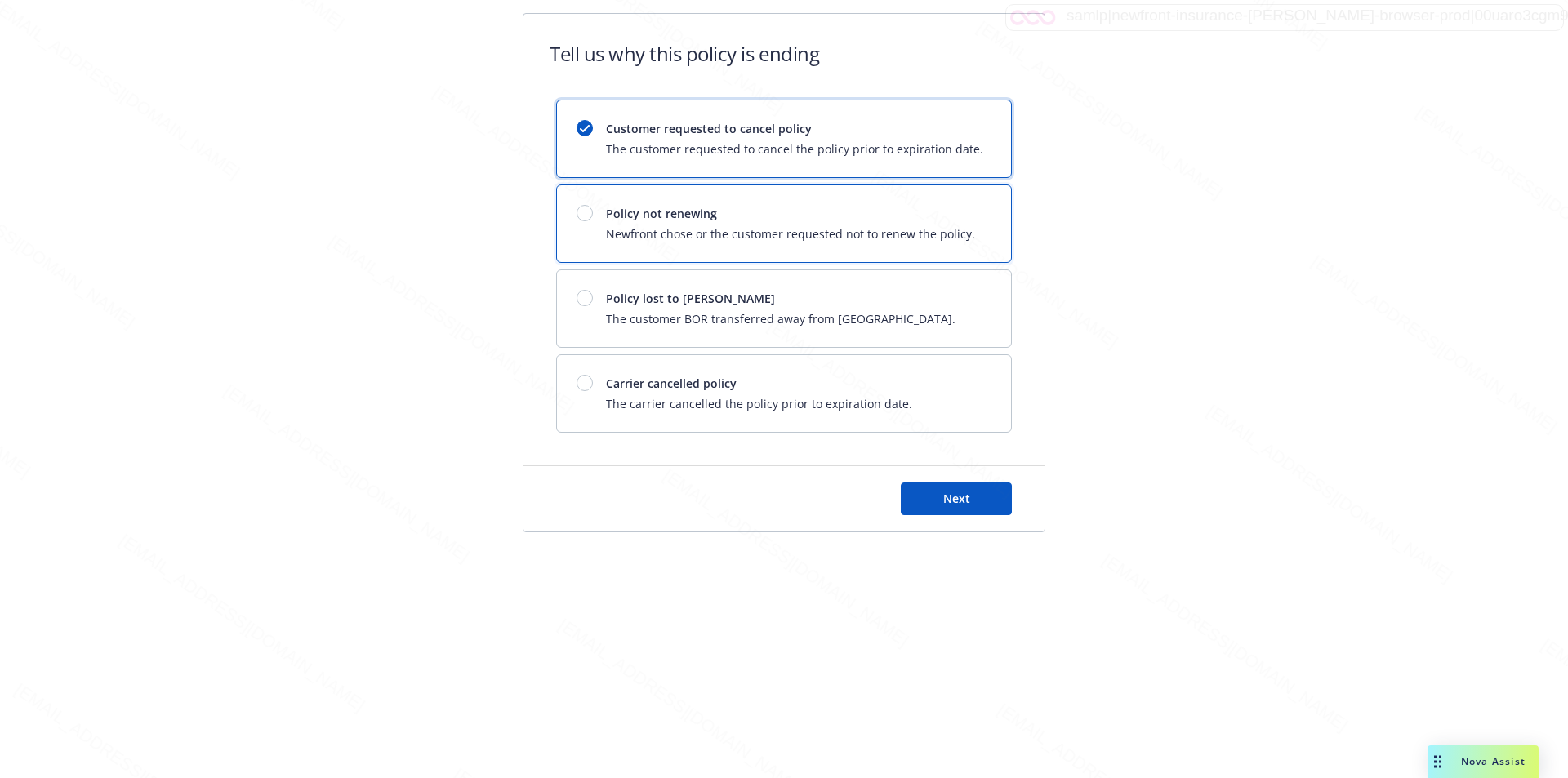
click at [938, 219] on span "Policy not renewing" at bounding box center [790, 213] width 369 height 17
click at [960, 491] on span "Next" at bounding box center [957, 498] width 27 height 15
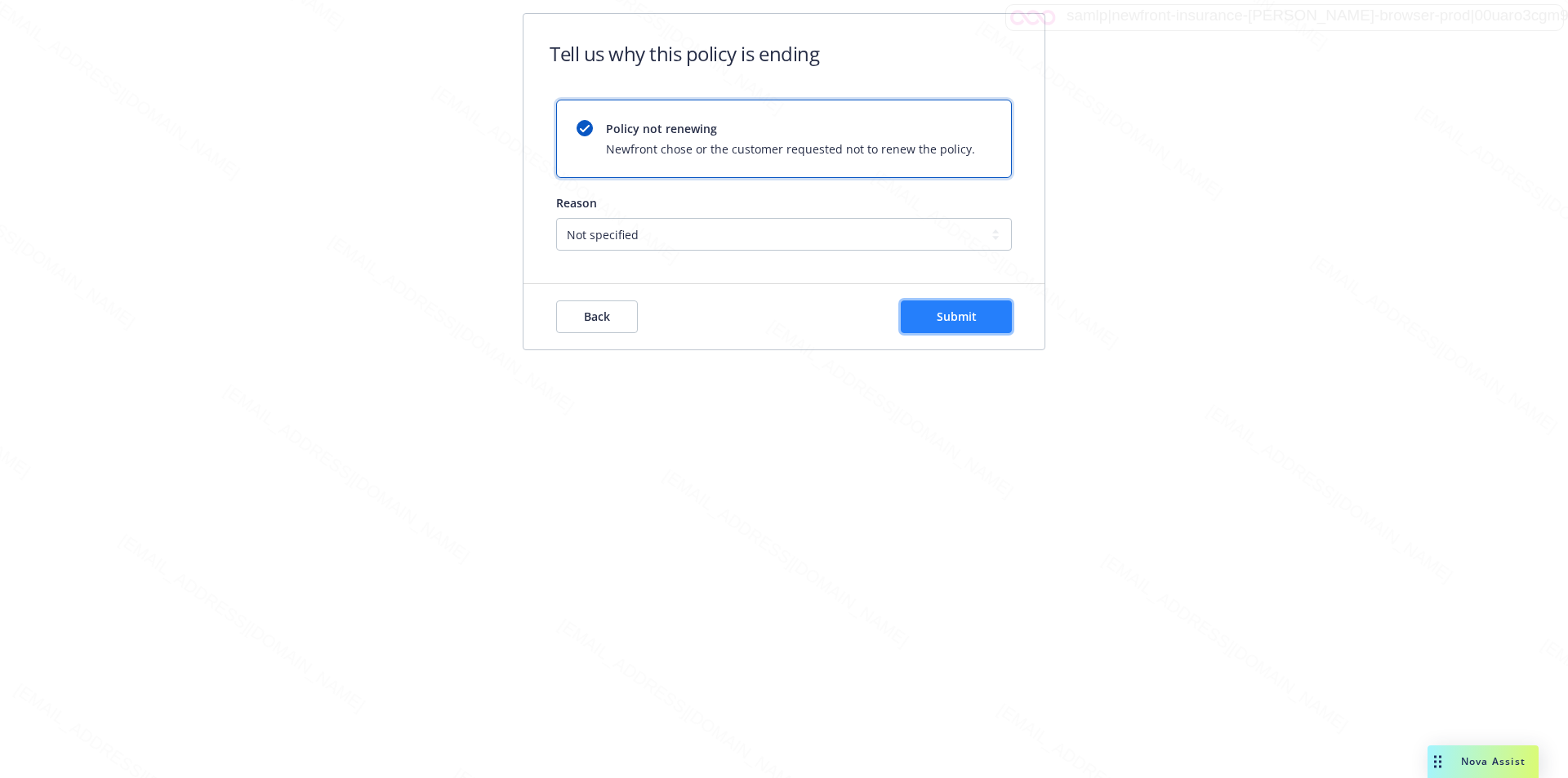
click at [960, 314] on span "Submit" at bounding box center [957, 316] width 40 height 15
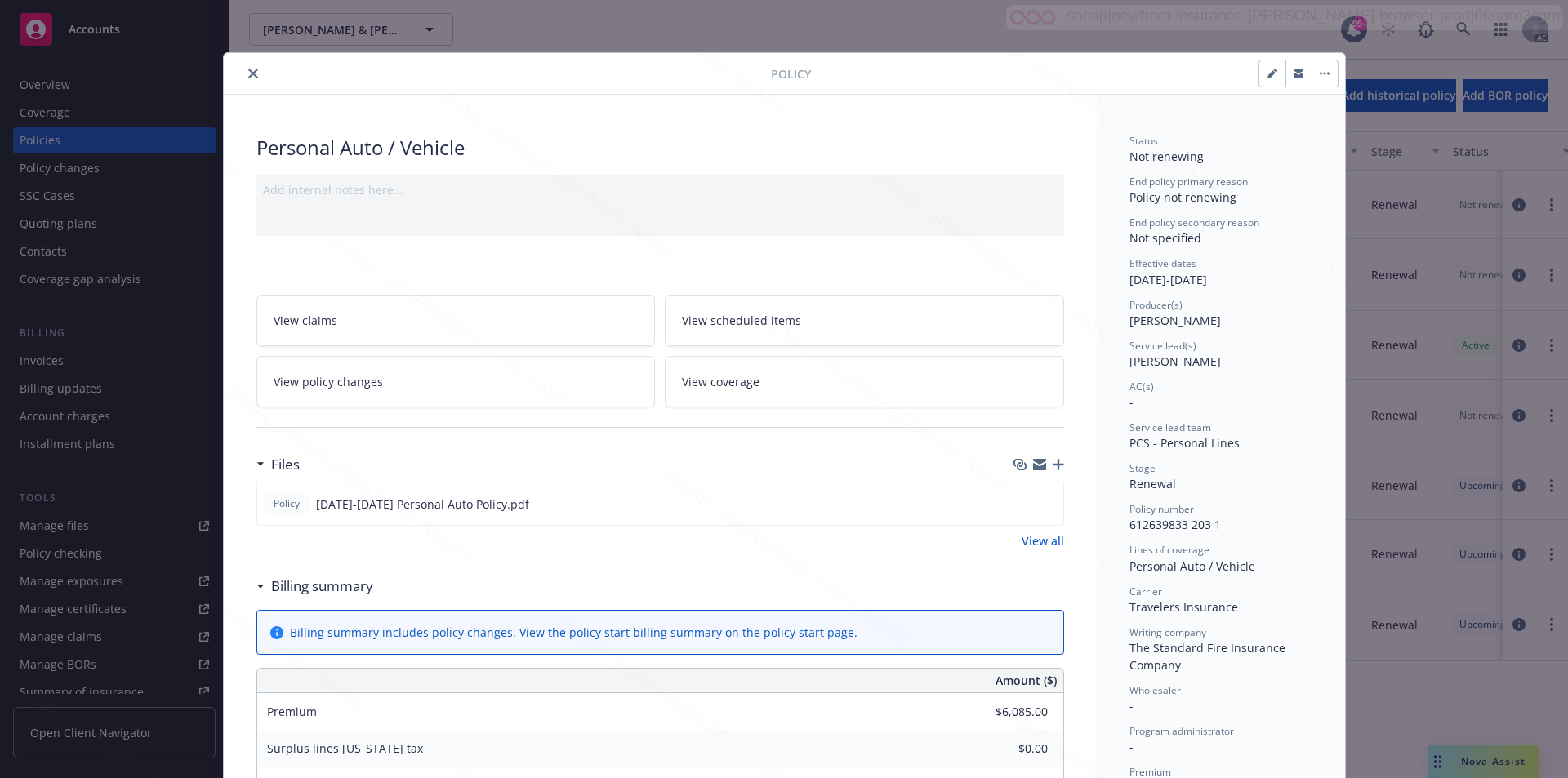
scroll to position [49, 0]
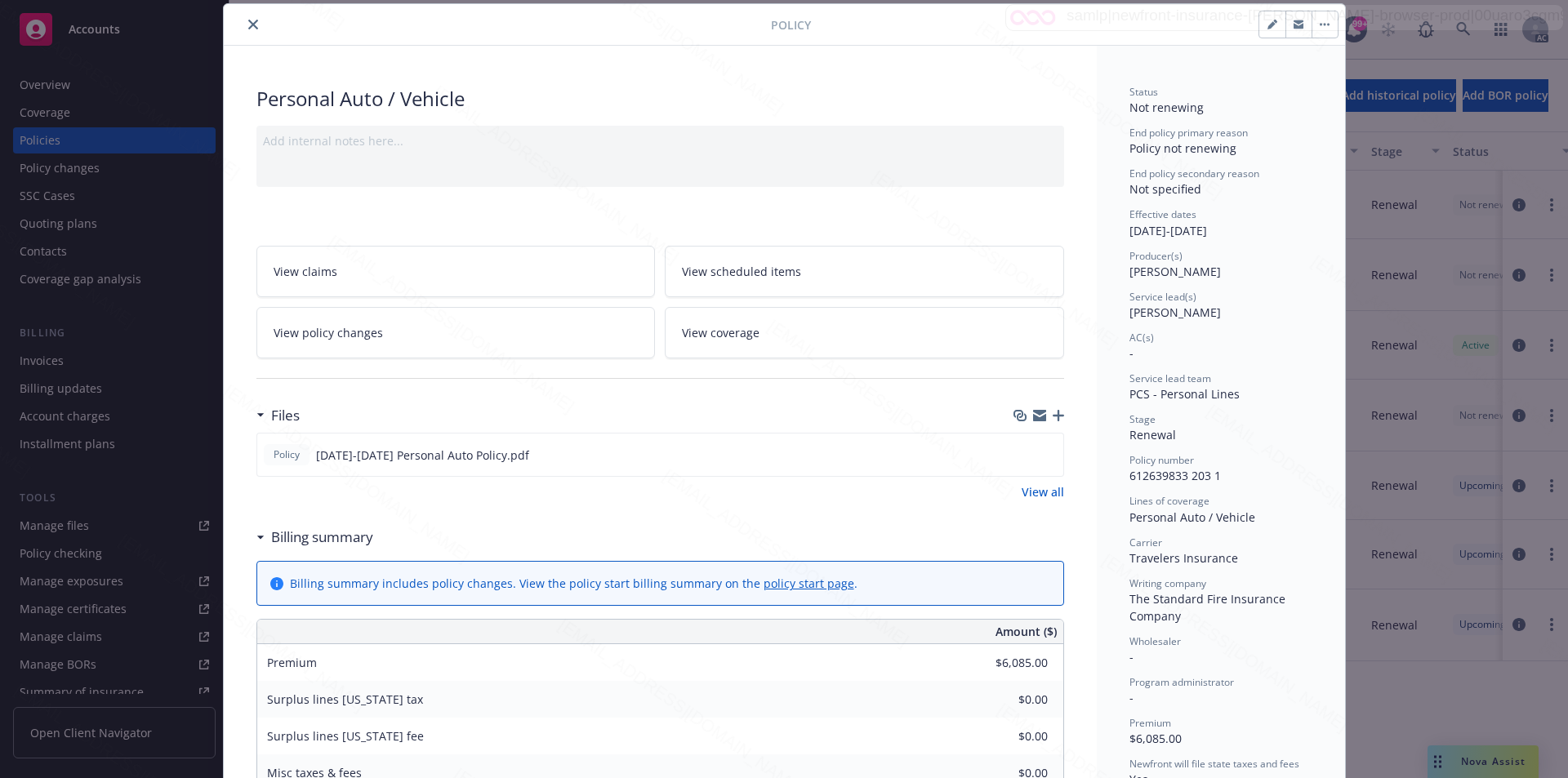
click at [249, 25] on icon "close" at bounding box center [254, 24] width 10 height 10
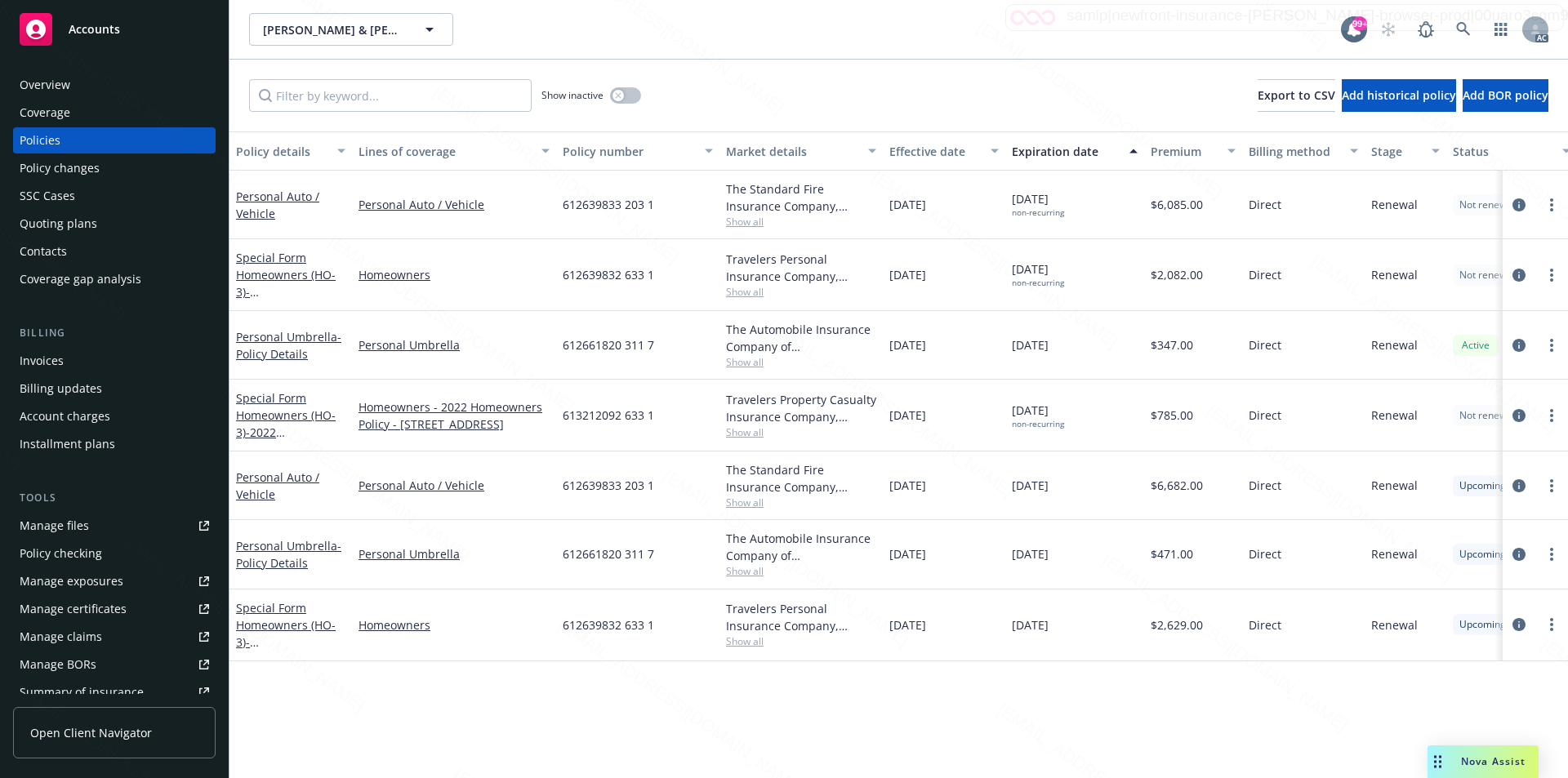
click at [1000, 55] on div "Wiswell, Robert & Sue Ann Wiswell, Robert & Sue Ann 99+ AC" at bounding box center [898, 29] width 1339 height 59
click at [272, 338] on link "Personal Umbrella - Policy Details" at bounding box center [288, 345] width 105 height 33
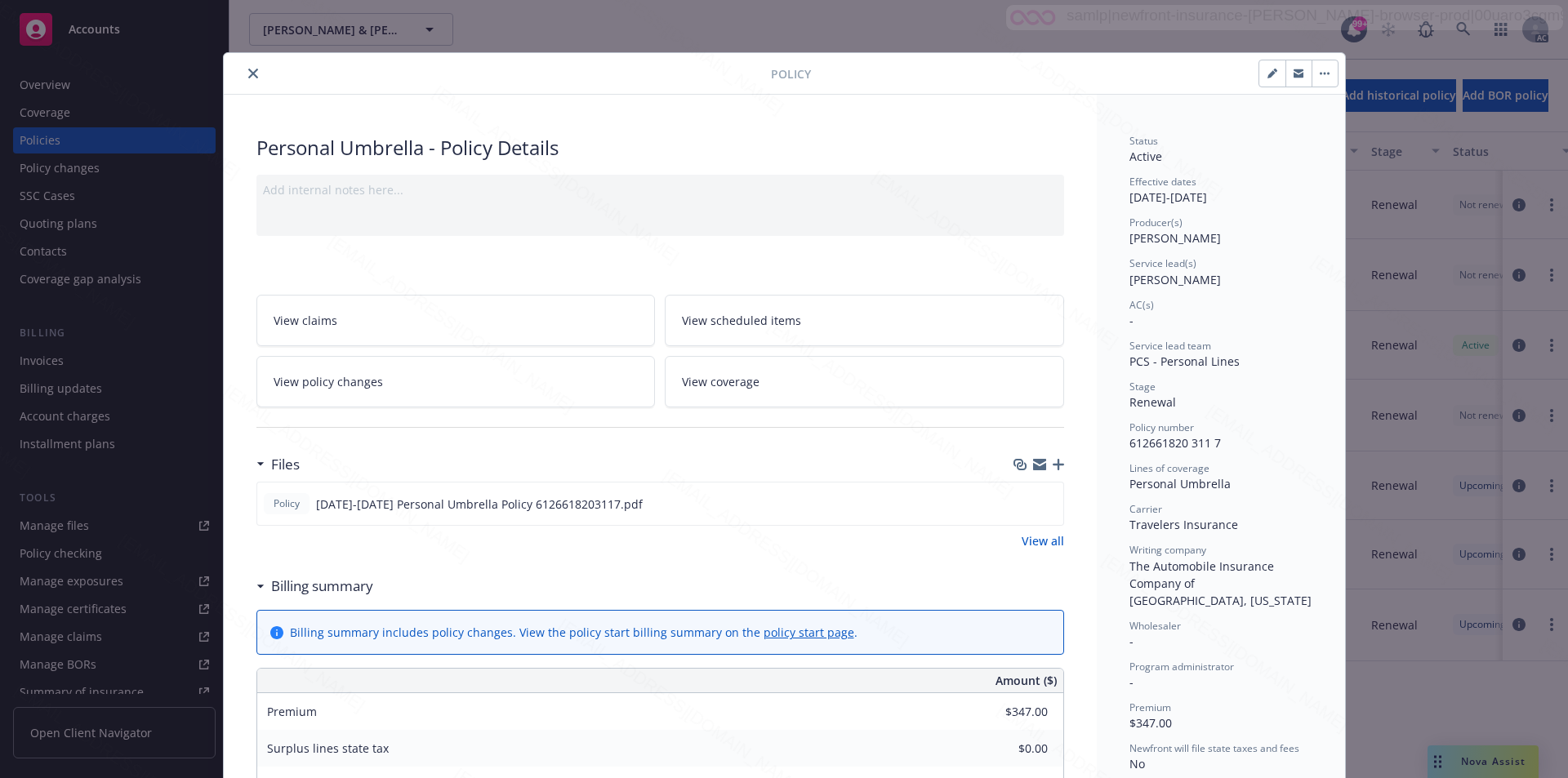
click at [1034, 543] on link "View all" at bounding box center [1043, 541] width 43 height 17
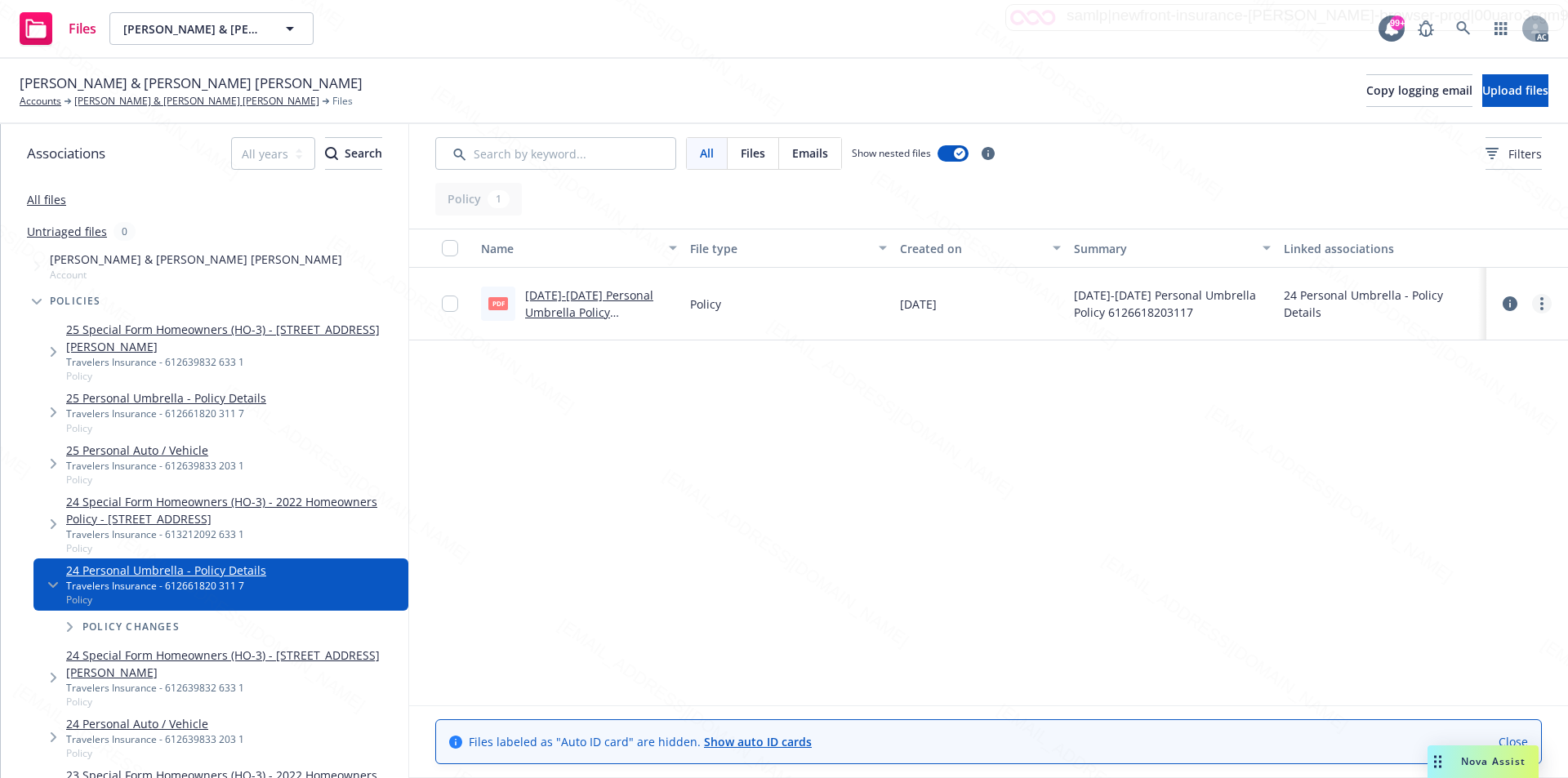
click at [1539, 307] on link "more" at bounding box center [1542, 303] width 19 height 19
click at [1459, 367] on link "Download" at bounding box center [1470, 370] width 162 height 33
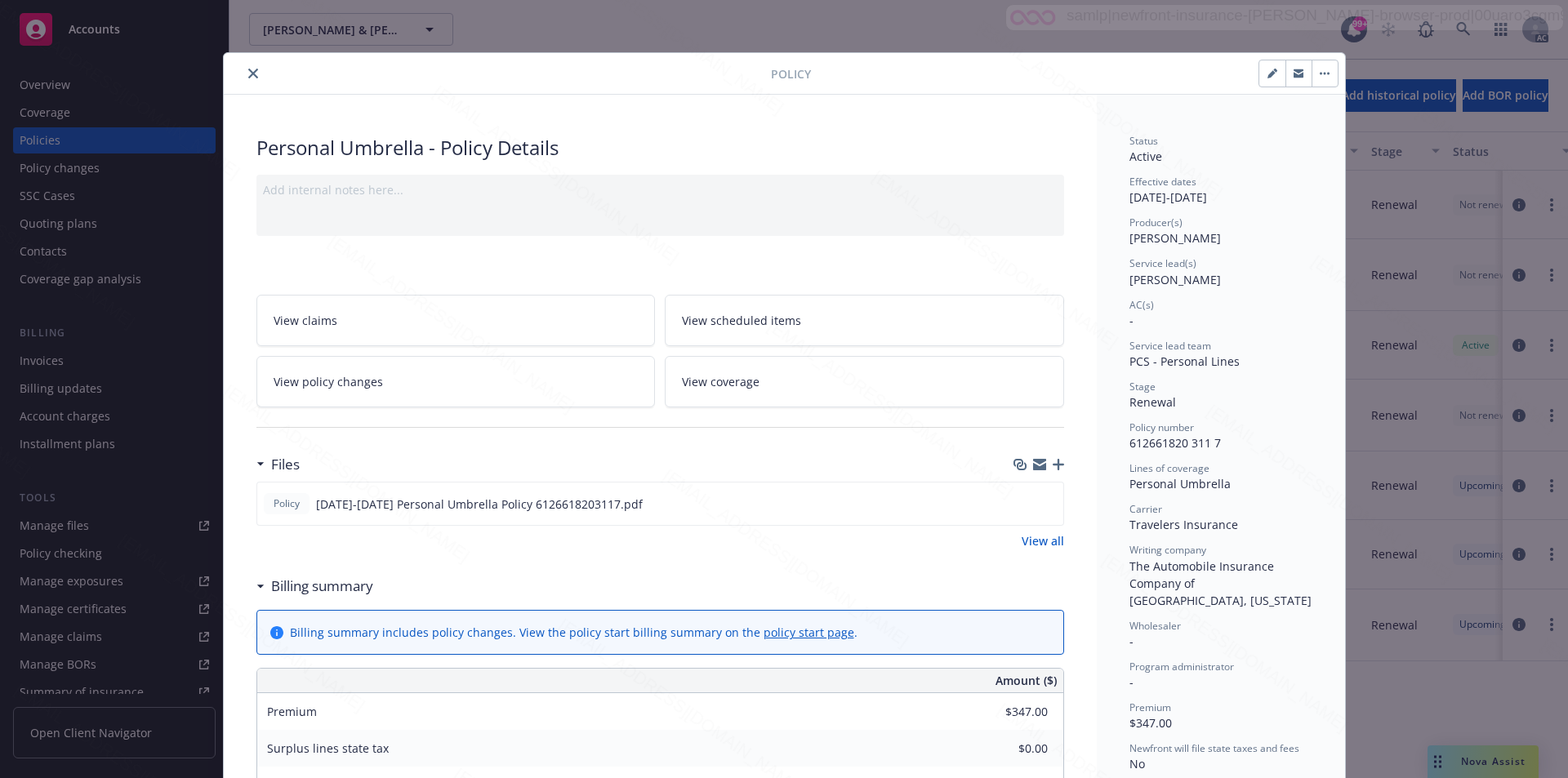
click at [1320, 72] on icon "button" at bounding box center [1325, 74] width 10 height 3
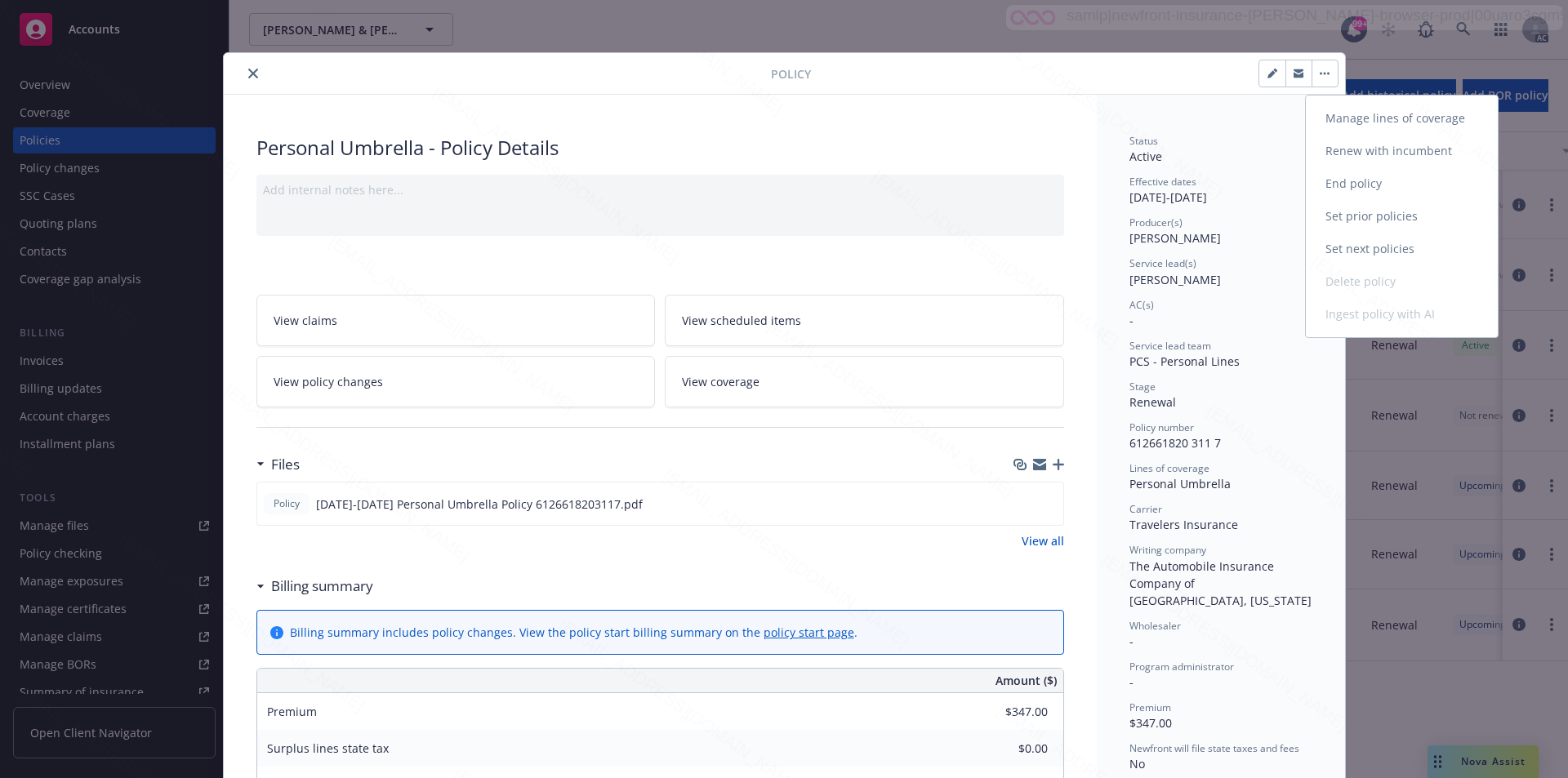
click at [1371, 186] on link "End policy" at bounding box center [1402, 183] width 192 height 33
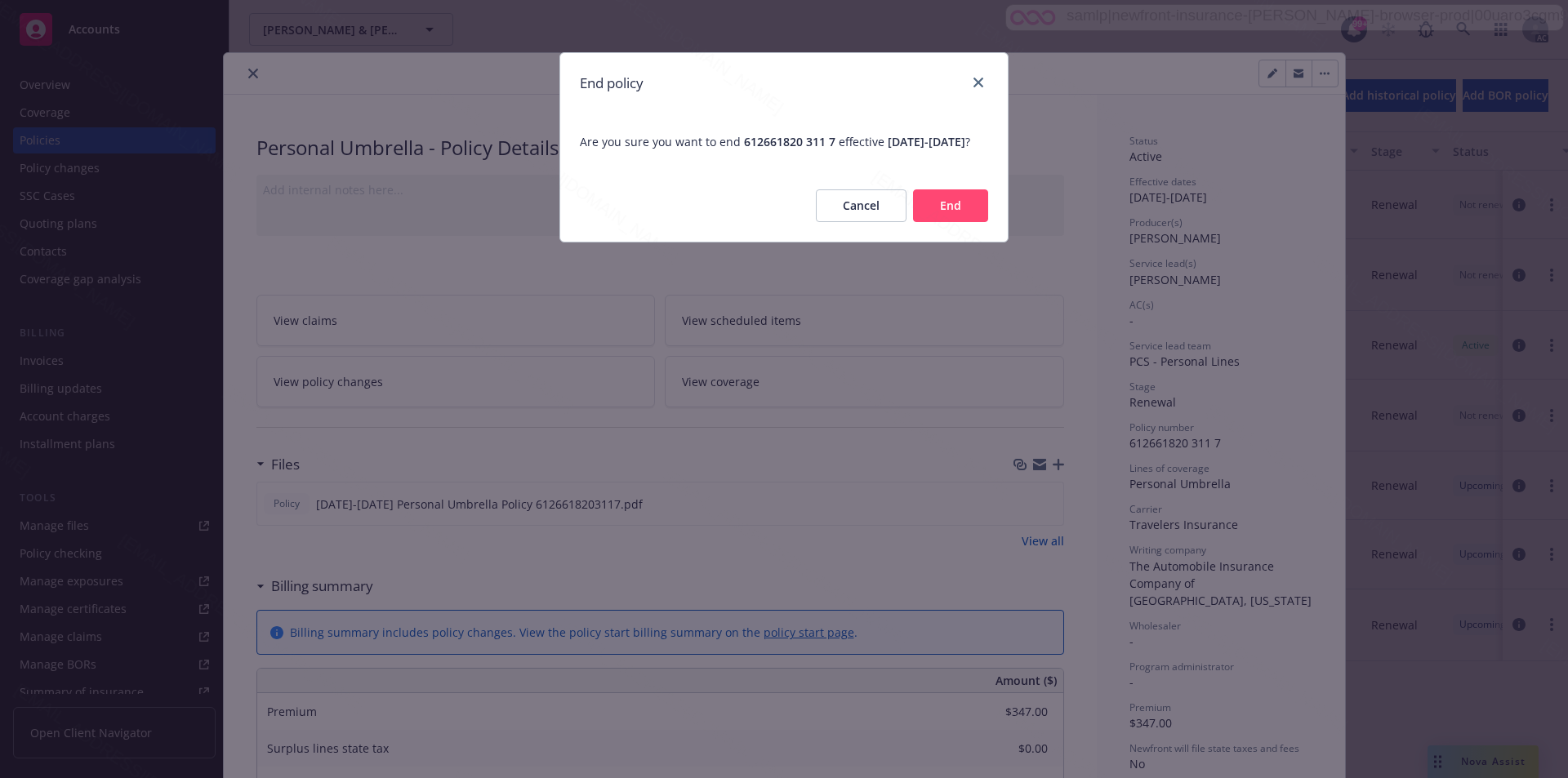
click at [960, 222] on button "End" at bounding box center [950, 206] width 75 height 33
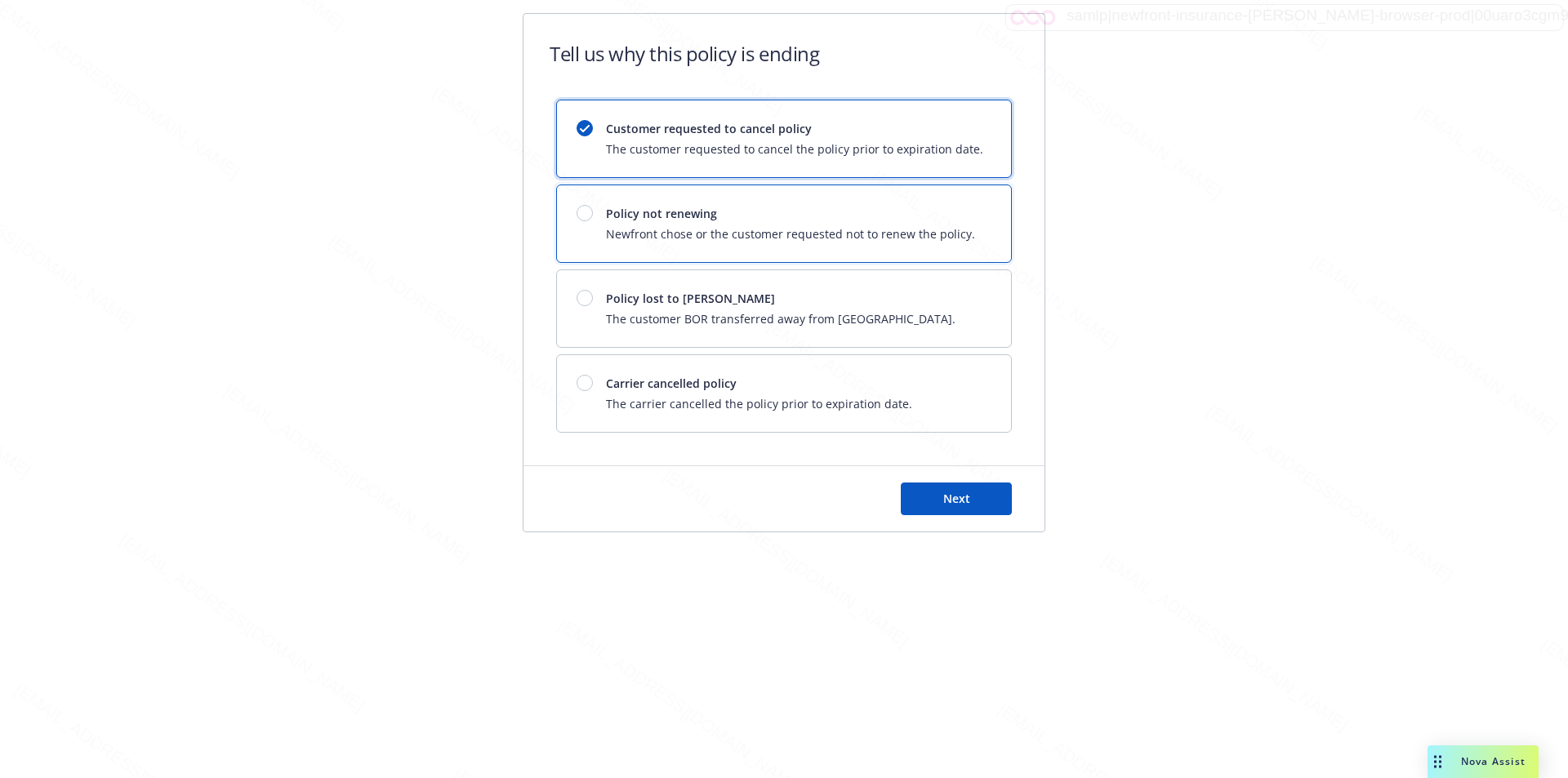
click at [960, 228] on span "Newfront chose or the customer requested not to renew the policy." at bounding box center [790, 234] width 369 height 17
click at [967, 489] on button "Next" at bounding box center [956, 499] width 111 height 33
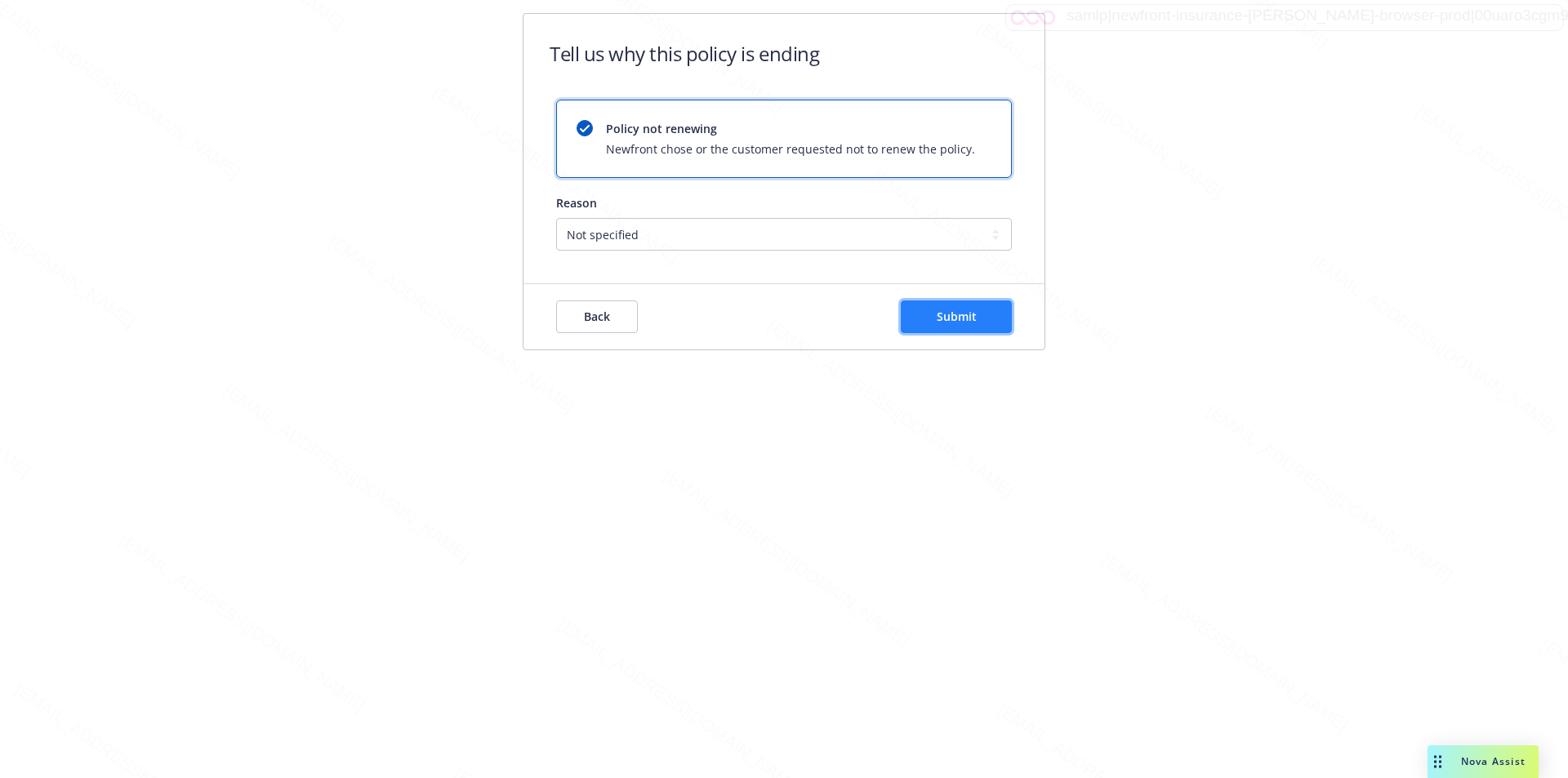
click at [935, 323] on button "Submit" at bounding box center [956, 317] width 111 height 33
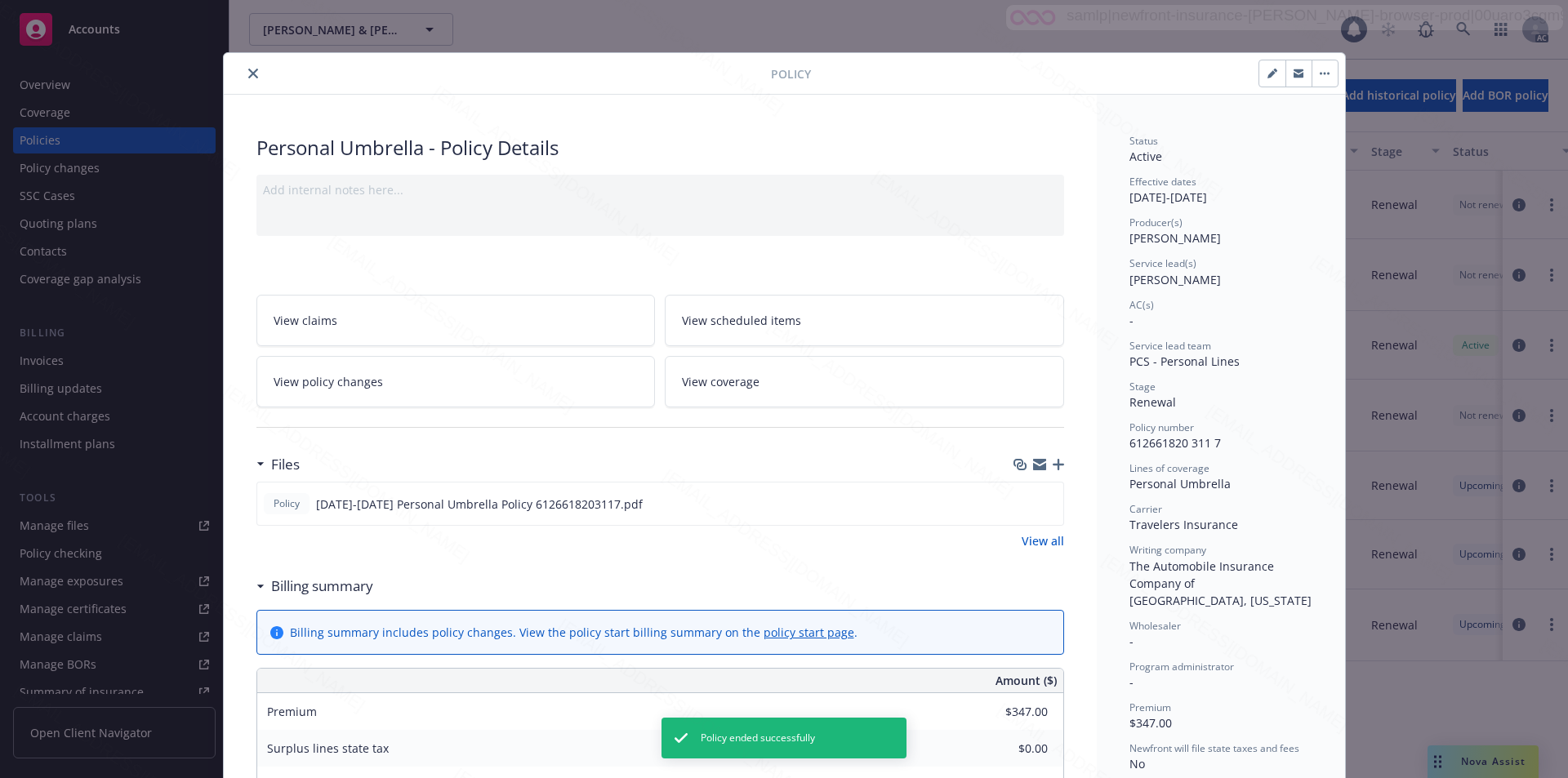
scroll to position [49, 0]
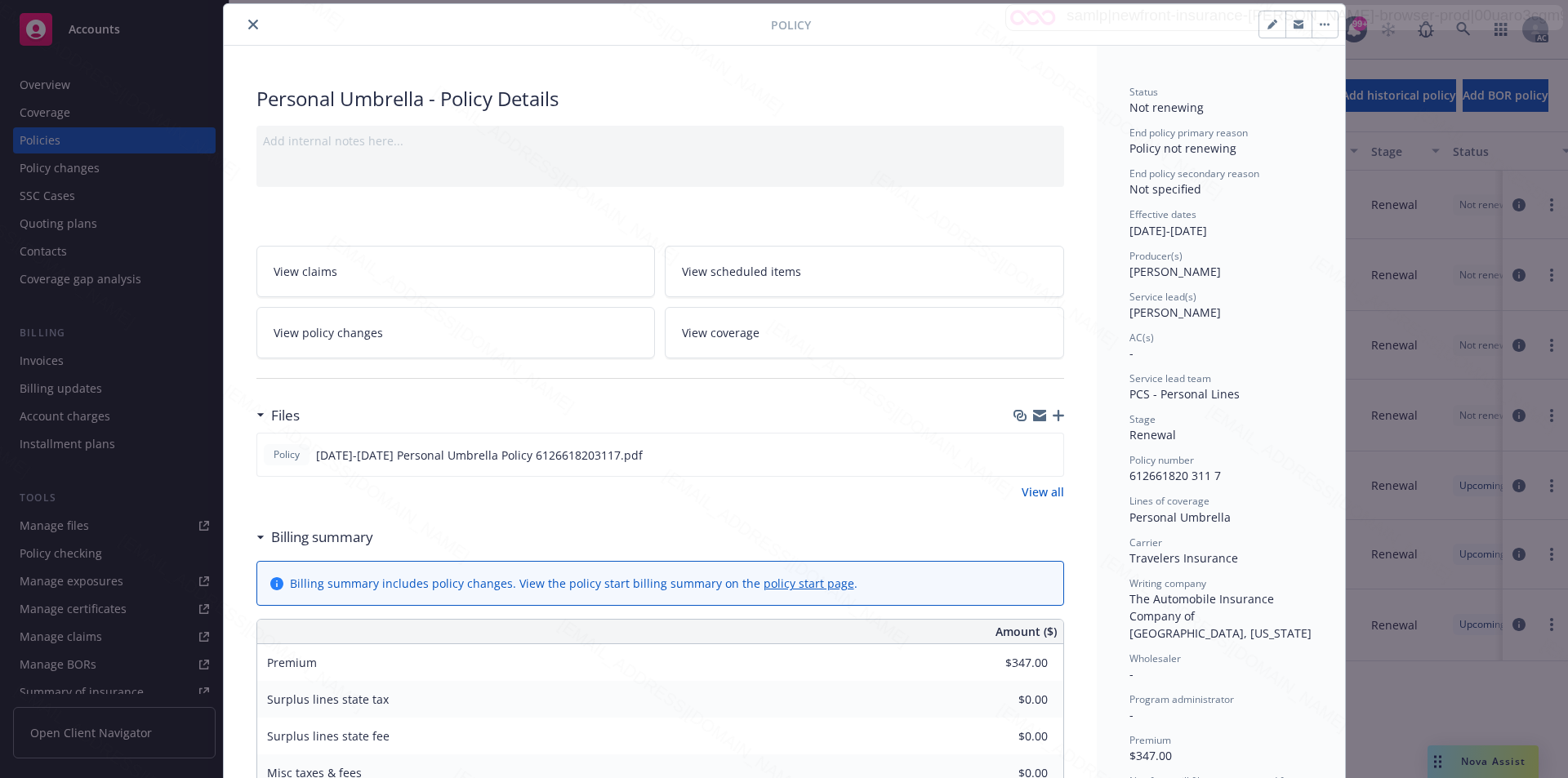
click at [249, 21] on icon "close" at bounding box center [254, 24] width 10 height 10
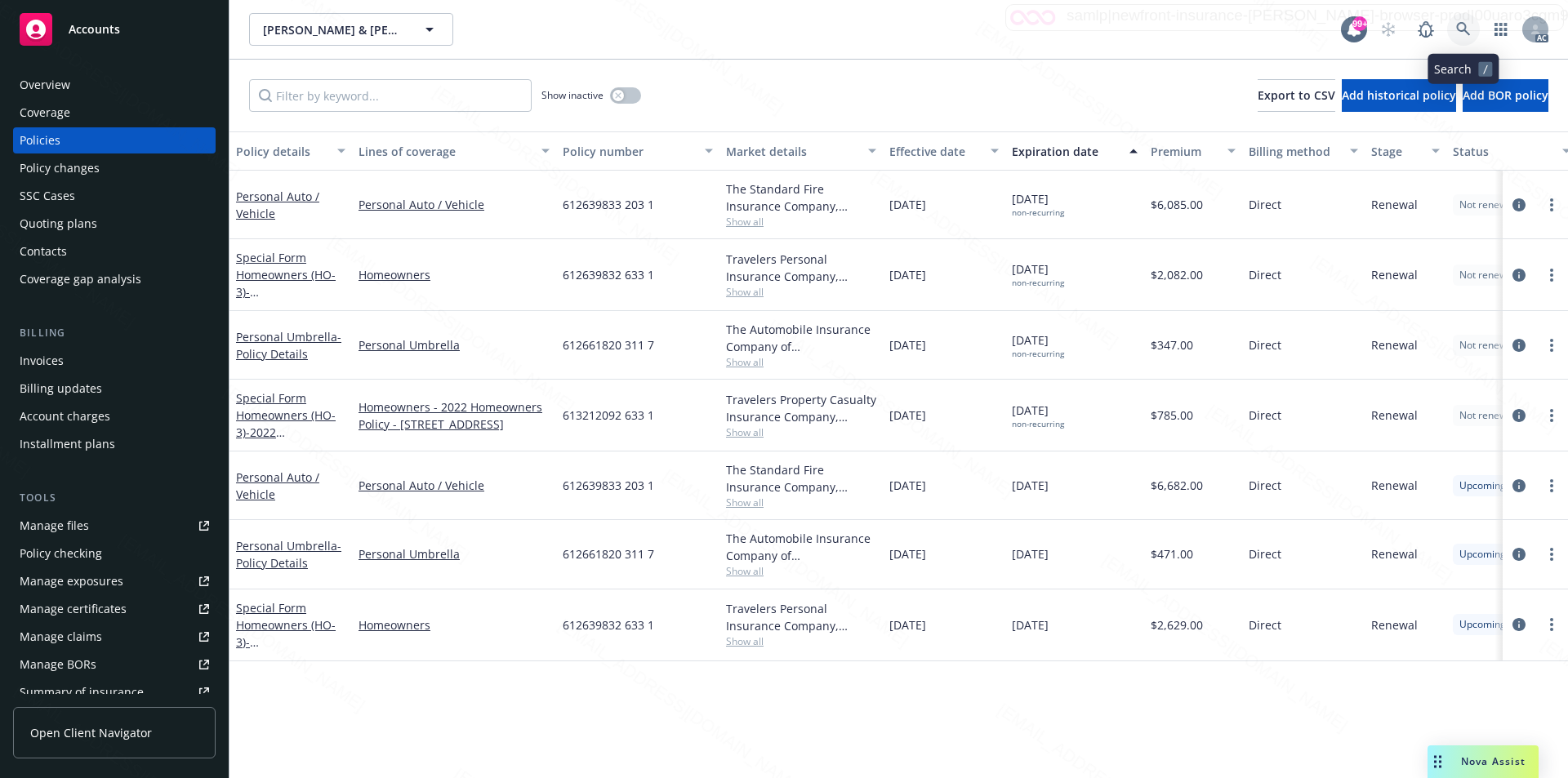
click at [1460, 29] on icon at bounding box center [1463, 29] width 14 height 14
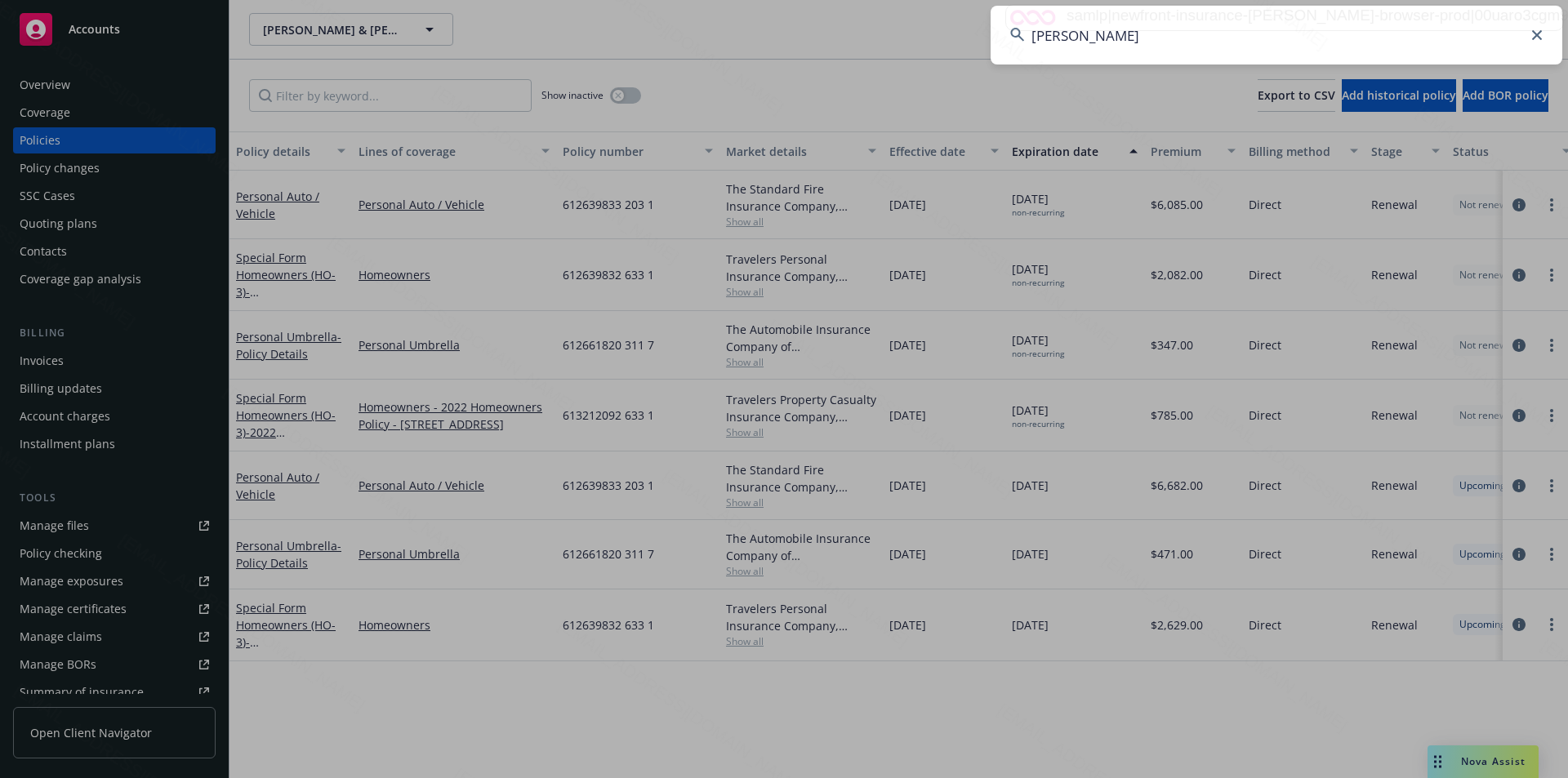
type input "[PERSON_NAME]"
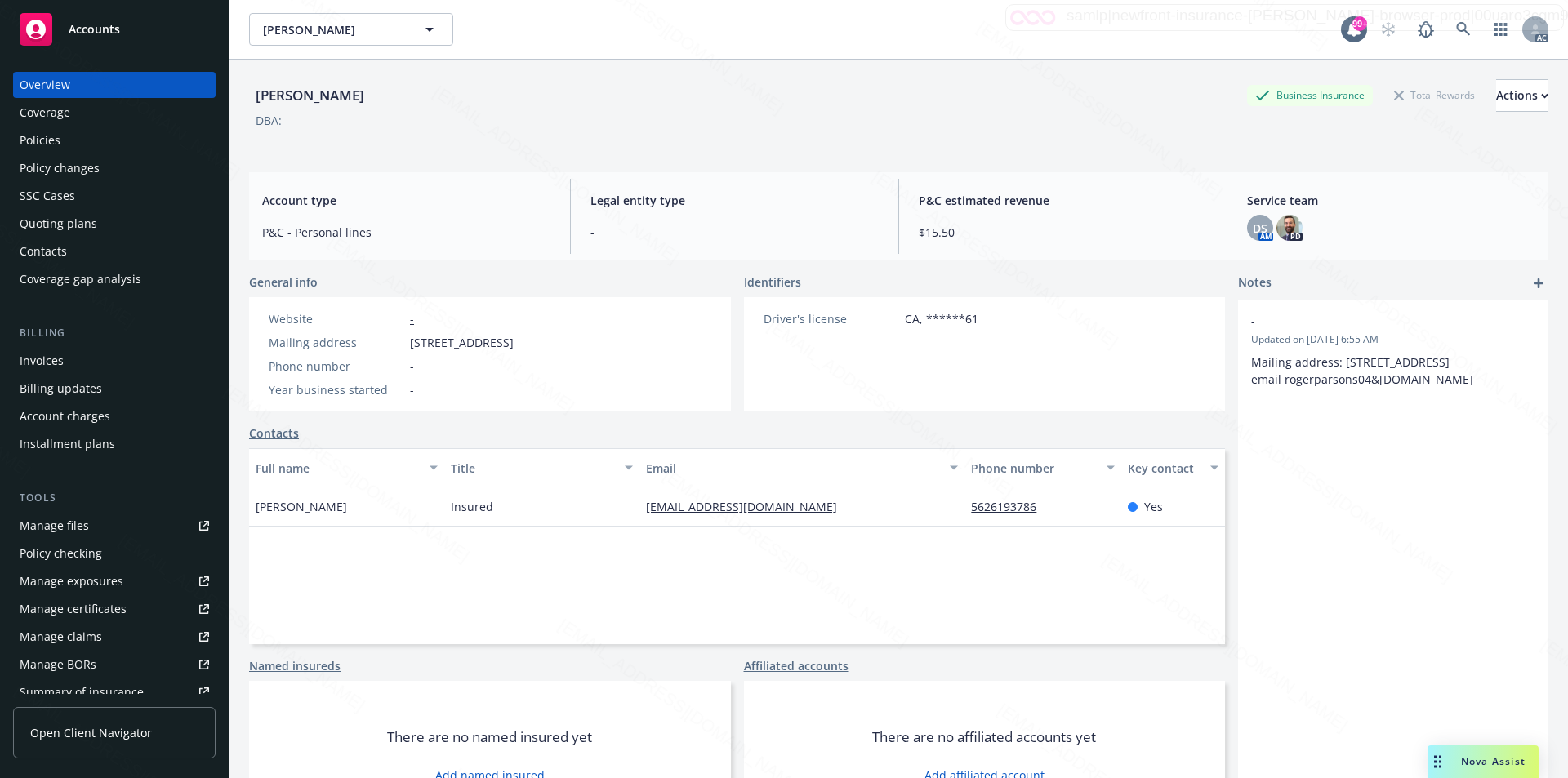
click at [81, 139] on div "Policies" at bounding box center [114, 140] width 190 height 26
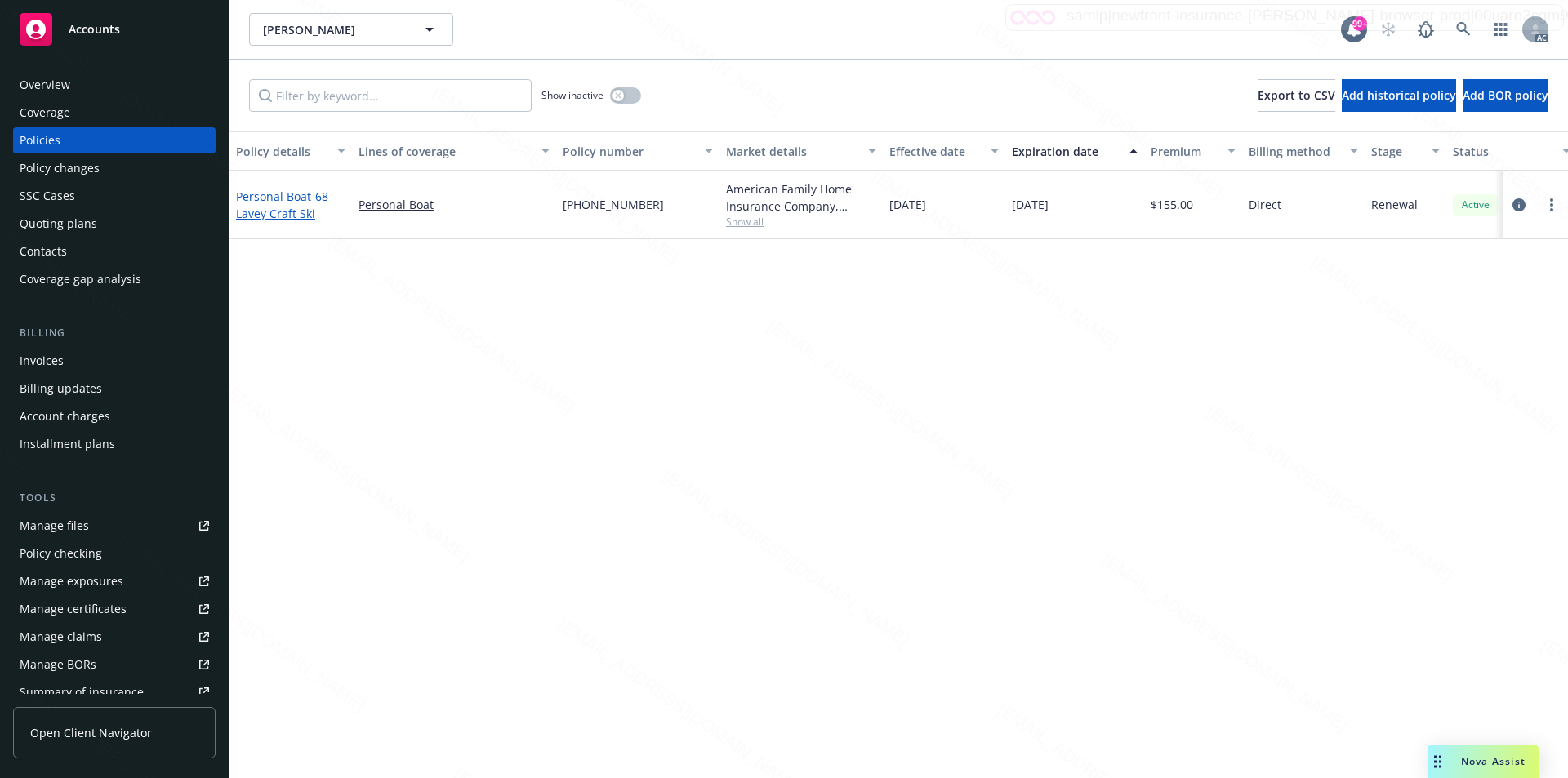
click at [267, 197] on link "Personal Boat - 68 Lavey Craft Ski" at bounding box center [282, 205] width 92 height 33
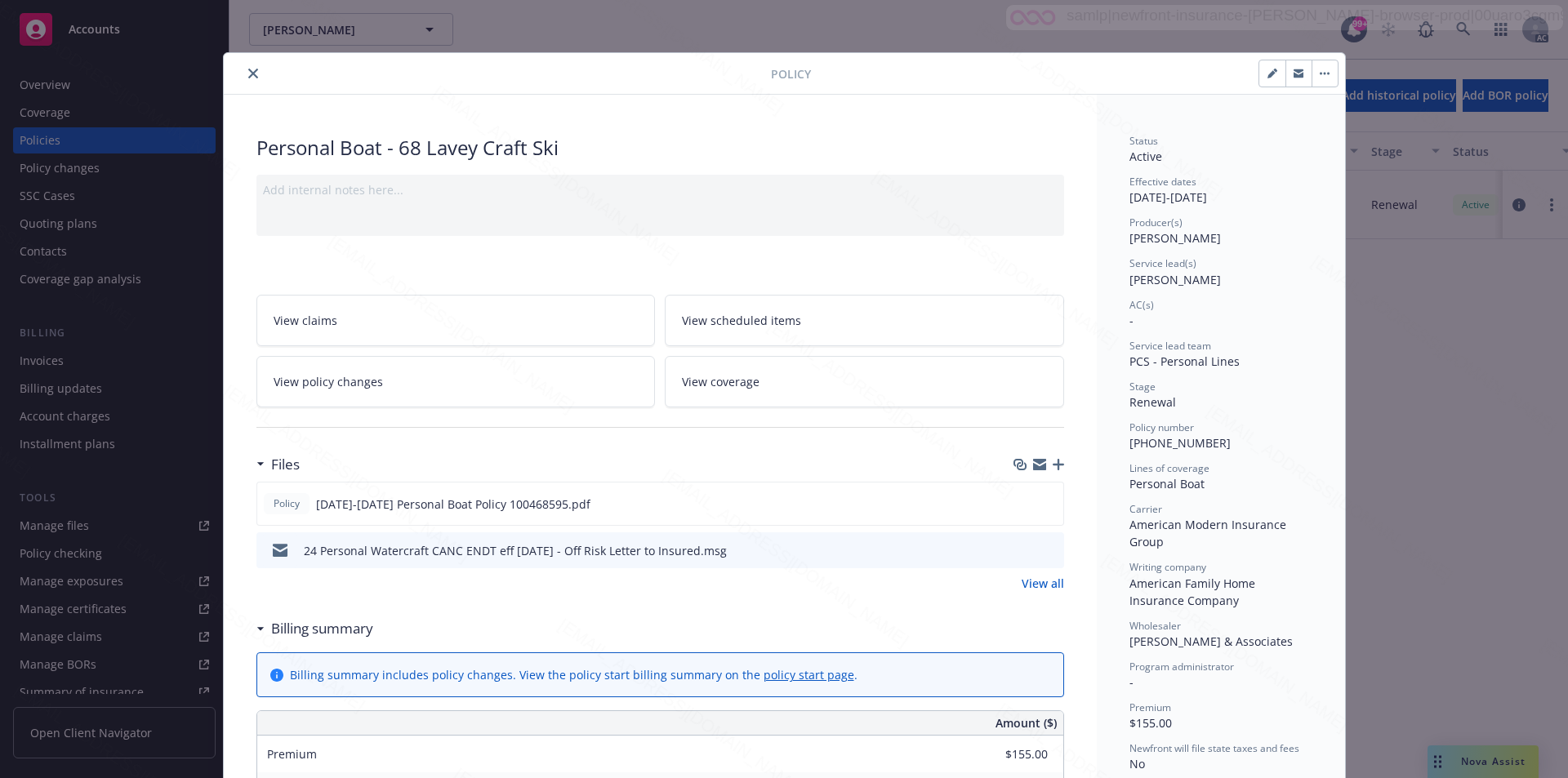
click at [1041, 584] on link "View all" at bounding box center [1043, 583] width 43 height 17
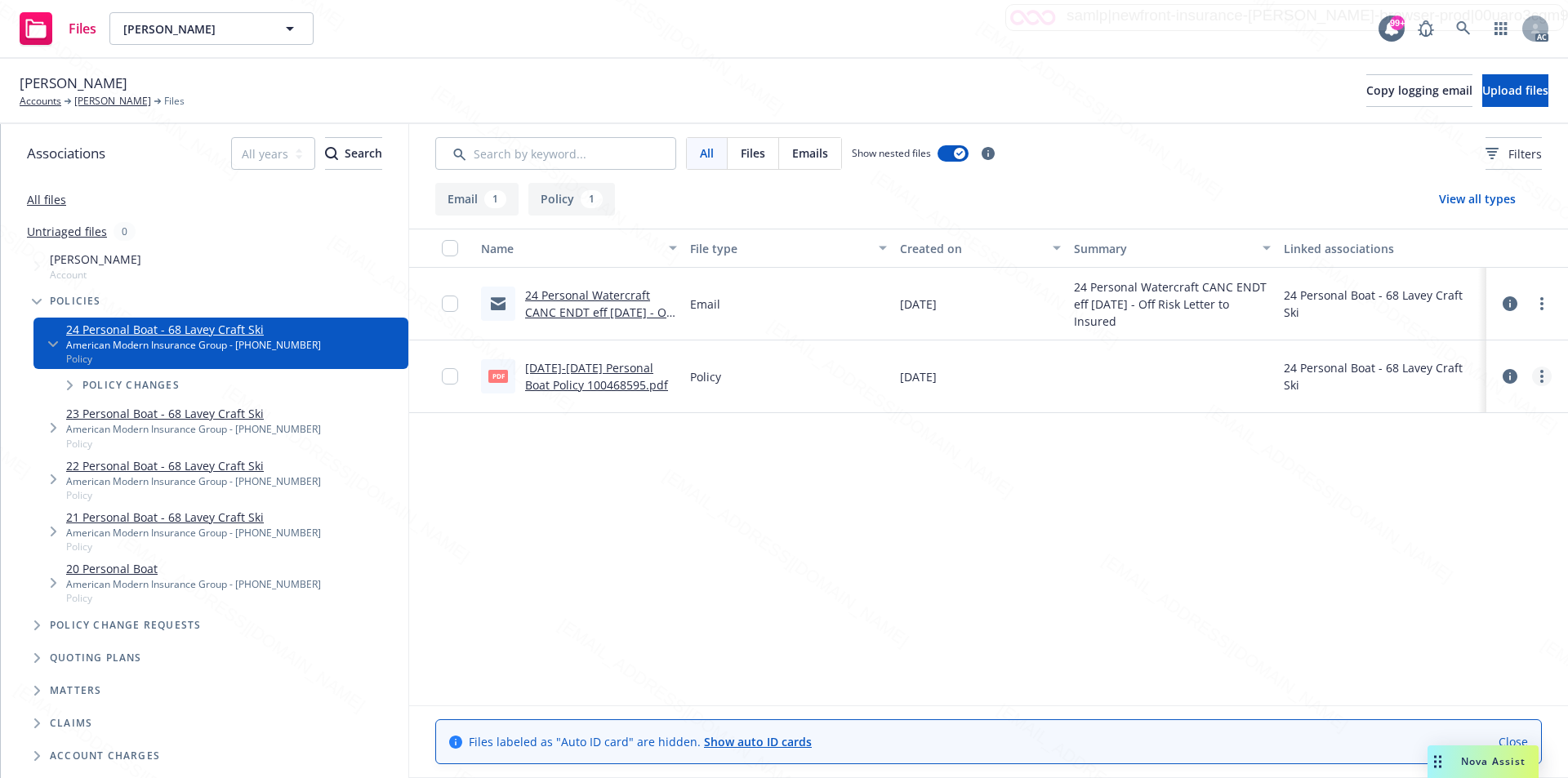
click at [1547, 378] on link "more" at bounding box center [1542, 376] width 19 height 19
click at [1472, 444] on link "Download" at bounding box center [1470, 442] width 162 height 33
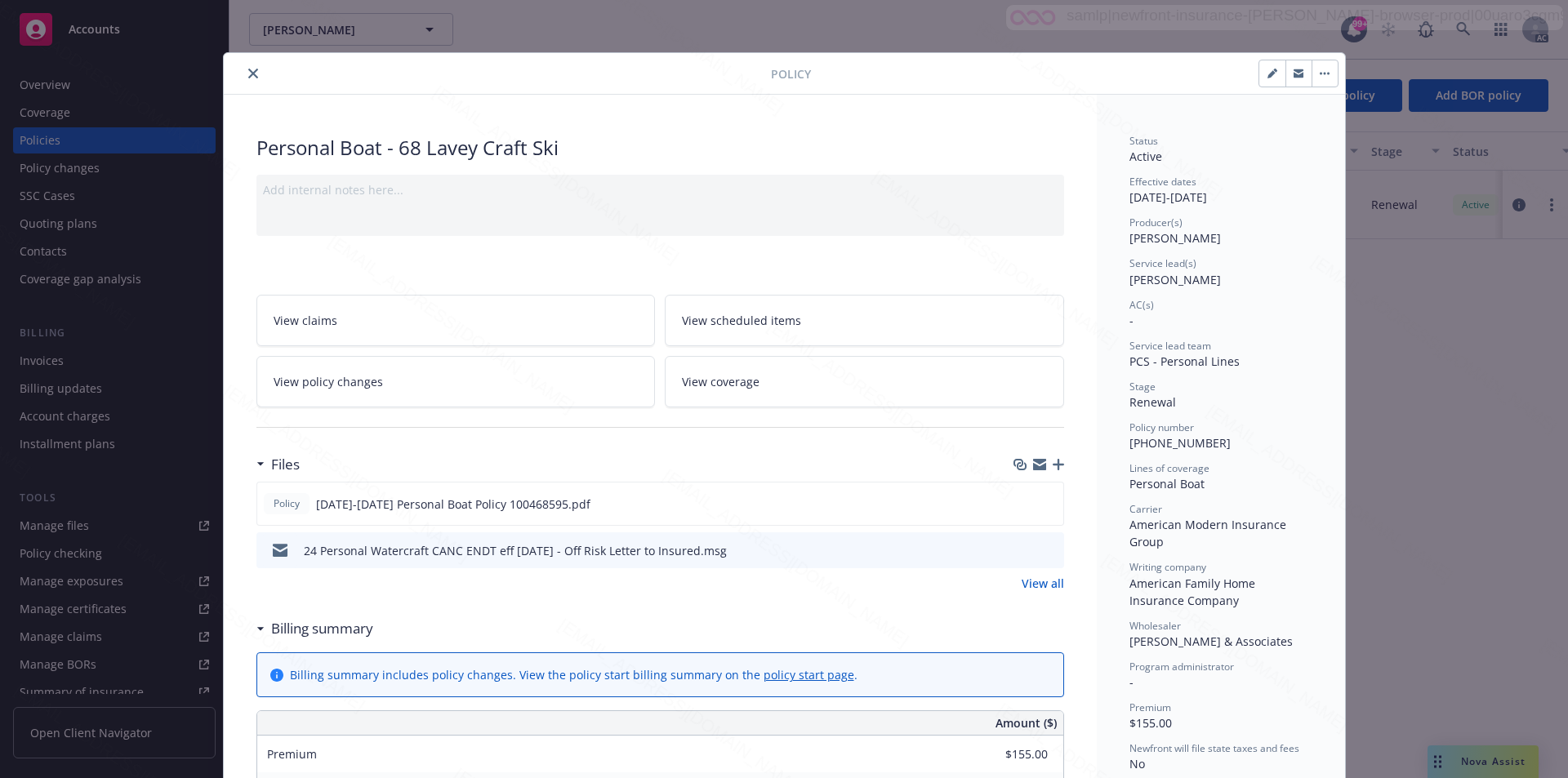
click at [1032, 581] on link "View all" at bounding box center [1043, 583] width 43 height 17
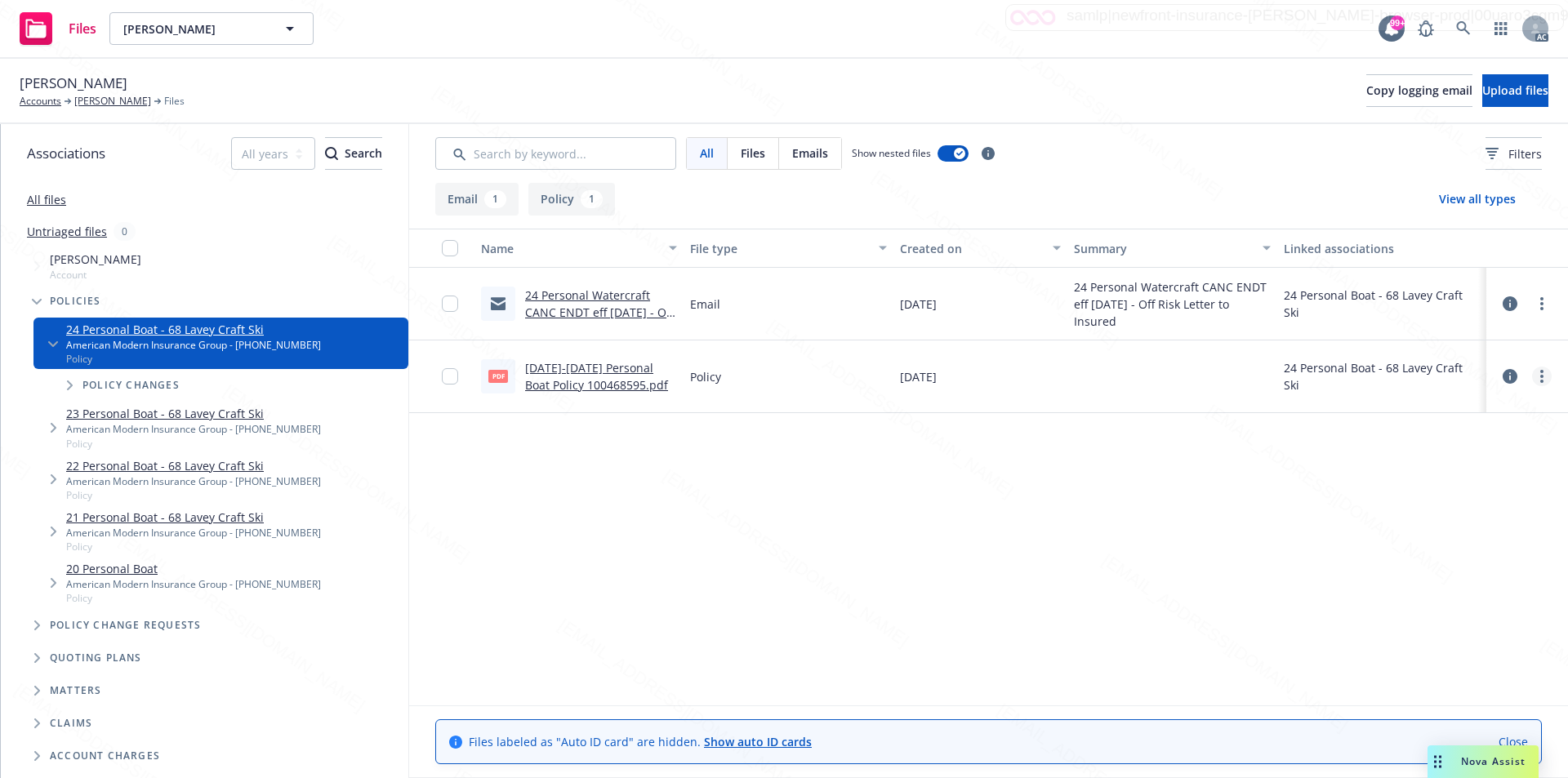
click at [1539, 384] on link "more" at bounding box center [1542, 376] width 19 height 19
click at [1473, 440] on link "Download" at bounding box center [1470, 442] width 162 height 33
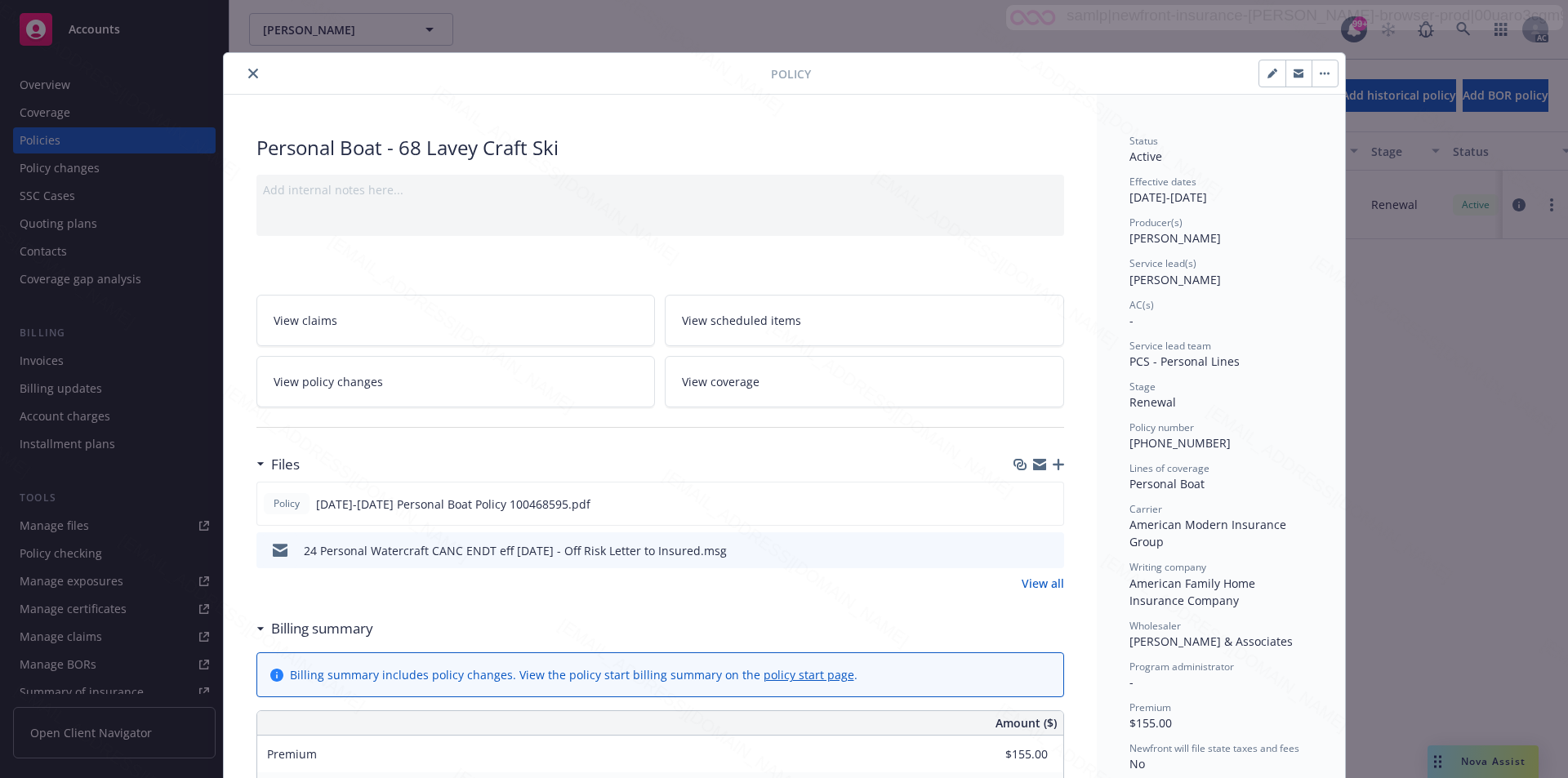
click at [1317, 71] on button "button" at bounding box center [1324, 73] width 26 height 26
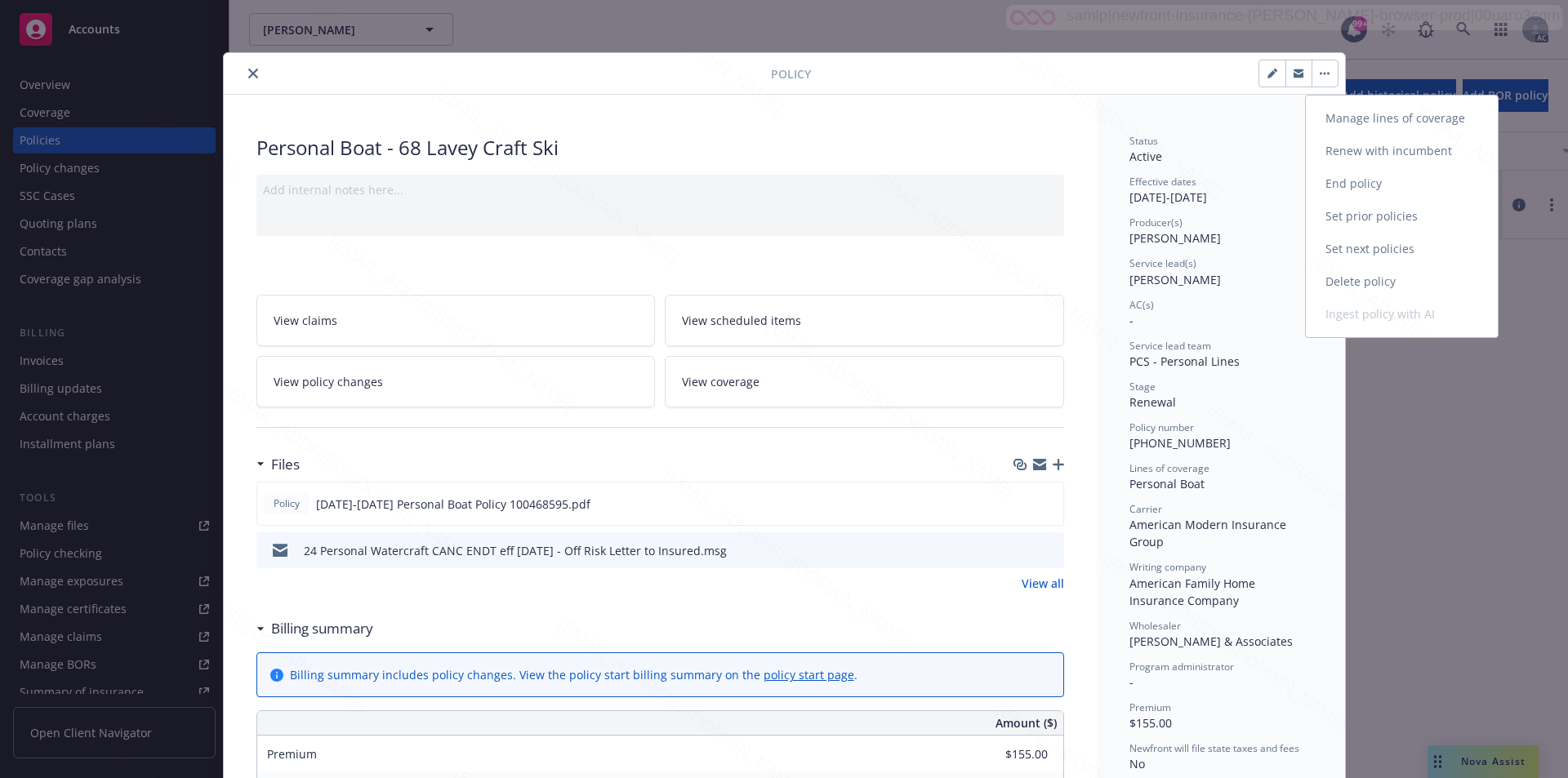
click at [1365, 185] on link "End policy" at bounding box center [1402, 183] width 192 height 33
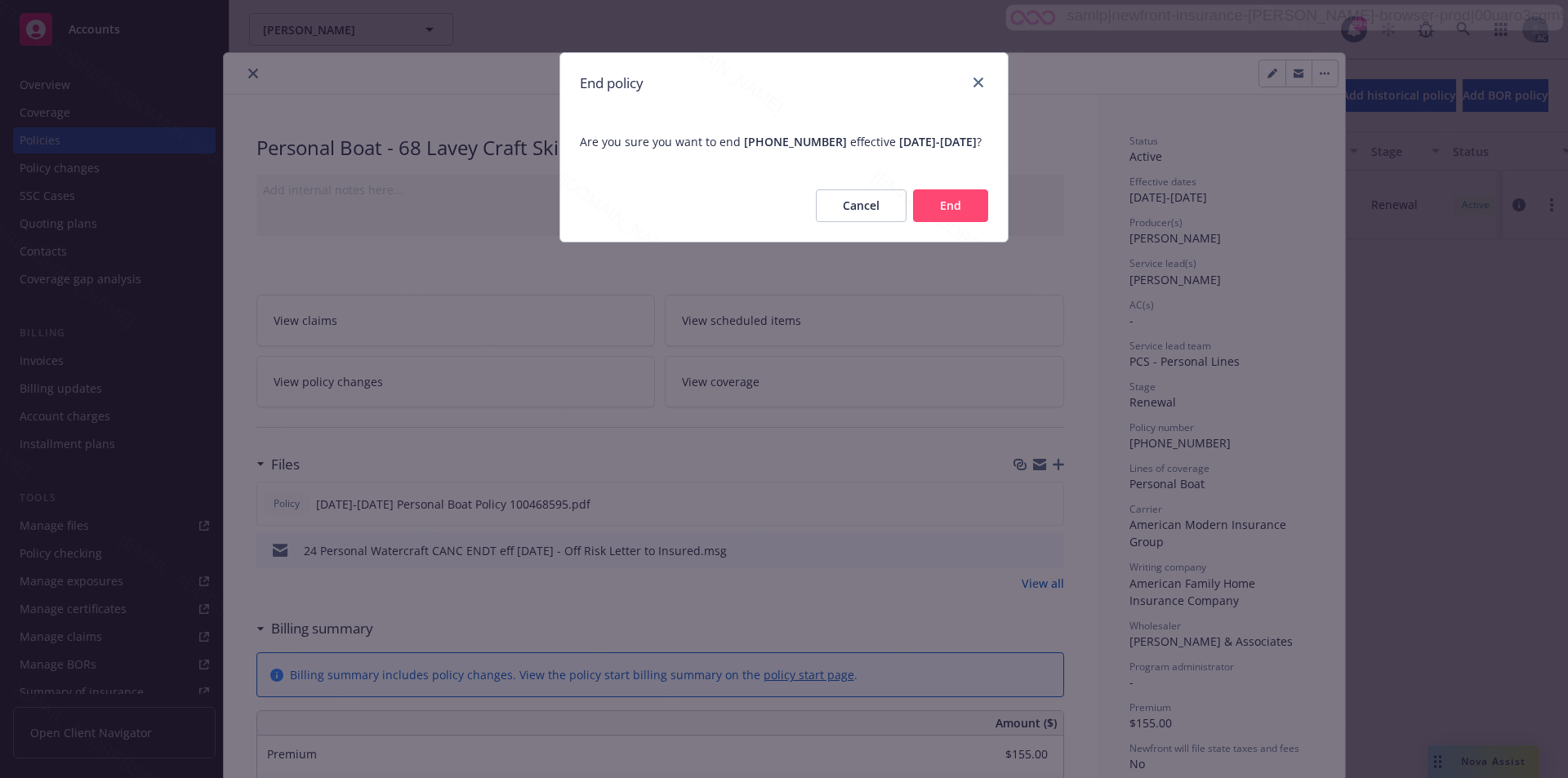
click at [951, 215] on button "End" at bounding box center [950, 206] width 75 height 33
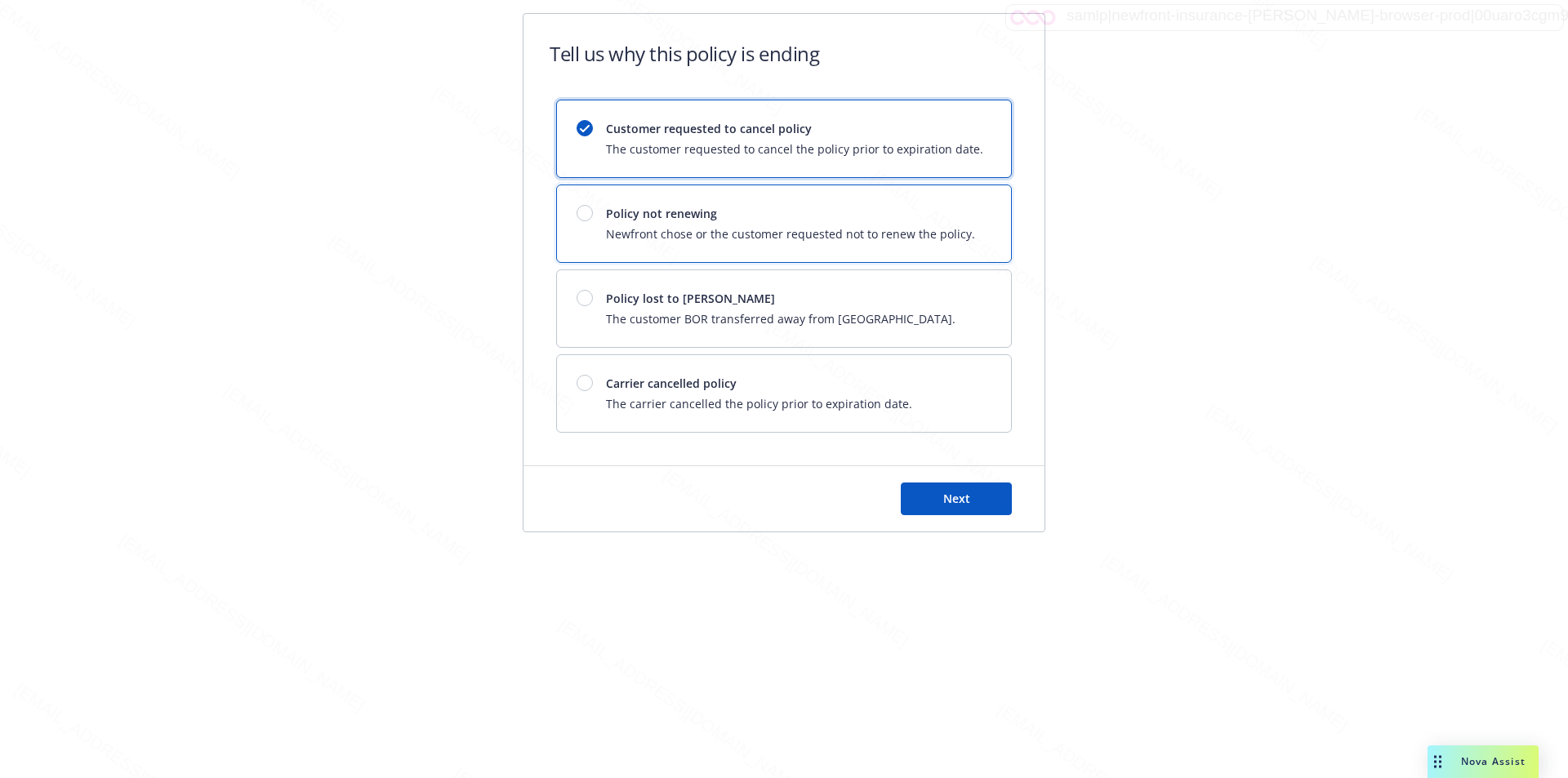
click at [951, 215] on span "Policy not renewing" at bounding box center [790, 213] width 369 height 17
click at [928, 505] on button "Next" at bounding box center [956, 499] width 111 height 33
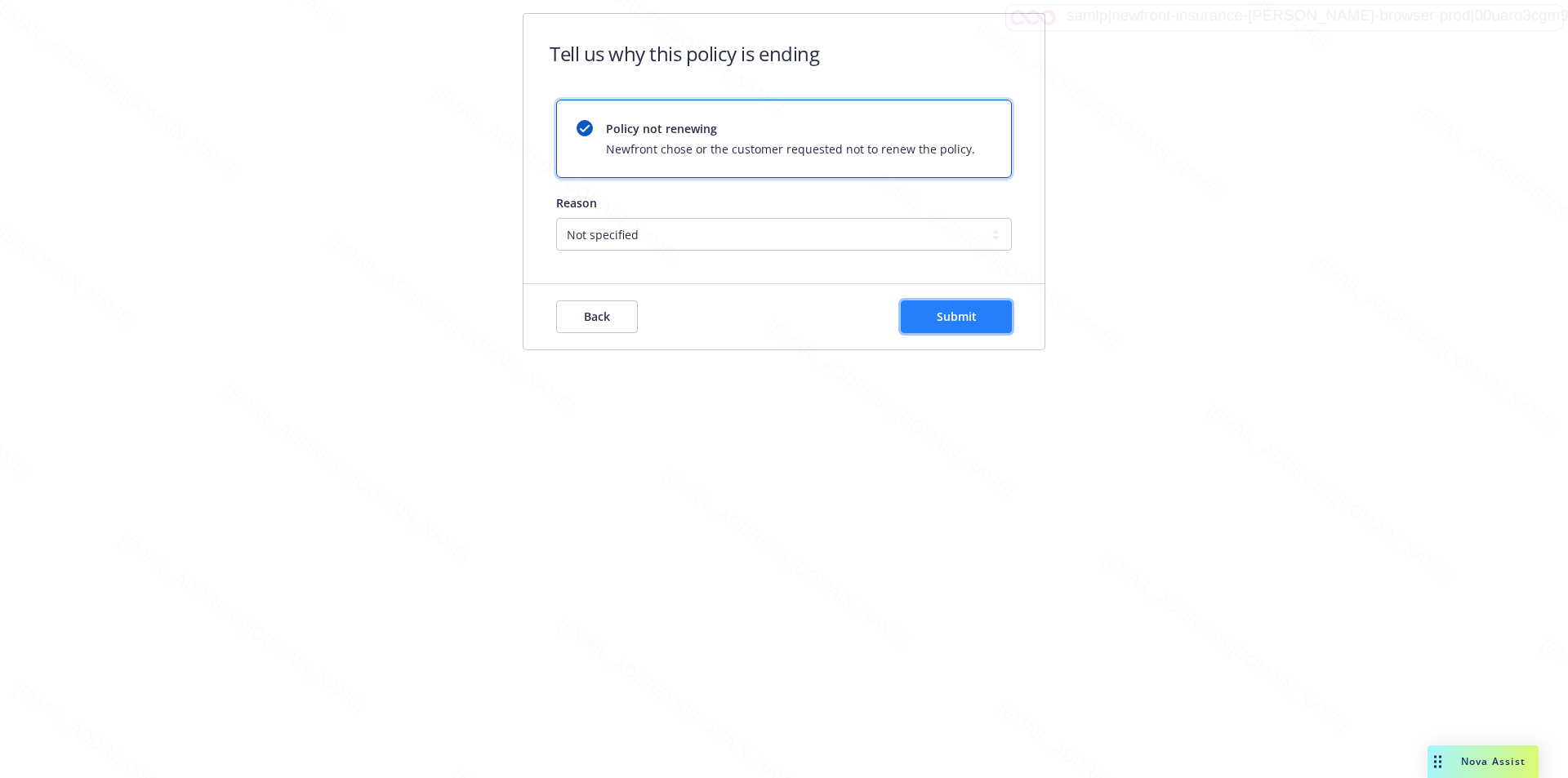
click at [963, 316] on span "Submit" at bounding box center [957, 316] width 40 height 15
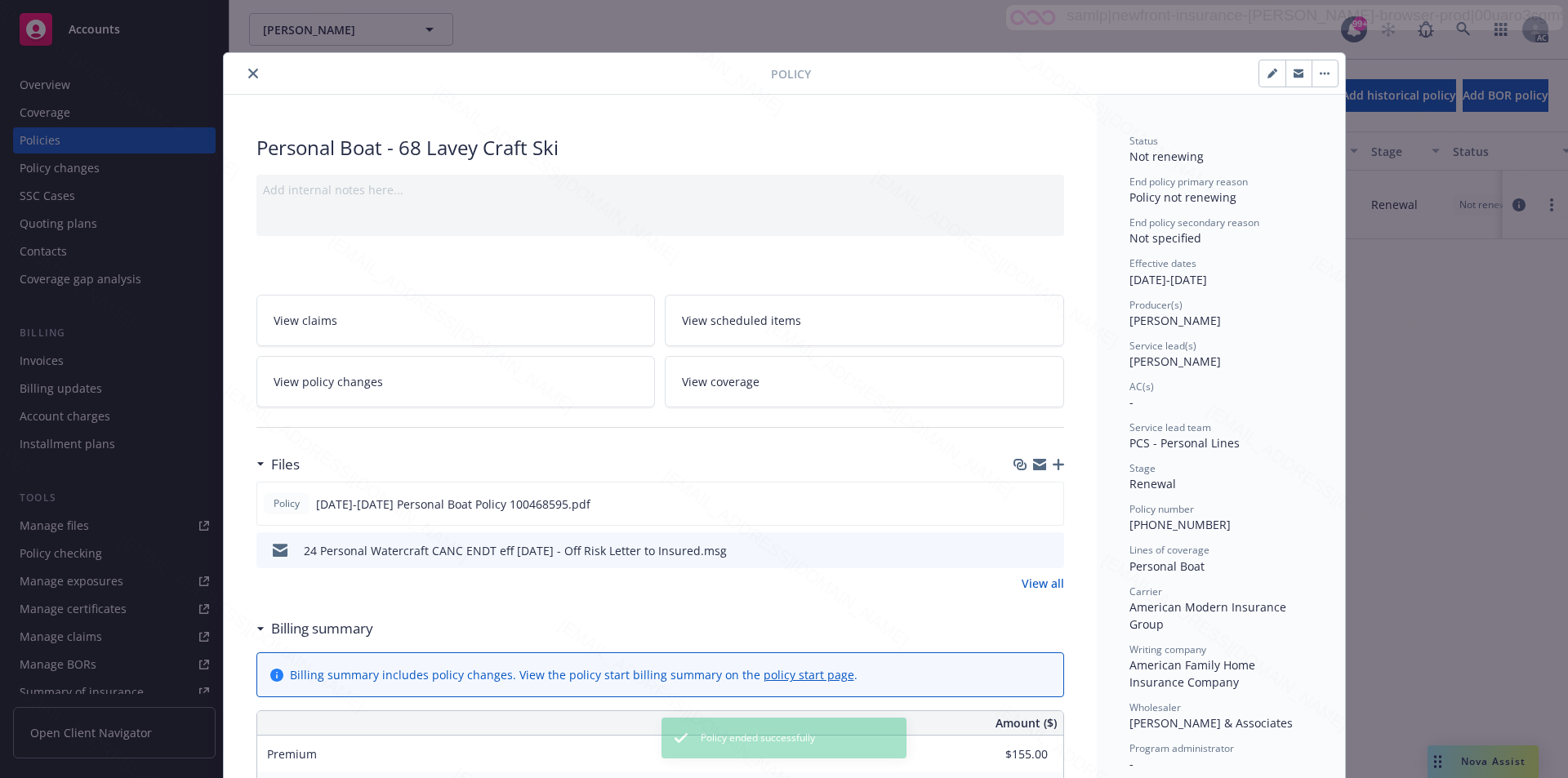
scroll to position [49, 0]
